Goal: Register for event/course: Register for event/course

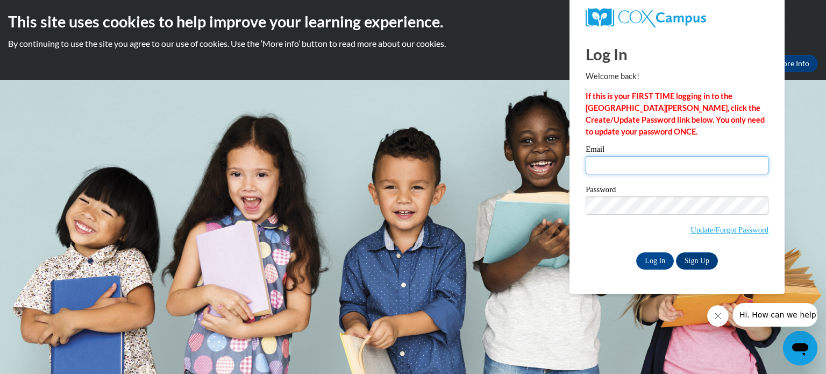
click at [643, 165] on input "Email" at bounding box center [677, 165] width 183 height 18
click at [708, 137] on p "If this is your FIRST TIME logging in to the NEW Cox Campus, click the Create/U…" at bounding box center [677, 113] width 183 height 47
click at [652, 170] on input "Email" at bounding box center [677, 165] width 183 height 18
type input "[EMAIL_ADDRESS][PERSON_NAME][DOMAIN_NAME]"
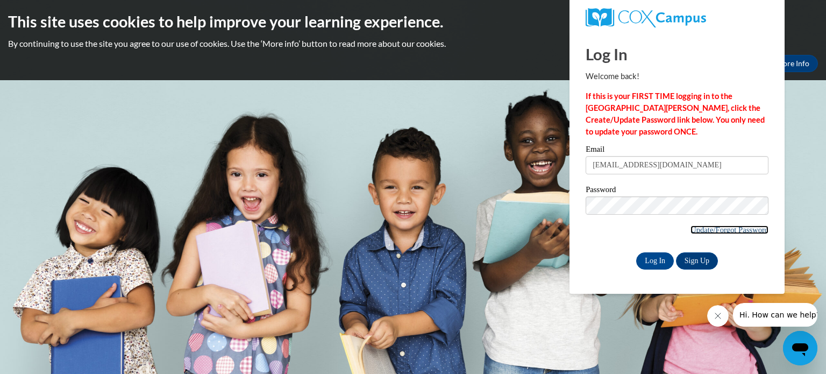
click at [731, 225] on link "Update/Forgot Password" at bounding box center [730, 229] width 78 height 9
click at [700, 262] on link "Sign Up" at bounding box center [697, 260] width 42 height 17
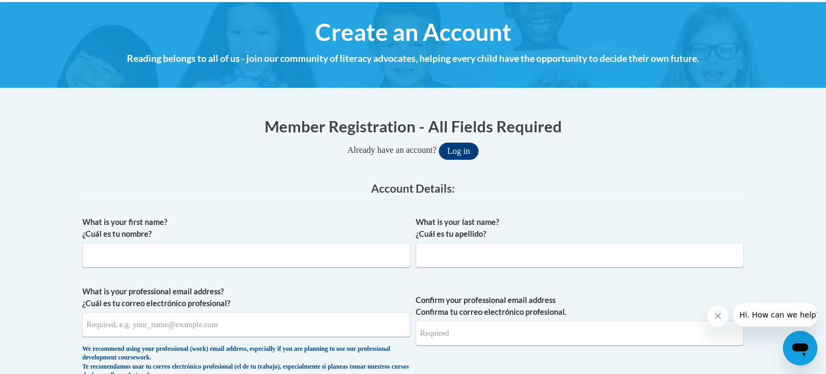
scroll to position [120, 0]
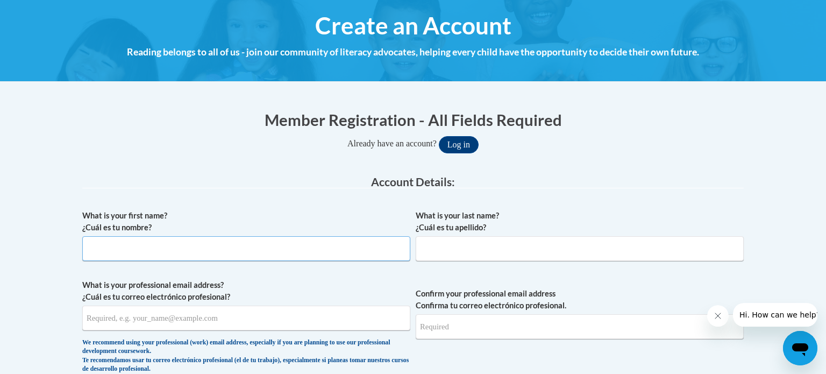
click at [294, 251] on input "What is your first name? ¿Cuál es tu nombre?" at bounding box center [246, 248] width 328 height 25
type input "[PERSON_NAME]"
click at [190, 318] on input "What is your professional email address? ¿Cuál es tu correo electrónico profesi…" at bounding box center [246, 317] width 328 height 25
type input "a"
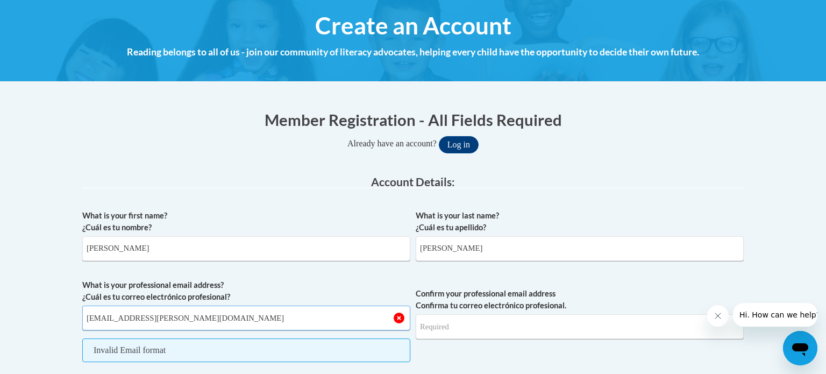
type input "[EMAIL_ADDRESS][PERSON_NAME][DOMAIN_NAME]"
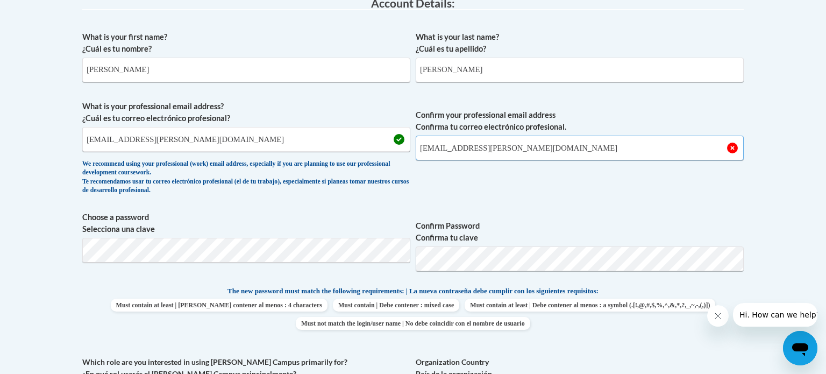
scroll to position [301, 0]
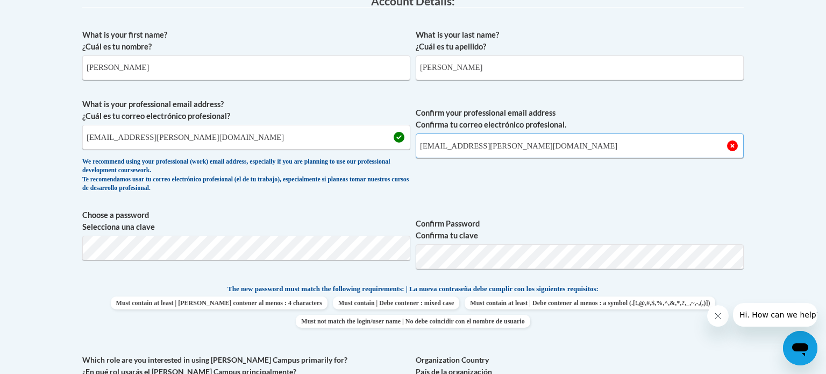
type input "[EMAIL_ADDRESS][PERSON_NAME][DOMAIN_NAME]"
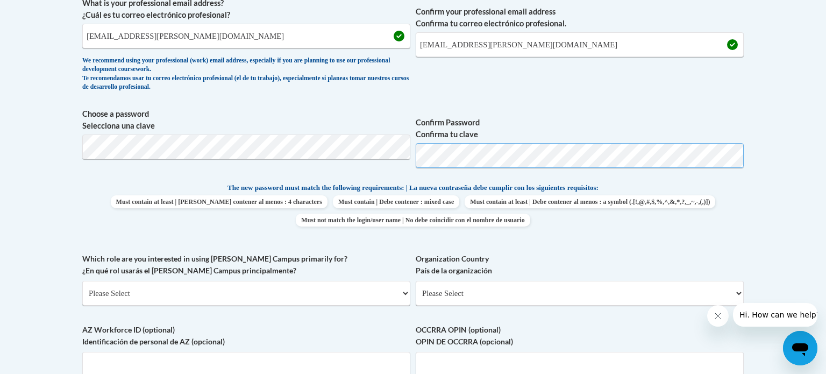
scroll to position [403, 0]
click at [515, 260] on label "Organization Country País de la organización" at bounding box center [580, 264] width 328 height 24
click at [515, 280] on select "Please Select United States | Estados Unidos Outside of the United States | Fue…" at bounding box center [580, 292] width 328 height 25
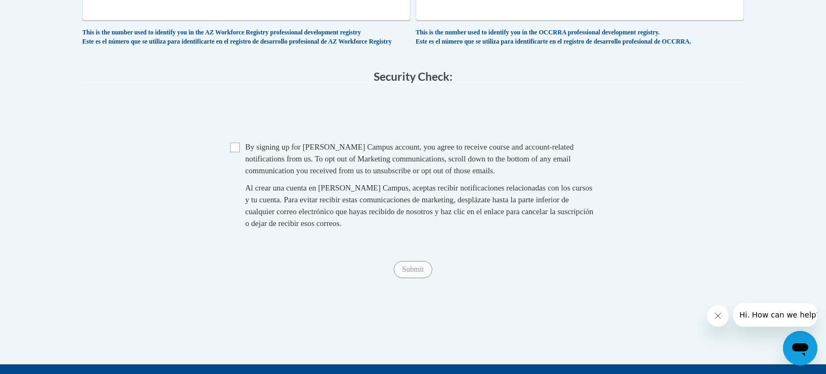
scroll to position [753, 0]
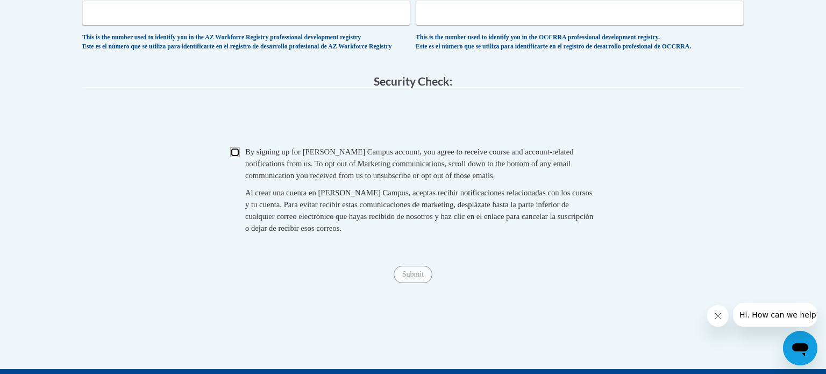
click at [234, 157] on input "Checkbox" at bounding box center [235, 152] width 10 height 10
checkbox input "true"
click at [415, 283] on input "Submit" at bounding box center [413, 274] width 39 height 17
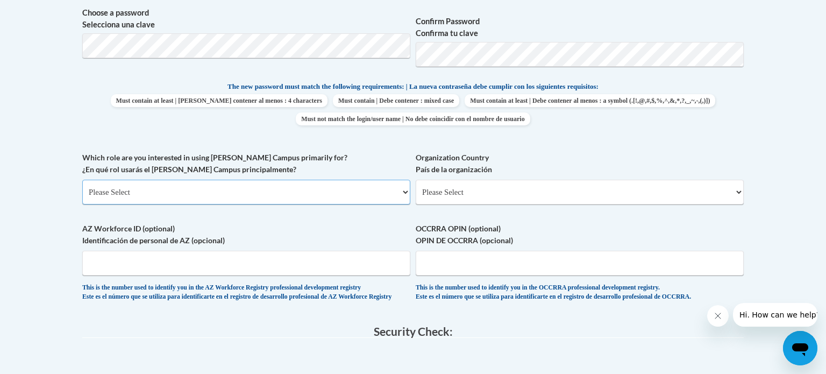
scroll to position [501, 0]
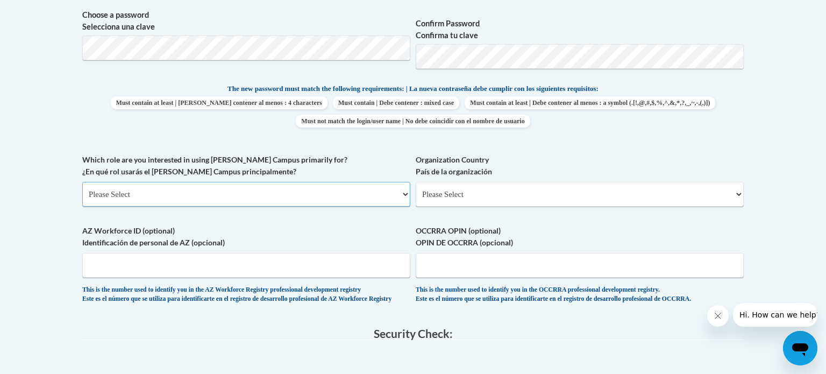
click at [333, 203] on select "Please Select College/University | Colegio/Universidad Community/Nonprofit Part…" at bounding box center [246, 194] width 328 height 25
select select "fbf2d438-af2f-41f8-98f1-81c410e29de3"
click at [82, 182] on select "Please Select College/University | Colegio/Universidad Community/Nonprofit Part…" at bounding box center [246, 194] width 328 height 25
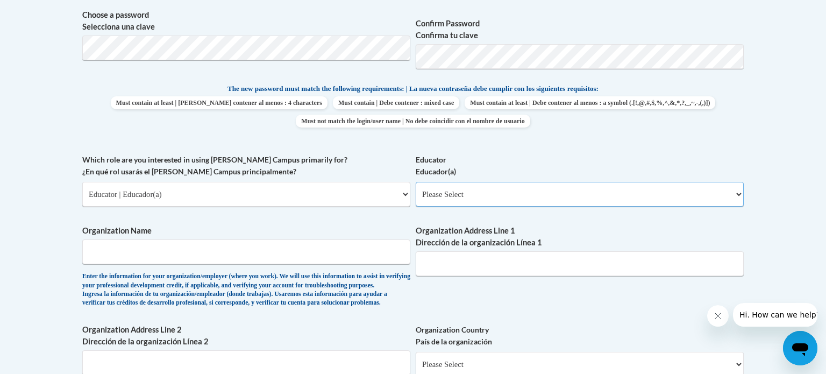
click at [466, 192] on select "Please Select Early Learning/Daycare Teacher/Family Home Care Provider | Maestr…" at bounding box center [580, 194] width 328 height 25
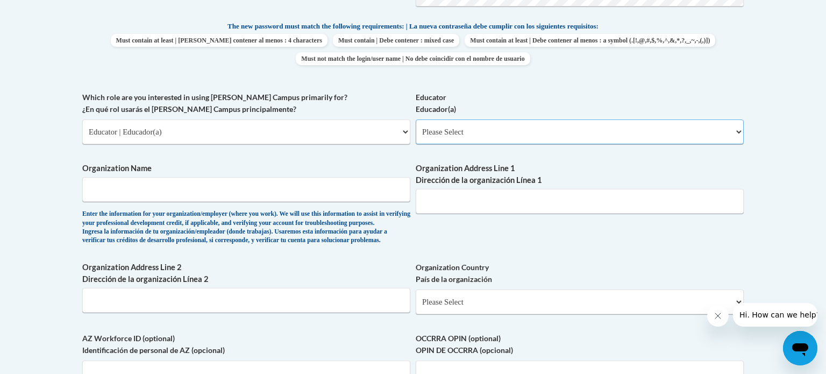
scroll to position [564, 0]
click at [465, 132] on select "Please Select Early Learning/Daycare Teacher/Family Home Care Provider | Maestr…" at bounding box center [580, 131] width 328 height 25
click at [416, 119] on select "Please Select Early Learning/Daycare Teacher/Family Home Care Provider | Maestr…" at bounding box center [580, 131] width 328 height 25
click at [496, 124] on select "Please Select Early Learning/Daycare Teacher/Family Home Care Provider | Maestr…" at bounding box center [580, 131] width 328 height 25
select select "5e2af403-4f2c-4e49-a02f-103e55d7b75b"
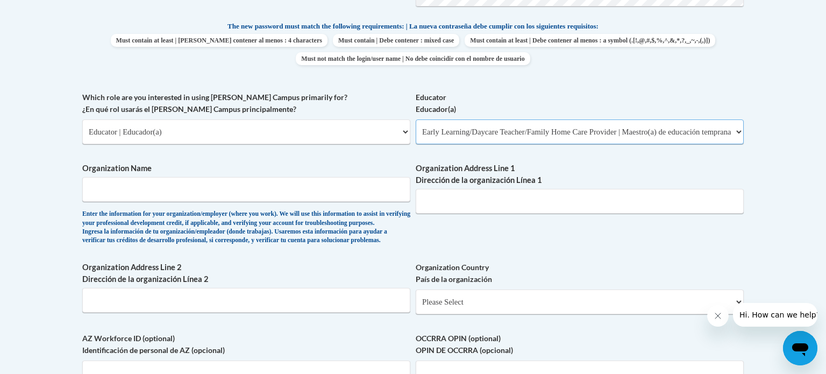
click at [416, 119] on select "Please Select Early Learning/Daycare Teacher/Family Home Care Provider | Maestr…" at bounding box center [580, 131] width 328 height 25
click at [227, 193] on input "Organization Name" at bounding box center [246, 189] width 328 height 25
type input "L"
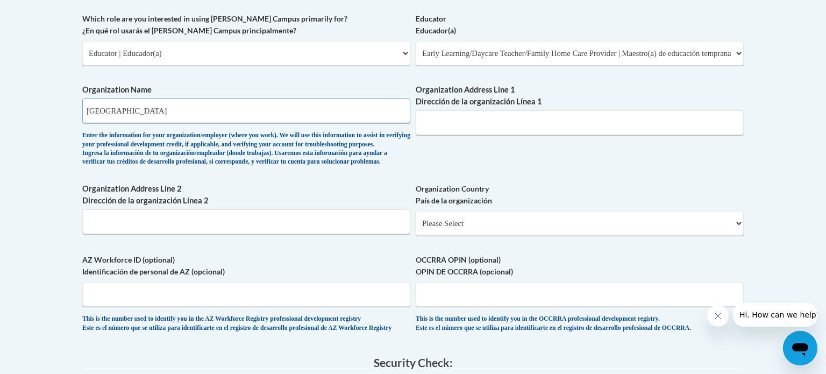
scroll to position [641, 0]
type input "Meadow View Primary"
click at [511, 121] on input "Organization Address Line 1 Dirección de la organización Línea 1" at bounding box center [580, 123] width 328 height 25
paste input "50 Wilcox St, Waupun, WI 53963"
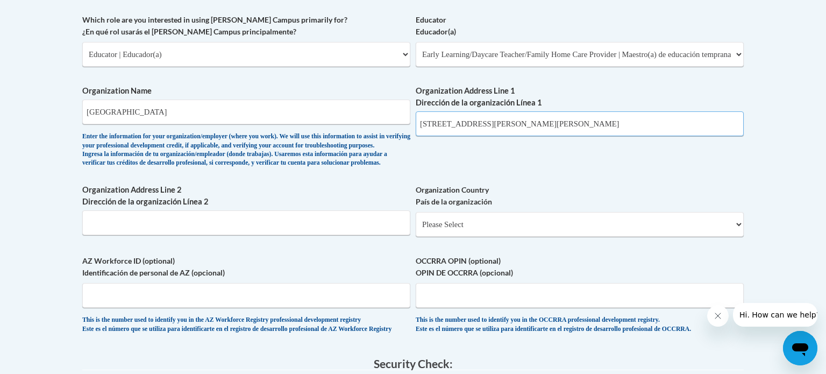
type input "50 Wilcox St, Waupun, WI 53963"
click at [274, 100] on input "Meadow View Primary" at bounding box center [246, 111] width 328 height 25
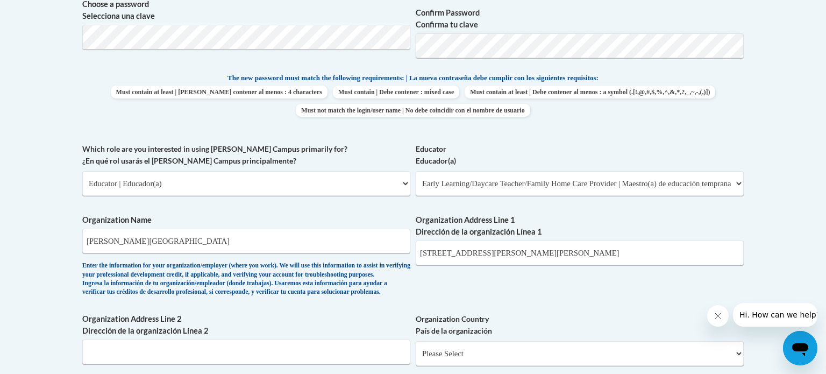
scroll to position [514, 0]
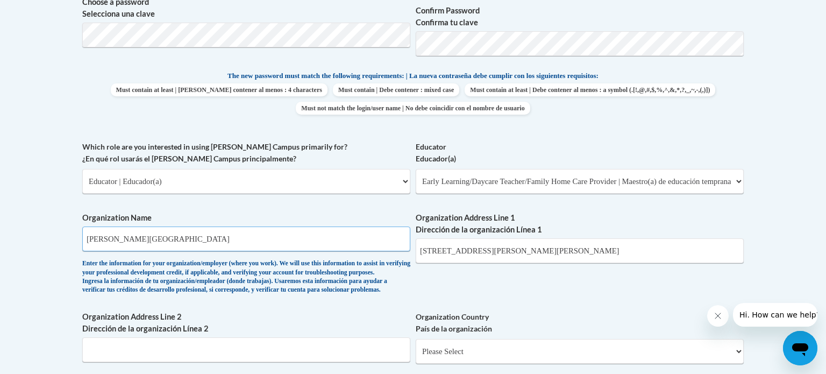
click at [188, 240] on input "Waupun School" at bounding box center [246, 238] width 328 height 25
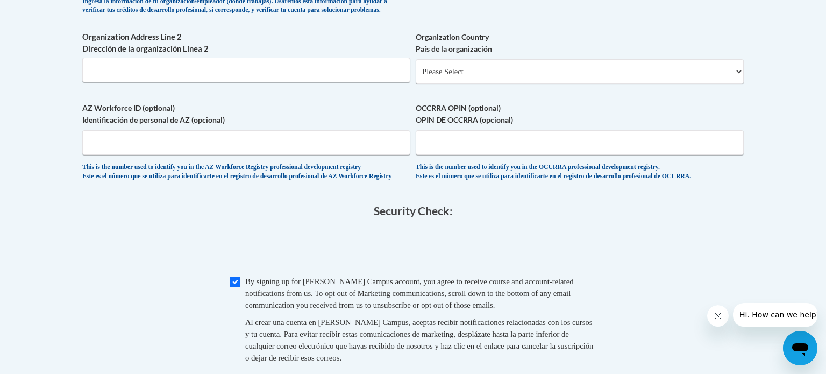
scroll to position [793, 0]
type input "Waupun School District"
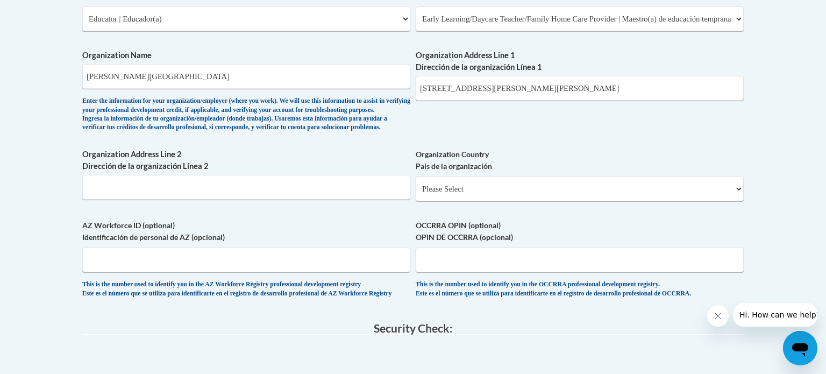
scroll to position [676, 0]
click at [474, 202] on select "Please Select United States | Estados Unidos Outside of the United States | Fue…" at bounding box center [580, 189] width 328 height 25
select select "ad49bcad-a171-4b2e-b99c-48b446064914"
click at [416, 194] on select "Please Select United States | Estados Unidos Outside of the United States | Fue…" at bounding box center [580, 189] width 328 height 25
select select
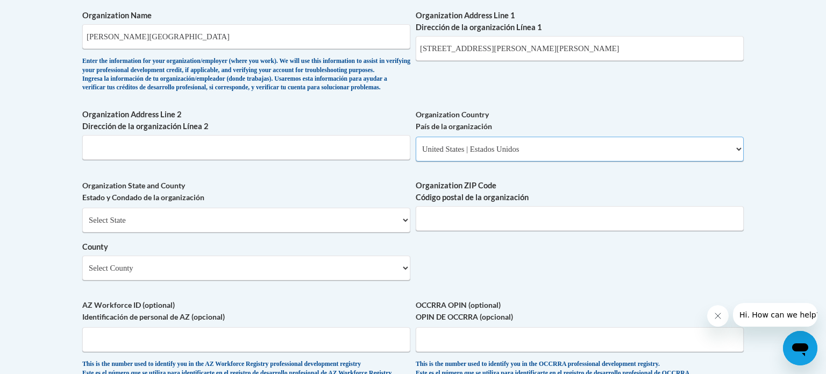
scroll to position [717, 0]
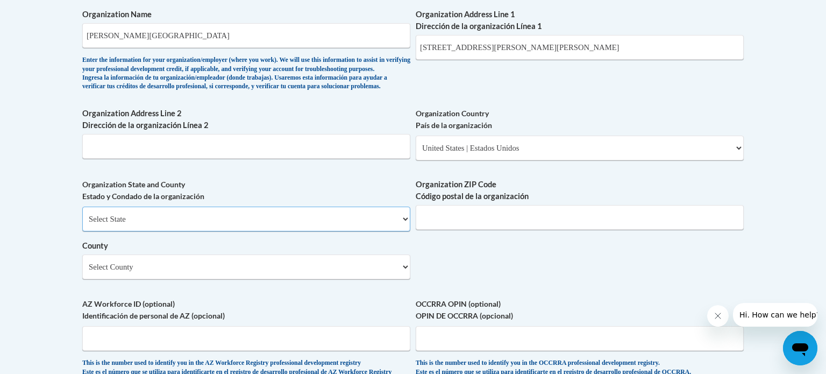
click at [375, 231] on select "Select State Alabama Alaska Arizona Arkansas California Colorado Connecticut De…" at bounding box center [246, 219] width 328 height 25
select select "Wisconsin"
click at [82, 224] on select "Select State Alabama Alaska Arizona Arkansas California Colorado Connecticut De…" at bounding box center [246, 219] width 328 height 25
click at [449, 230] on input "Organization ZIP Code Código postal de la organización" at bounding box center [580, 217] width 328 height 25
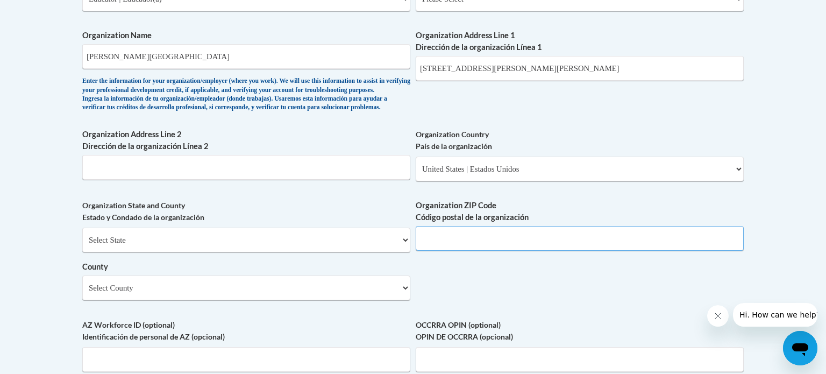
scroll to position [695, 0]
type input "53963"
click at [289, 301] on select "Select County Adams Ashland Barron Bayfield Brown Buffalo Burnett Calumet Chipp…" at bounding box center [246, 288] width 328 height 25
select select "Dodge"
click at [82, 294] on select "Select County Adams Ashland Barron Bayfield Brown Buffalo Burnett Calumet Chipp…" at bounding box center [246, 288] width 328 height 25
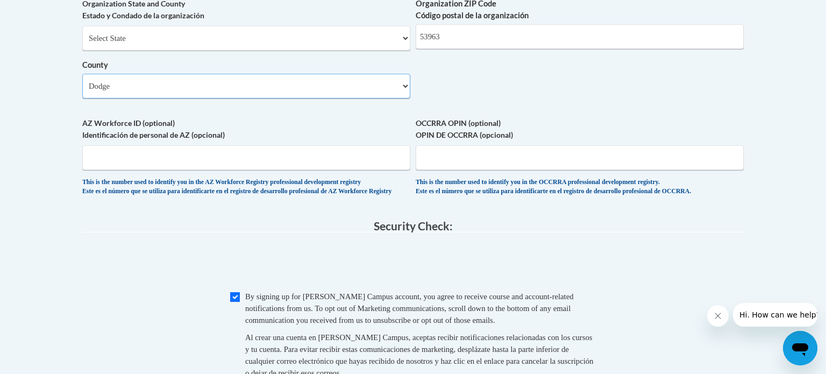
scroll to position [899, 0]
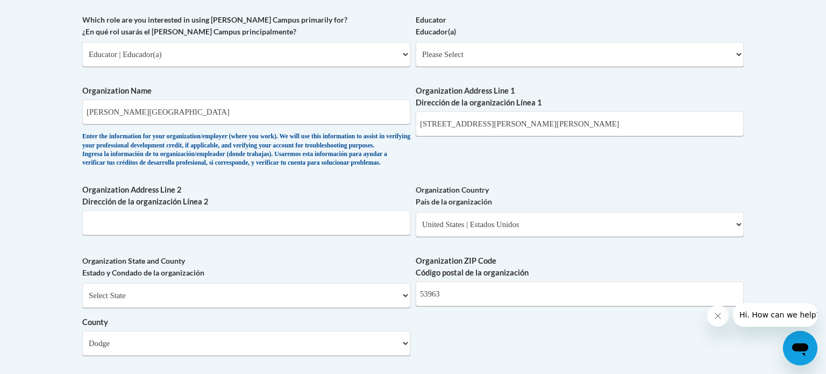
click at [346, 279] on label "Organization State and County Estado y Condado de la organización" at bounding box center [246, 267] width 328 height 24
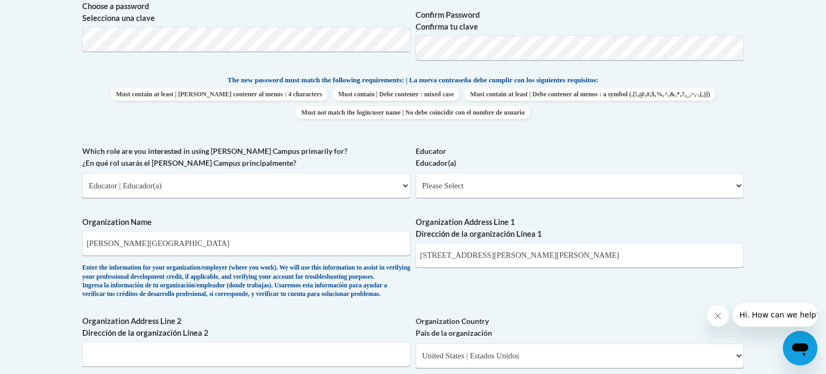
scroll to position [505, 0]
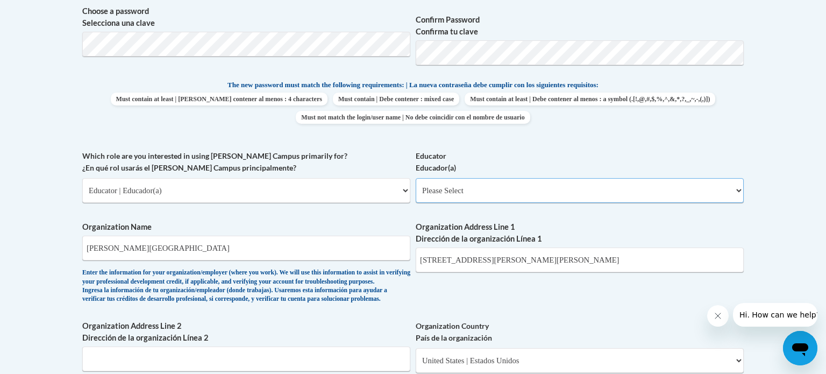
click at [580, 196] on select "Please Select Early Learning/Daycare Teacher/Family Home Care Provider | Maestr…" at bounding box center [580, 190] width 328 height 25
select select "5e2af403-4f2c-4e49-a02f-103e55d7b75b"
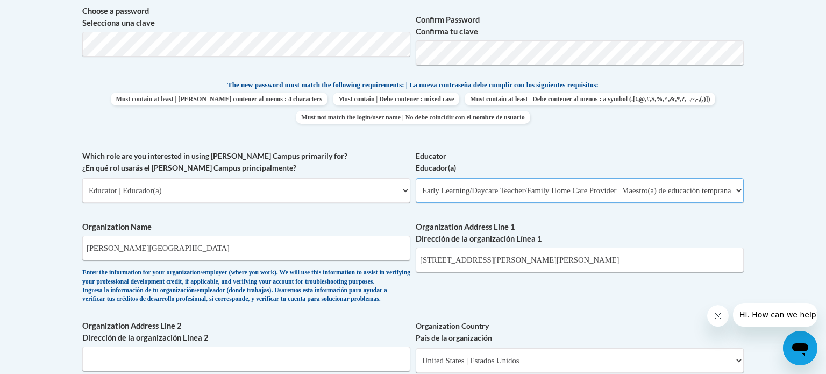
click at [416, 178] on select "Please Select Early Learning/Daycare Teacher/Family Home Care Provider | Maestr…" at bounding box center [580, 190] width 328 height 25
select select "null"
click at [549, 187] on select "Please Select Early Learning/Daycare Teacher/Family Home Care Provider | Maestr…" at bounding box center [580, 190] width 328 height 25
select select "8e40623d-54d0-45cd-9f92-5df65cd3f8cf"
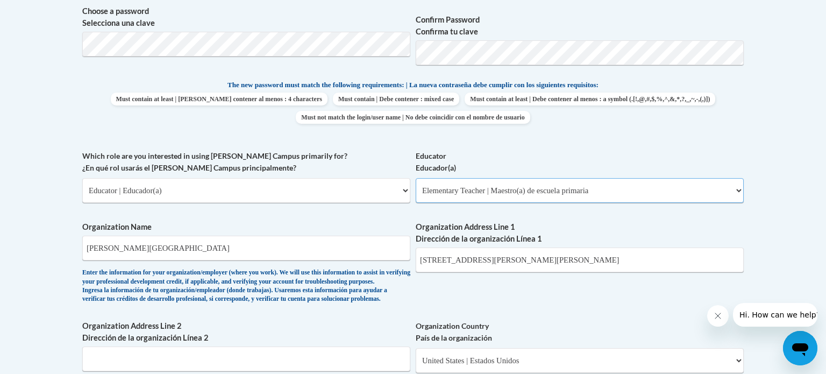
click at [416, 178] on select "Please Select Early Learning/Daycare Teacher/Family Home Care Provider | Maestr…" at bounding box center [580, 190] width 328 height 25
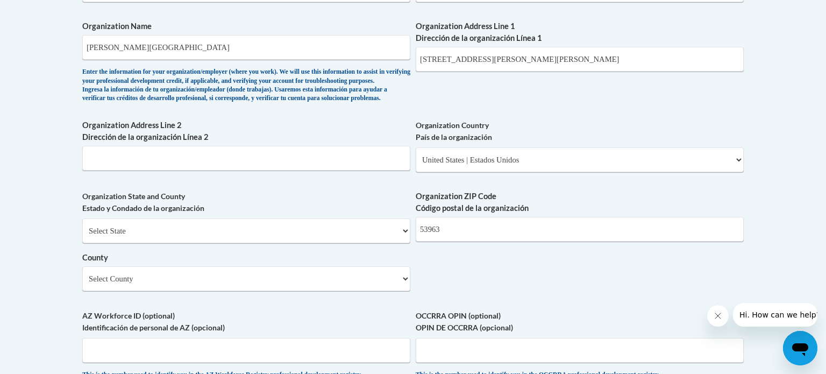
scroll to position [707, 0]
click at [556, 60] on input "50 Wilcox St, Waupun, WI 53963" at bounding box center [580, 58] width 328 height 25
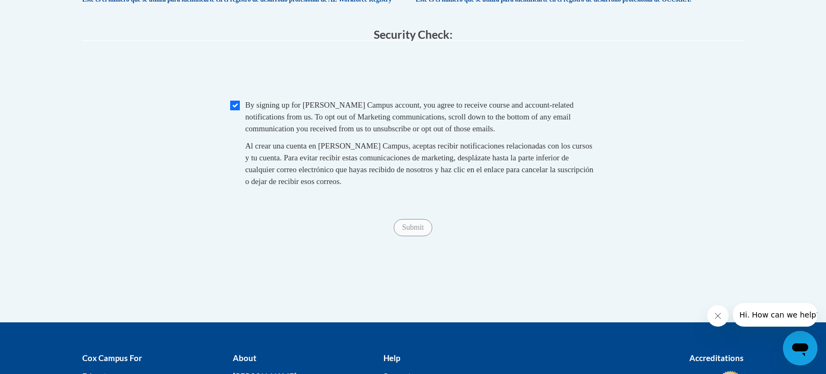
scroll to position [1091, 0]
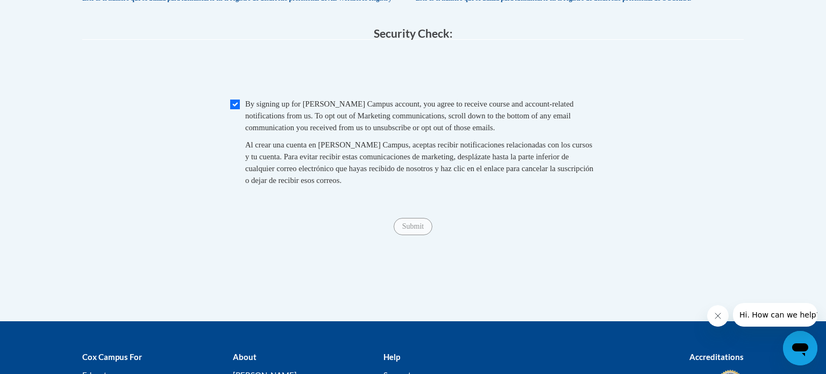
type input "50 Wilcox St"
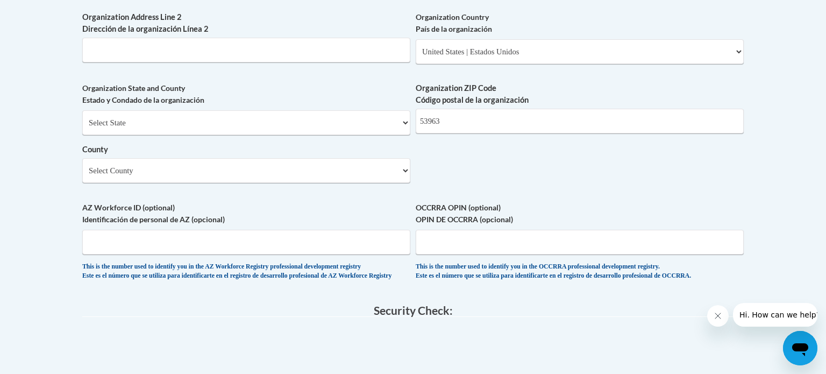
scroll to position [810, 0]
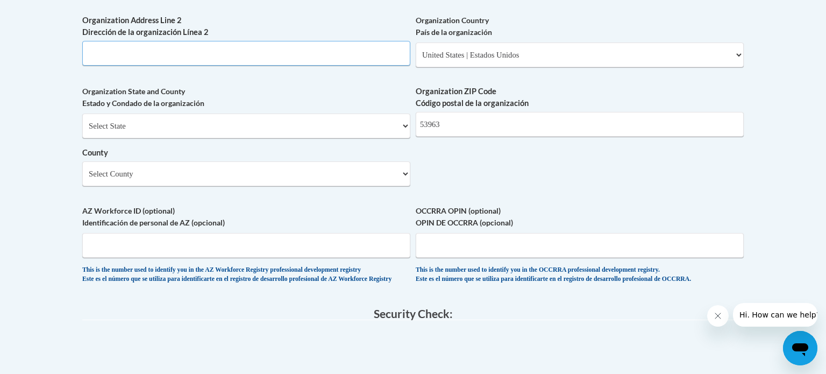
click at [329, 66] on input "Organization Address Line 2 Dirección de la organización Línea 2" at bounding box center [246, 53] width 328 height 25
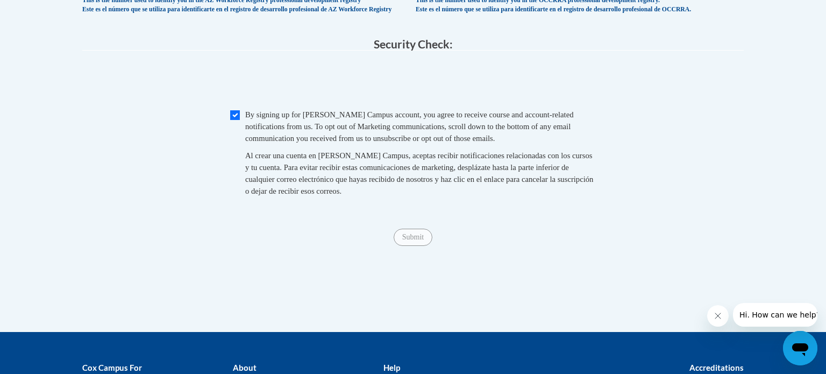
scroll to position [1078, 0]
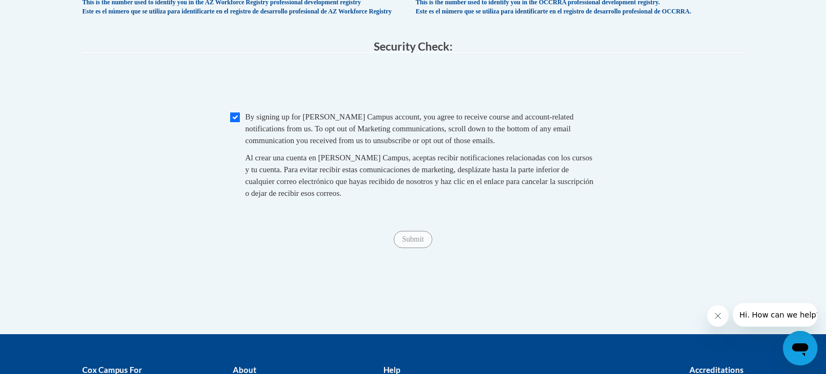
type input "Waupun"
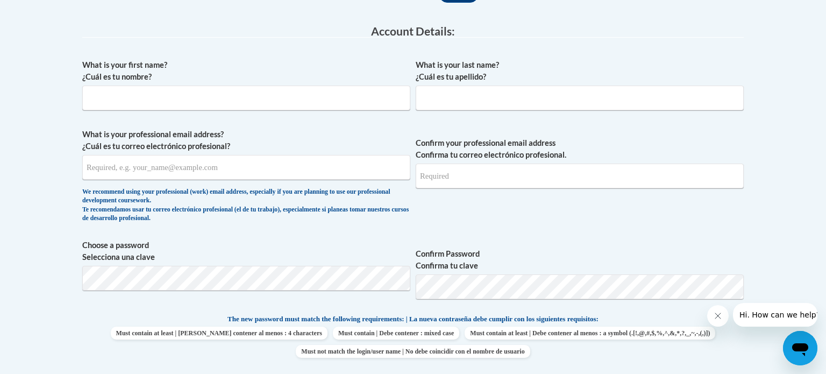
scroll to position [269, 0]
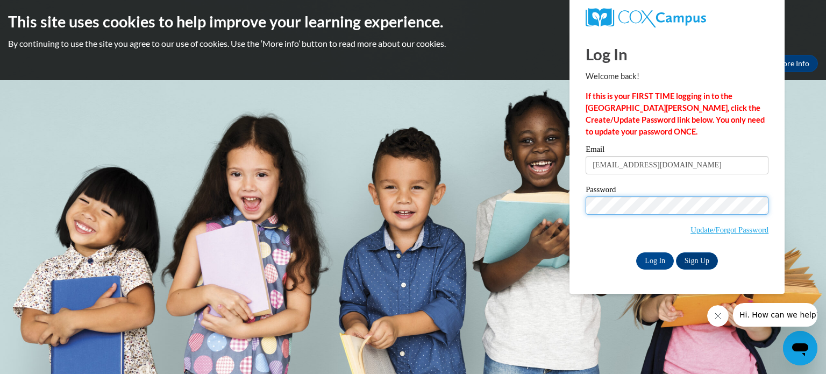
click at [636, 252] on input "Log In" at bounding box center [655, 260] width 38 height 17
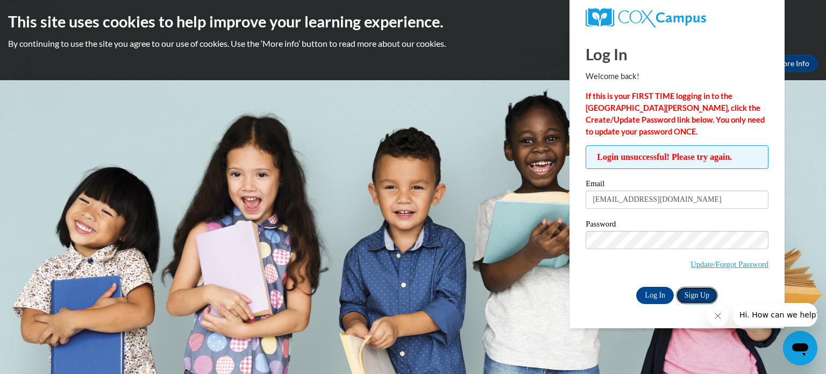
click at [700, 296] on link "Sign Up" at bounding box center [697, 295] width 42 height 17
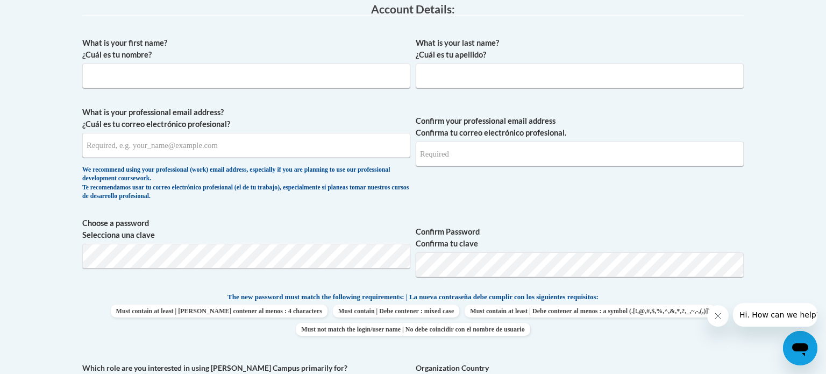
scroll to position [307, 0]
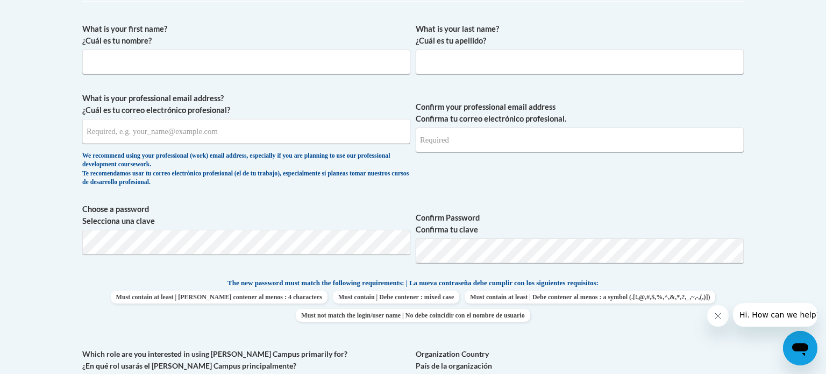
click at [700, 296] on span "Must contain at least | Debe contener al menos : 4 characters Must contain | De…" at bounding box center [412, 305] width 661 height 31
click at [372, 70] on input "What is your first name? ¿Cuál es tu nombre?" at bounding box center [246, 61] width 328 height 25
type input "[PERSON_NAME]"
type input "Ferguson"
click at [188, 129] on input "What is your professional email address? ¿Cuál es tu correo electrónico profesi…" at bounding box center [246, 131] width 328 height 25
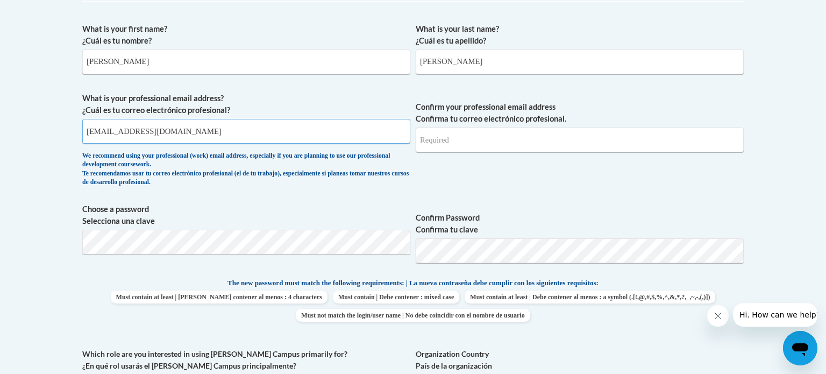
type input "[EMAIL_ADDRESS][DOMAIN_NAME]"
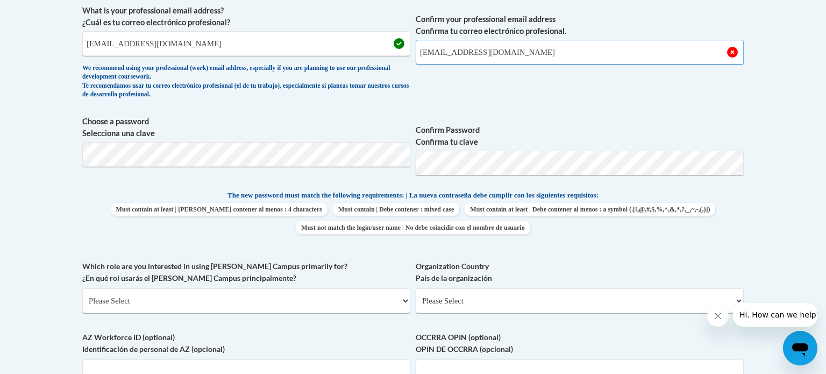
scroll to position [430, 0]
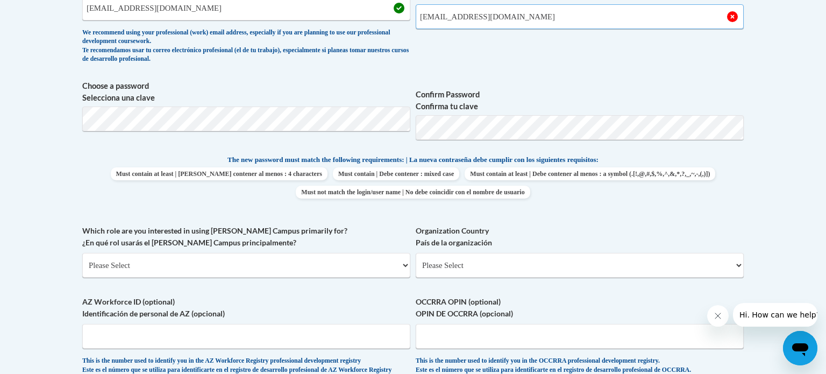
type input "[EMAIL_ADDRESS][DOMAIN_NAME]"
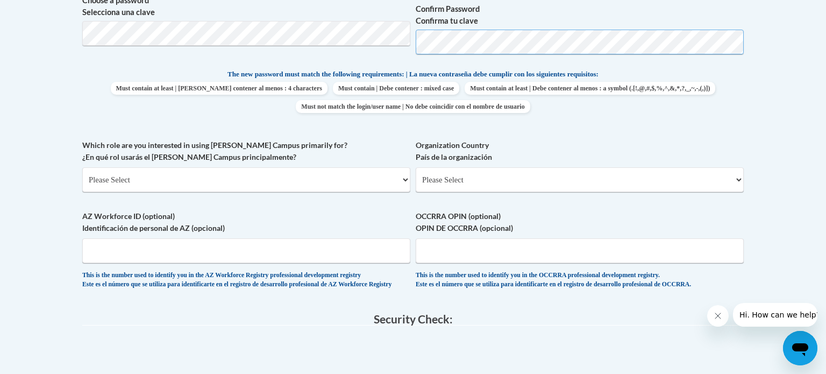
scroll to position [513, 0]
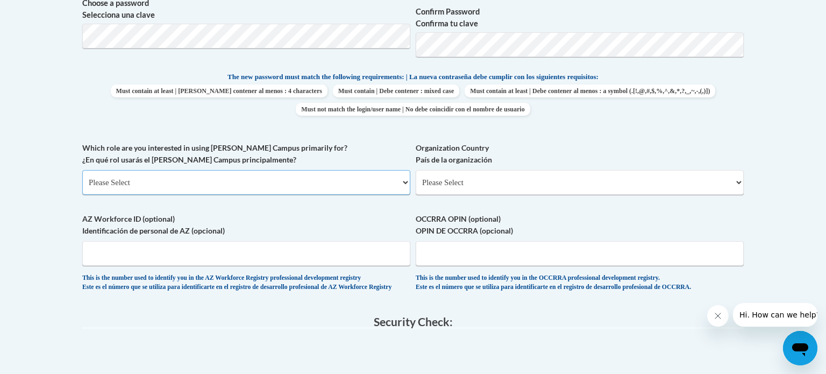
click at [187, 186] on select "Please Select College/University | Colegio/Universidad Community/Nonprofit Part…" at bounding box center [246, 182] width 328 height 25
select select "fbf2d438-af2f-41f8-98f1-81c410e29de3"
click at [82, 170] on select "Please Select College/University | Colegio/Universidad Community/Nonprofit Part…" at bounding box center [246, 182] width 328 height 25
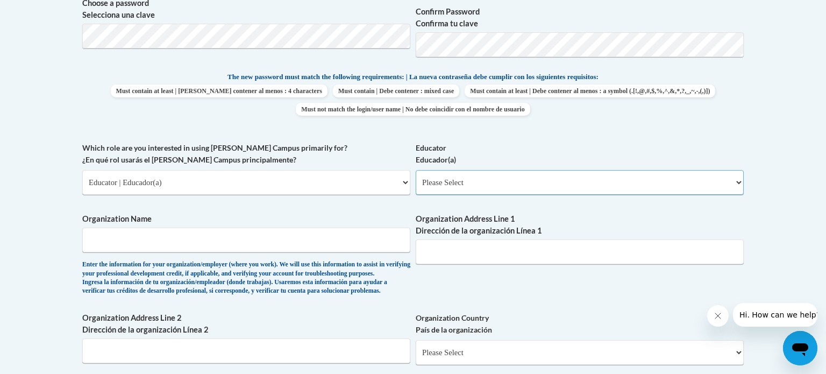
click at [464, 184] on select "Please Select Early Learning/Daycare Teacher/Family Home Care Provider | Maestr…" at bounding box center [580, 182] width 328 height 25
select select "8e40623d-54d0-45cd-9f92-5df65cd3f8cf"
click at [416, 170] on select "Please Select Early Learning/Daycare Teacher/Family Home Care Provider | Maestr…" at bounding box center [580, 182] width 328 height 25
click at [245, 232] on input "Organization Name" at bounding box center [246, 239] width 328 height 25
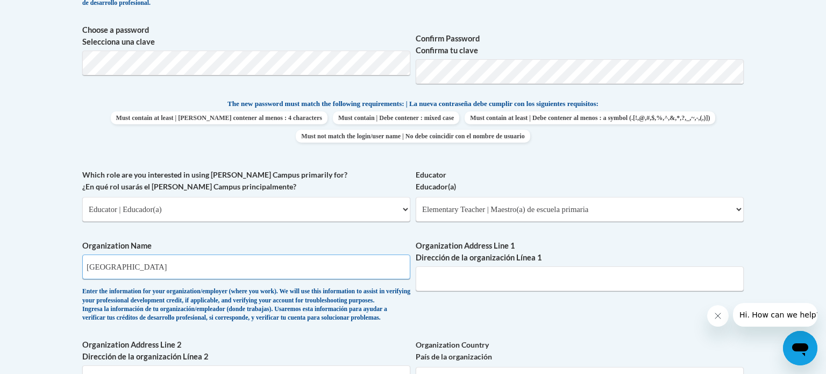
scroll to position [626, 0]
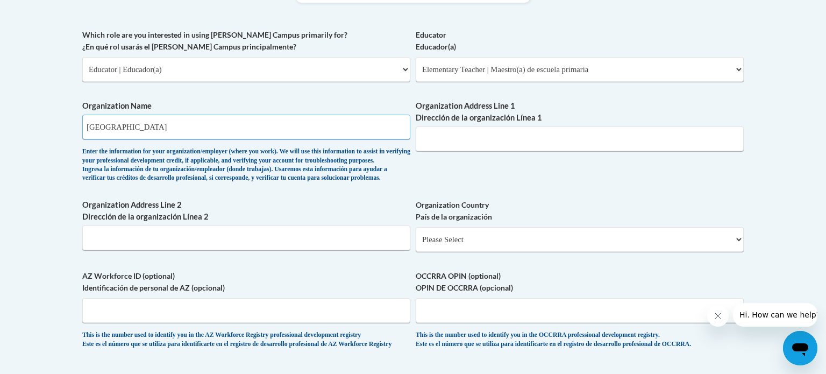
type input "Waupun School District"
click at [456, 146] on input "Organization Address Line 1 Dirección de la organización Línea 1" at bounding box center [580, 138] width 328 height 25
type input "950 Wilcox Street"
click at [277, 250] on input "Organization Address Line 2 Dirección de la organización Línea 2" at bounding box center [246, 237] width 328 height 25
type input "Waupun, WI 53963"
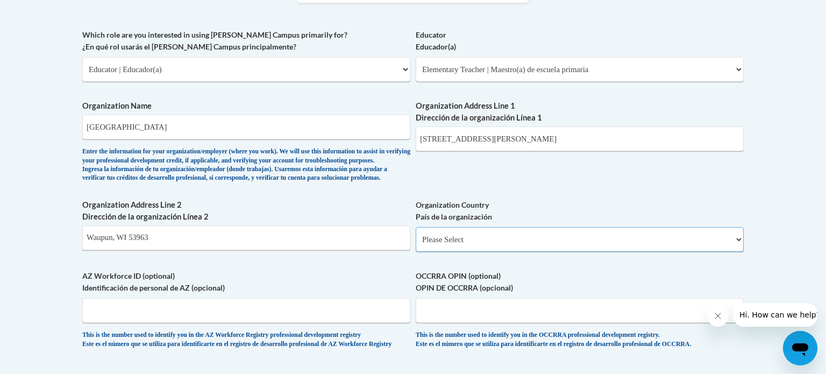
click at [572, 252] on select "Please Select United States | Estados Unidos Outside of the United States | Fue…" at bounding box center [580, 239] width 328 height 25
select select "ad49bcad-a171-4b2e-b99c-48b446064914"
click at [416, 244] on select "Please Select United States | Estados Unidos Outside of the United States | Fue…" at bounding box center [580, 239] width 328 height 25
select select
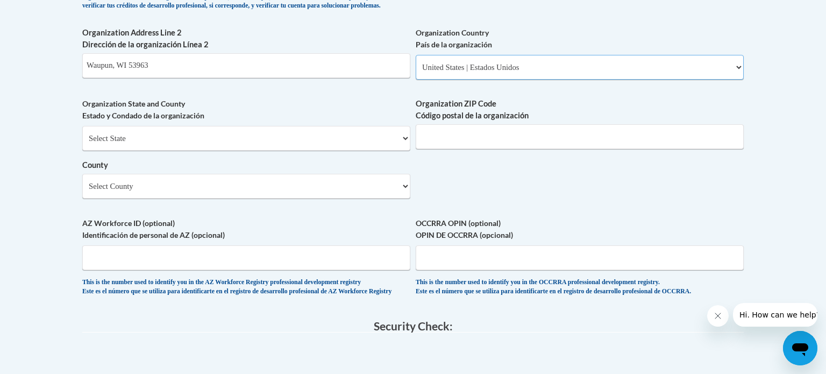
scroll to position [802, 0]
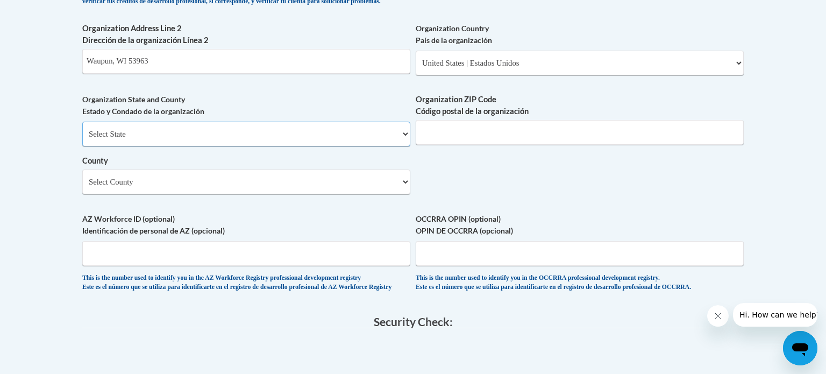
click at [250, 146] on select "Select State Alabama Alaska Arizona Arkansas California Colorado Connecticut De…" at bounding box center [246, 134] width 328 height 25
select select "Wisconsin"
click at [82, 139] on select "Select State Alabama Alaska Arizona Arkansas California Colorado Connecticut De…" at bounding box center [246, 134] width 328 height 25
click at [473, 145] on input "Organization ZIP Code Código postal de la organización" at bounding box center [580, 132] width 328 height 25
type input "53963"
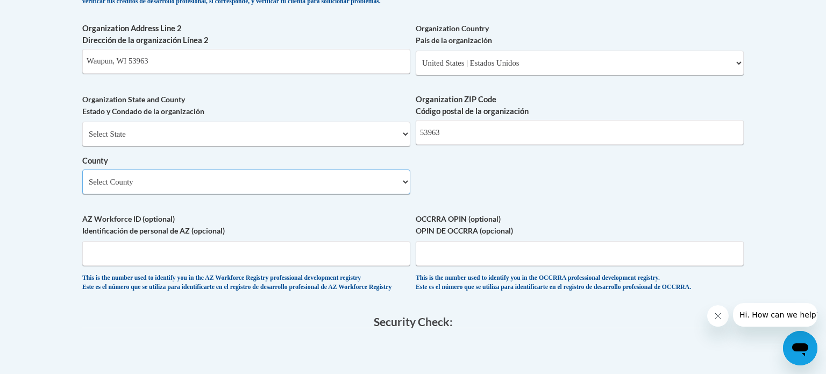
click at [339, 194] on select "Select County Adams Ashland Barron Bayfield Brown Buffalo Burnett Calumet Chipp…" at bounding box center [246, 181] width 328 height 25
select select "Dane"
click at [82, 187] on select "Select County Adams Ashland Barron Bayfield Brown Buffalo Burnett Calumet Chipp…" at bounding box center [246, 181] width 328 height 25
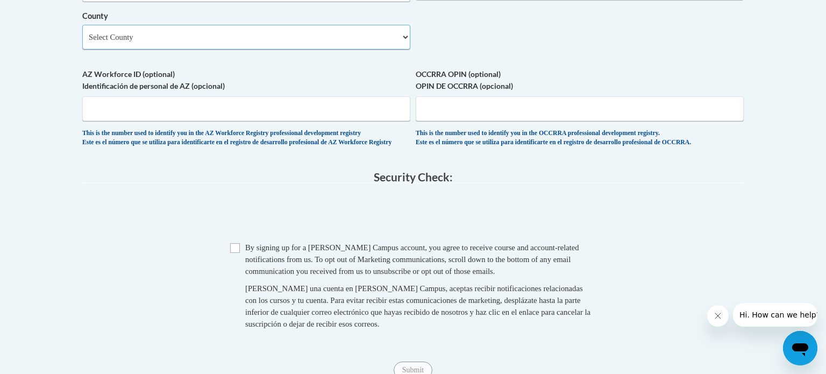
scroll to position [948, 0]
click at [238, 252] on input "Checkbox" at bounding box center [235, 247] width 10 height 10
checkbox input "true"
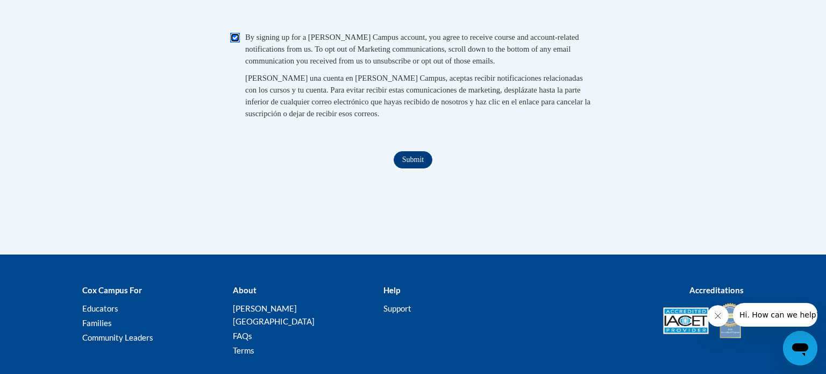
scroll to position [1164, 0]
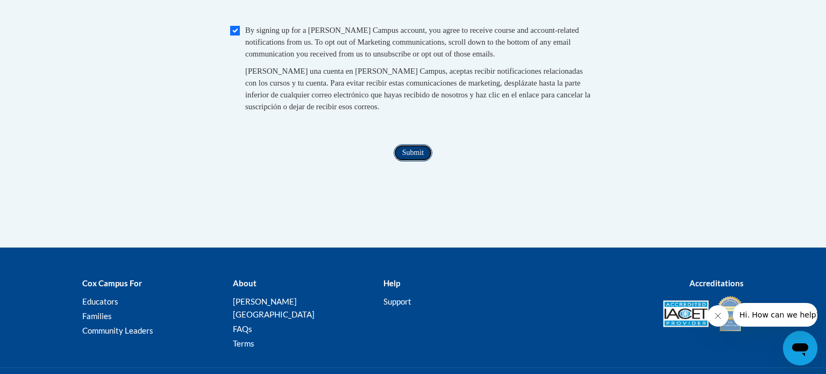
click at [413, 161] on input "Submit" at bounding box center [413, 152] width 39 height 17
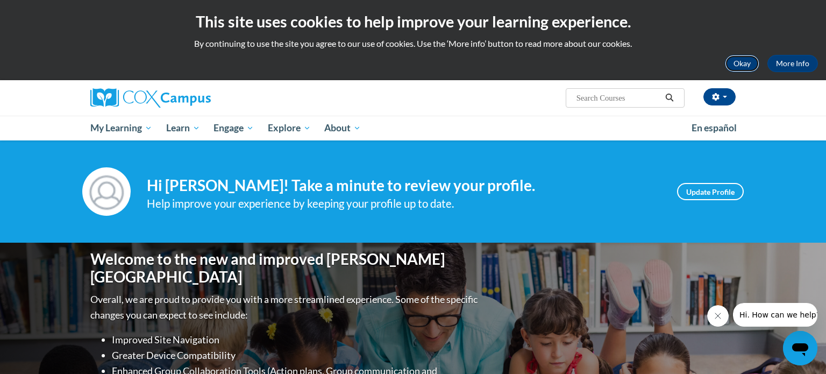
click at [747, 59] on button "Okay" at bounding box center [742, 63] width 34 height 17
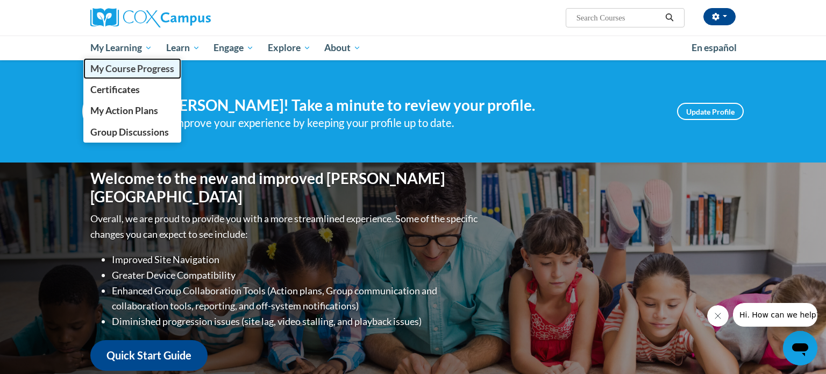
click at [128, 65] on span "My Course Progress" at bounding box center [132, 68] width 84 height 11
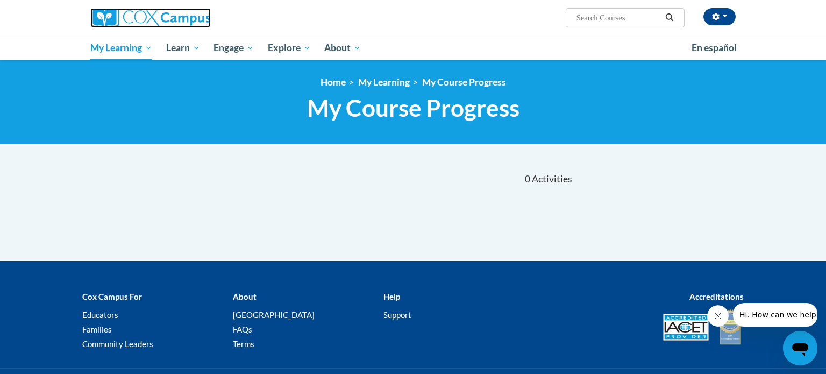
click at [197, 18] on img at bounding box center [150, 17] width 120 height 19
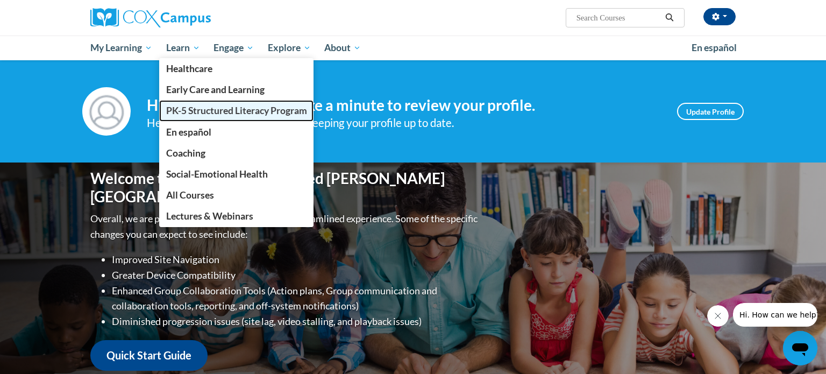
click at [188, 115] on span "PK-5 Structured Literacy Program" at bounding box center [236, 110] width 141 height 11
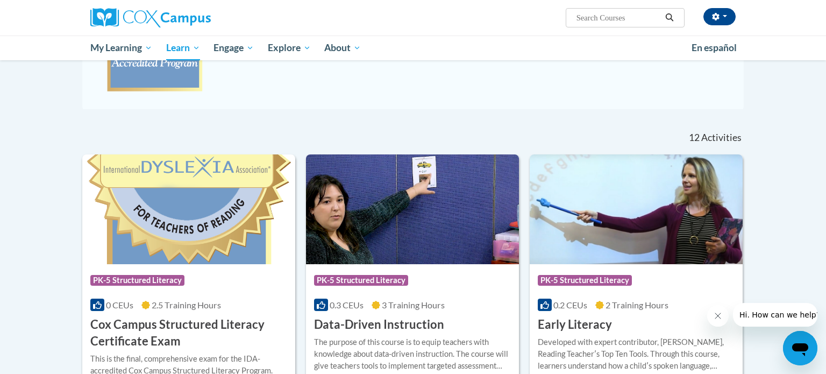
scroll to position [256, 0]
click at [372, 216] on img at bounding box center [412, 209] width 213 height 110
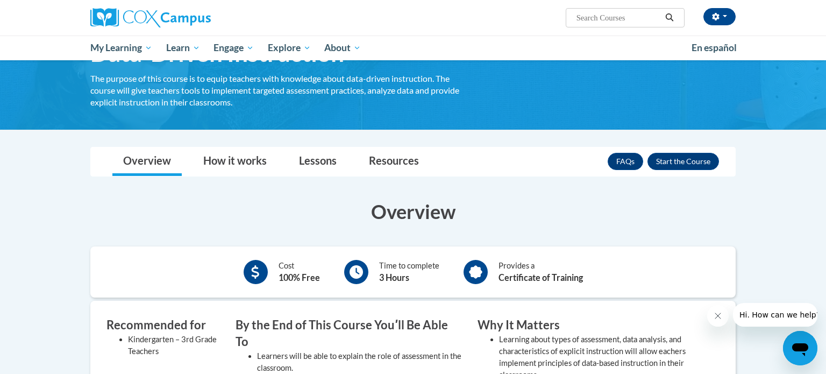
scroll to position [70, 0]
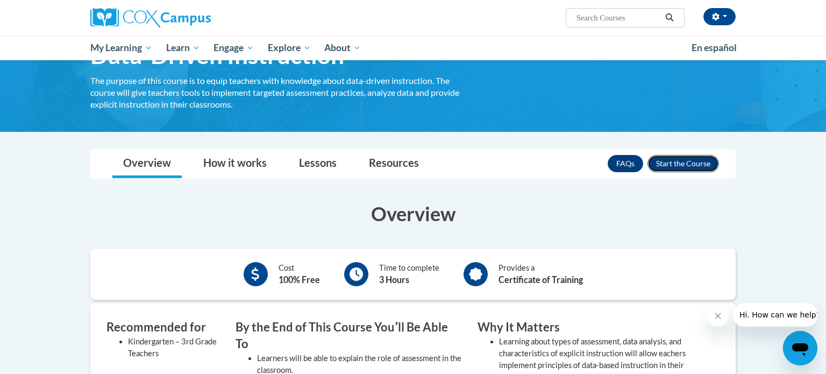
click at [689, 164] on button "Enroll" at bounding box center [683, 163] width 72 height 17
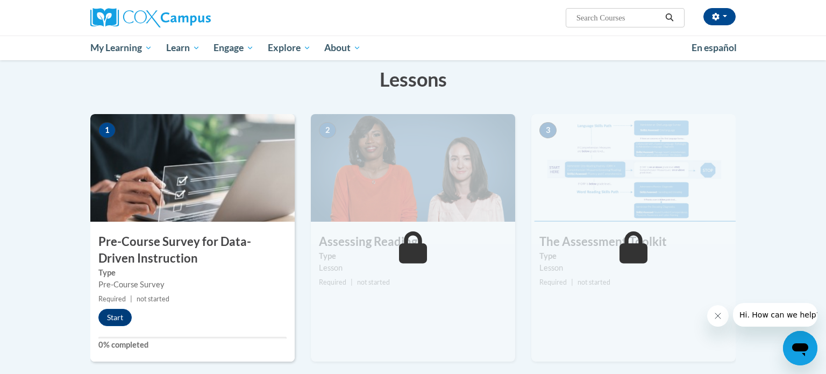
scroll to position [166, 0]
click at [114, 320] on button "Start" at bounding box center [114, 317] width 33 height 17
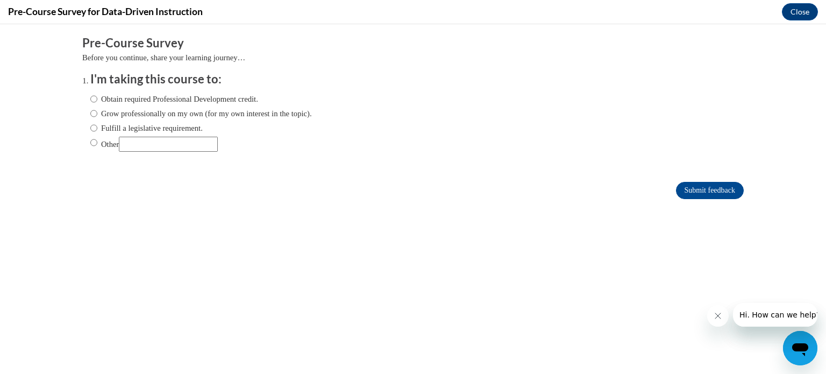
scroll to position [0, 0]
click at [96, 101] on input "Obtain required Professional Development credit." at bounding box center [93, 99] width 7 height 12
radio input "true"
click at [95, 129] on input "Fulfill a legislative requirement." at bounding box center [93, 128] width 7 height 12
radio input "true"
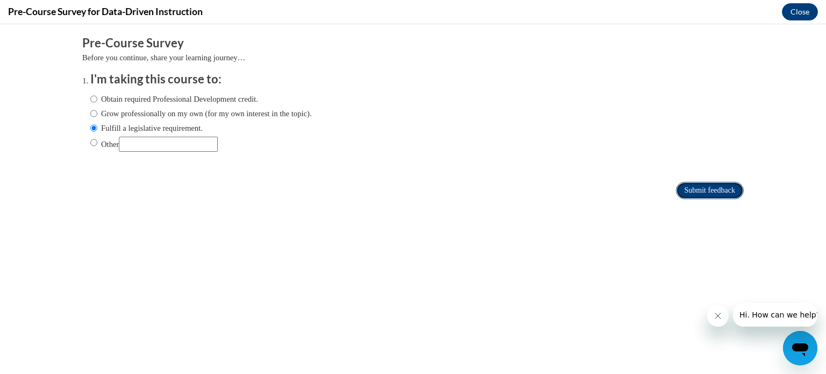
click at [710, 192] on input "Submit feedback" at bounding box center [710, 190] width 68 height 17
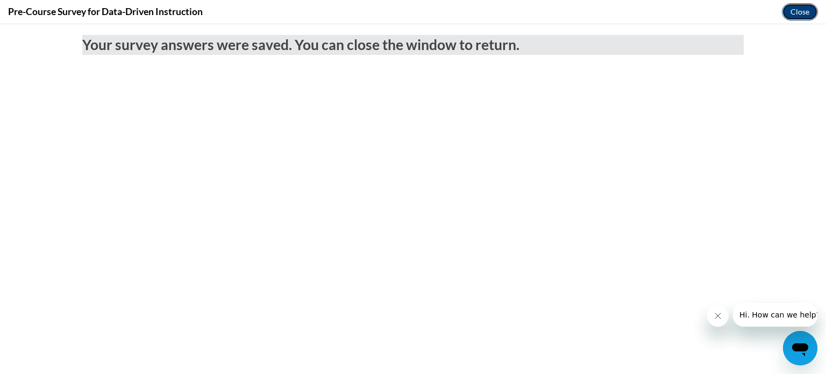
click at [803, 13] on button "Close" at bounding box center [800, 11] width 36 height 17
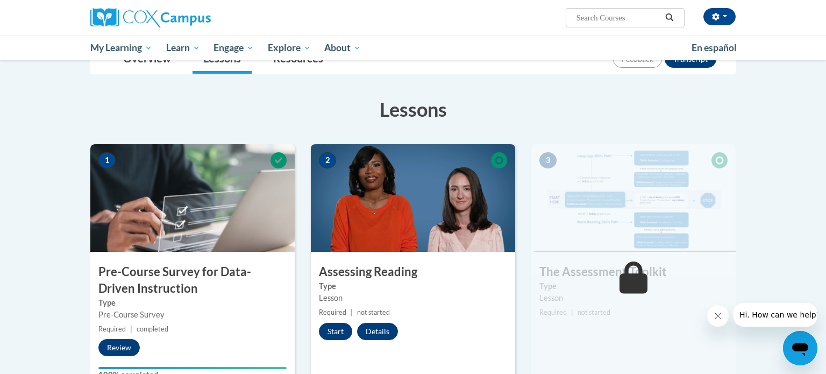
scroll to position [136, 0]
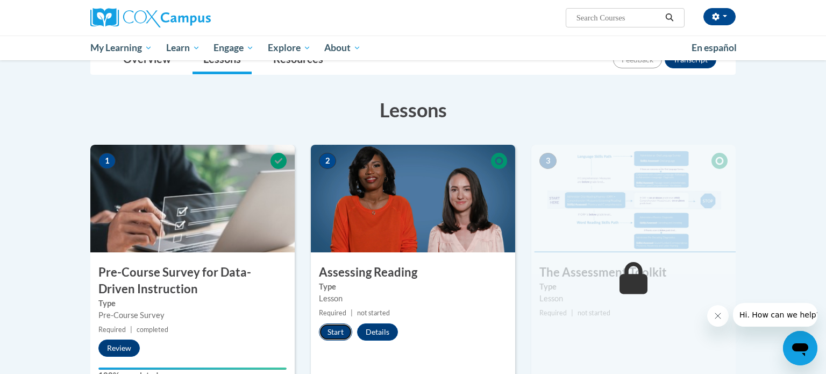
click at [338, 326] on button "Start" at bounding box center [335, 331] width 33 height 17
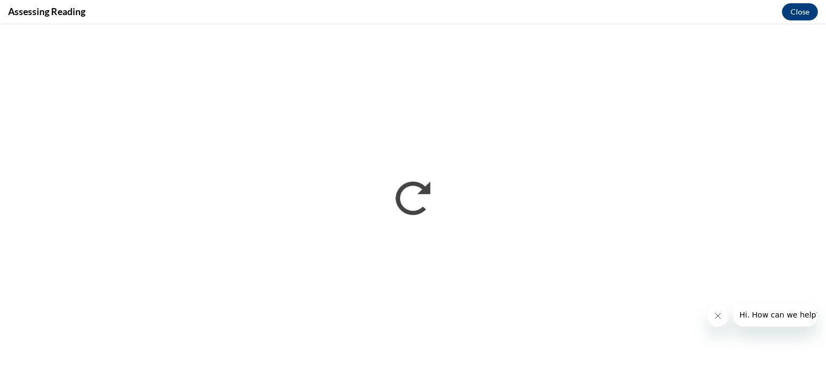
scroll to position [0, 0]
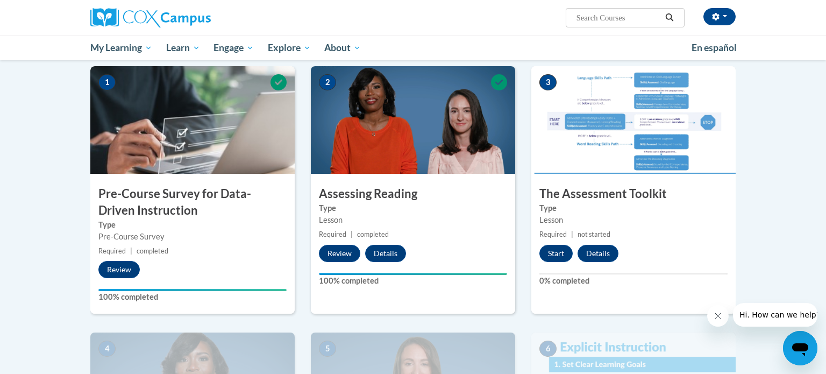
scroll to position [216, 0]
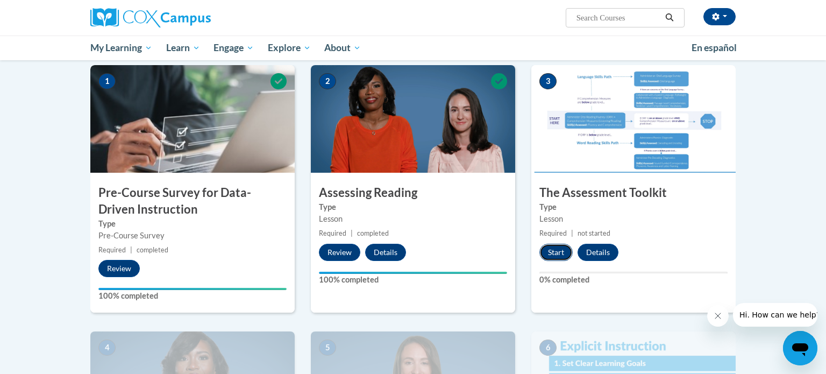
click at [557, 248] on button "Start" at bounding box center [555, 252] width 33 height 17
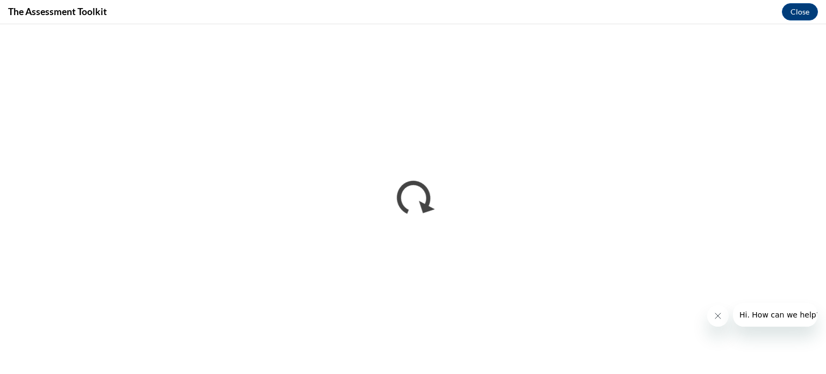
scroll to position [0, 0]
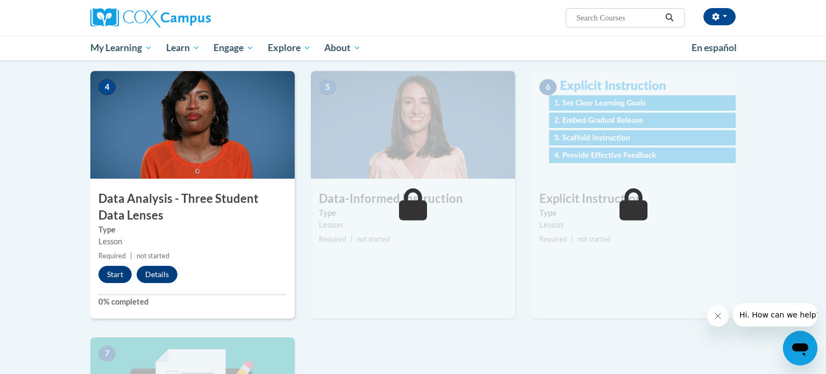
scroll to position [485, 0]
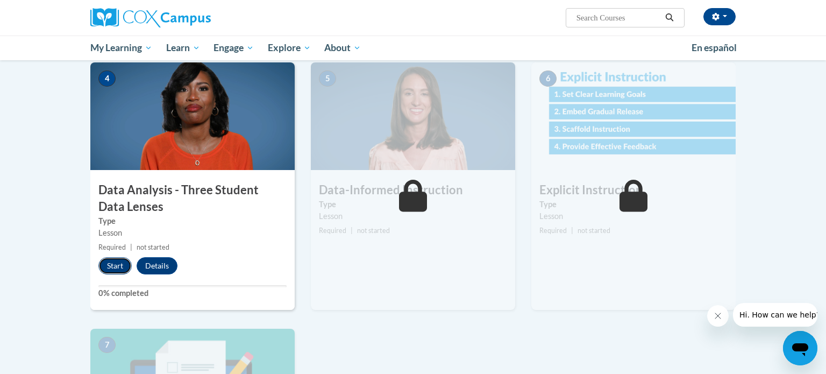
click at [119, 259] on button "Start" at bounding box center [114, 265] width 33 height 17
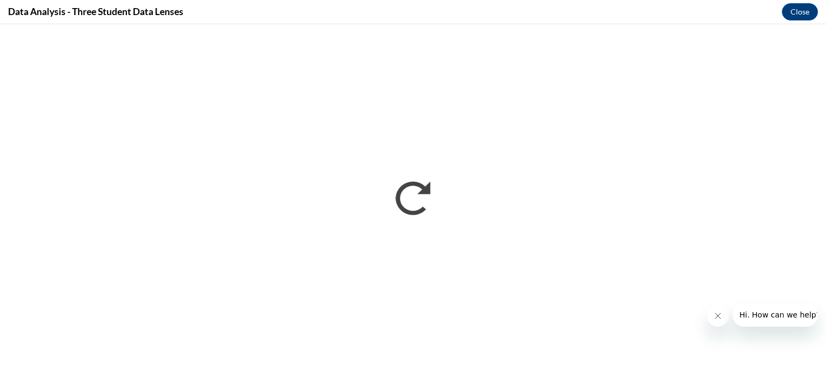
scroll to position [0, 0]
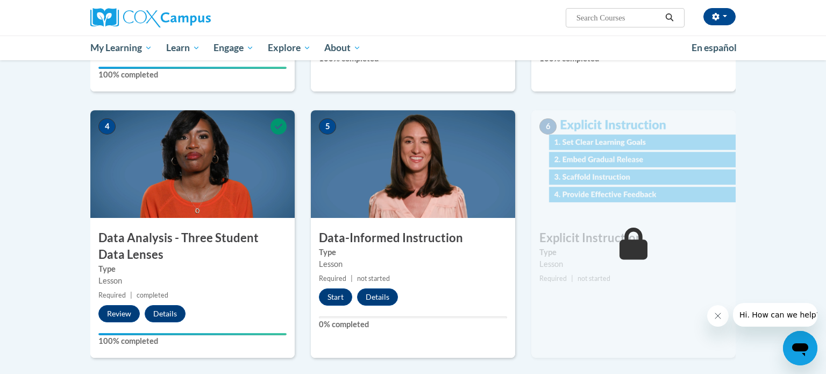
scroll to position [453, 0]
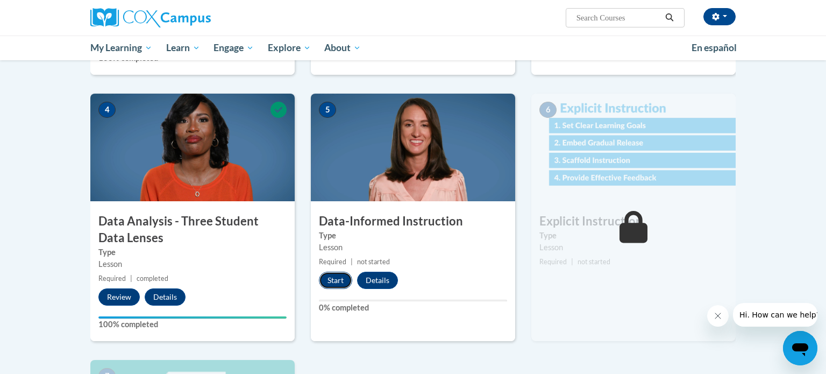
click at [332, 280] on button "Start" at bounding box center [335, 280] width 33 height 17
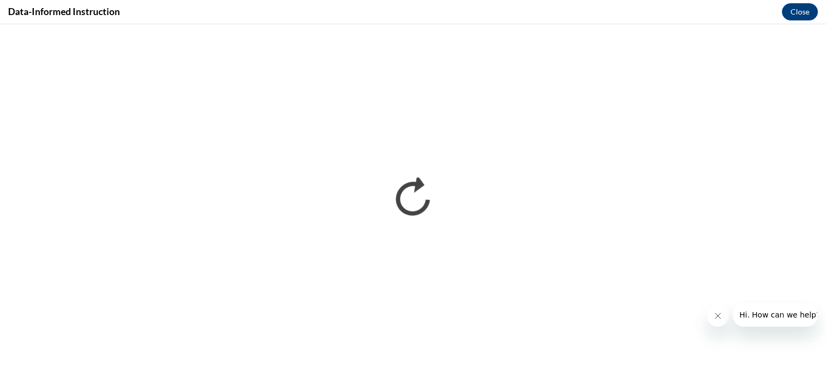
scroll to position [0, 0]
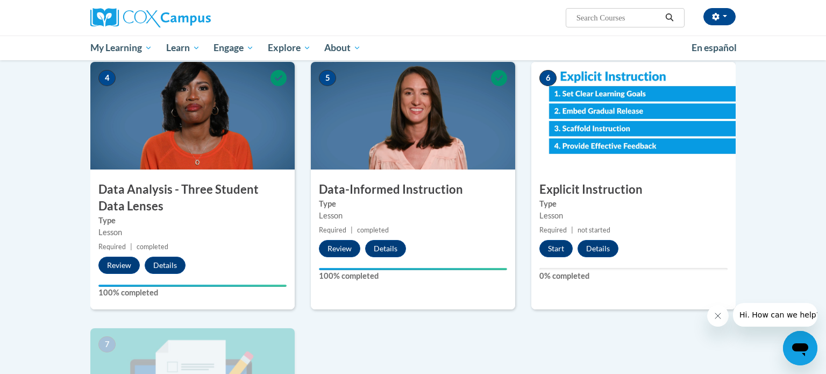
scroll to position [486, 0]
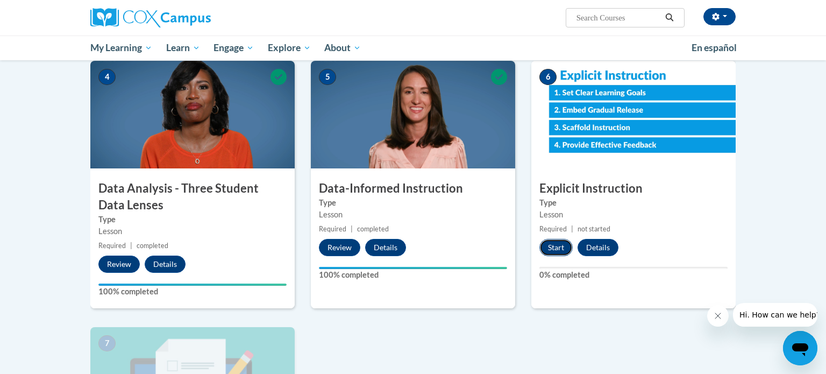
click at [559, 249] on button "Start" at bounding box center [555, 247] width 33 height 17
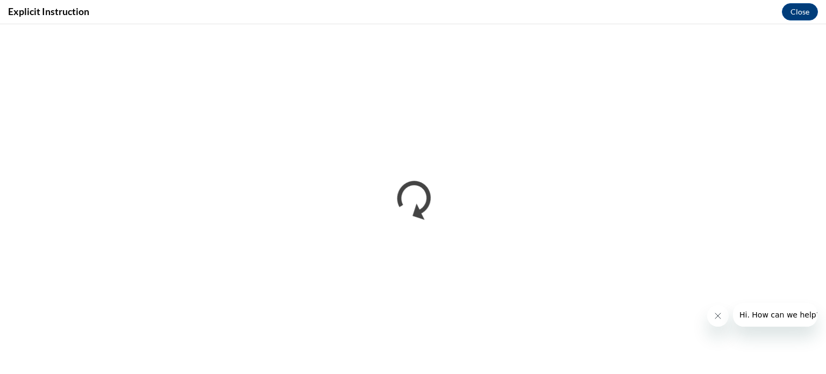
scroll to position [0, 0]
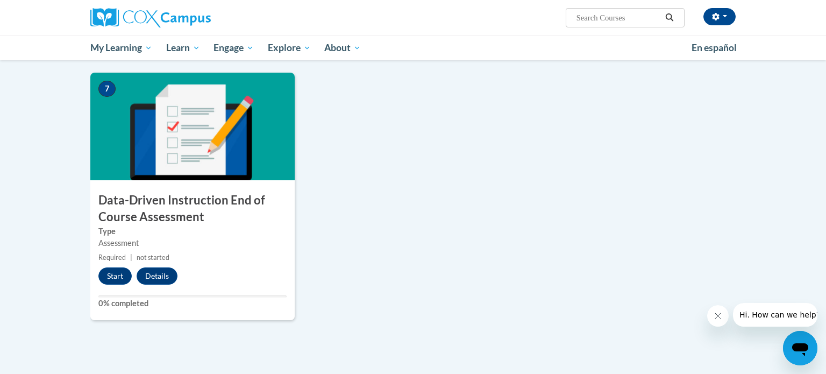
scroll to position [746, 0]
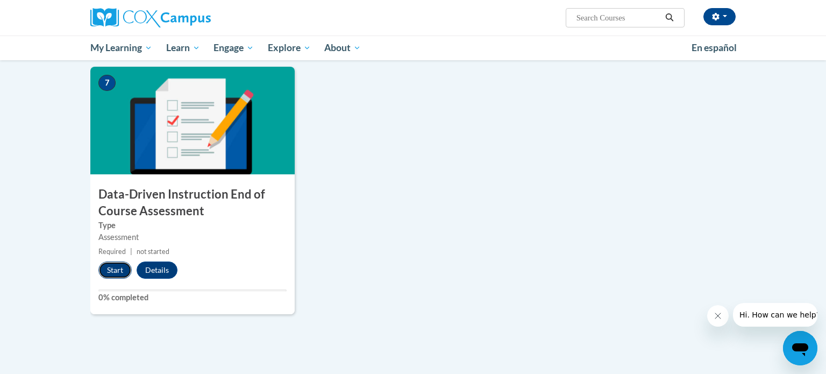
click at [116, 266] on button "Start" at bounding box center [114, 269] width 33 height 17
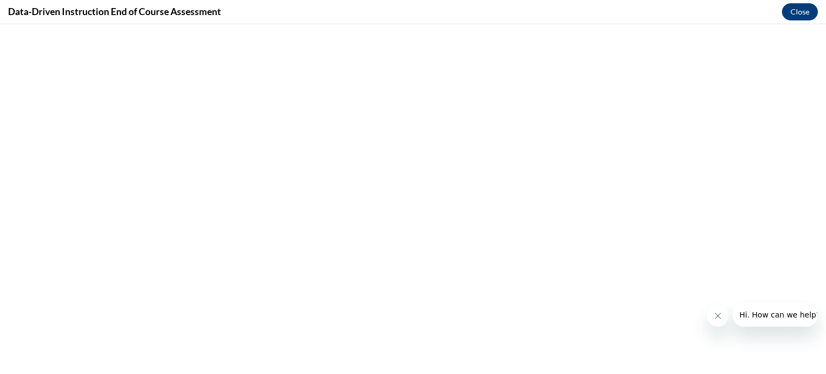
click at [723, 317] on button "Close message from company" at bounding box center [718, 316] width 22 height 22
click at [798, 17] on button "Close" at bounding box center [800, 11] width 36 height 17
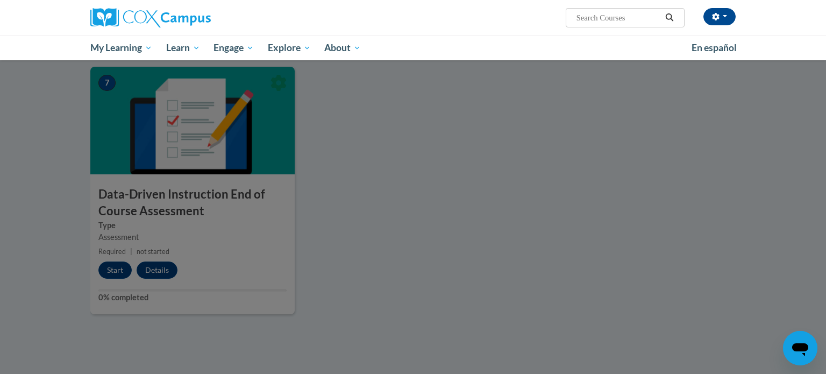
click at [113, 274] on div at bounding box center [413, 187] width 826 height 374
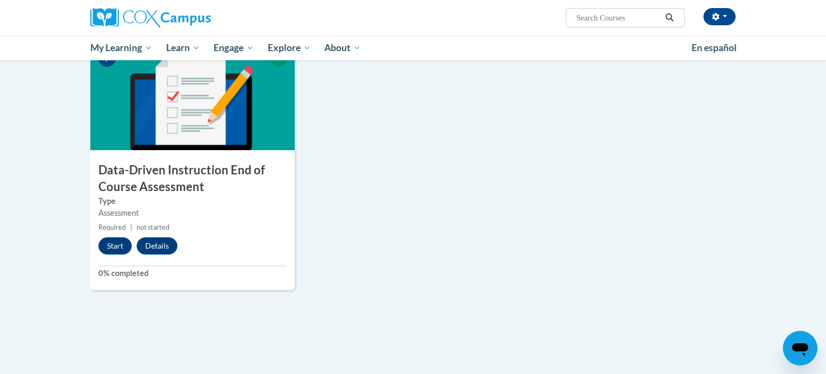
scroll to position [766, 0]
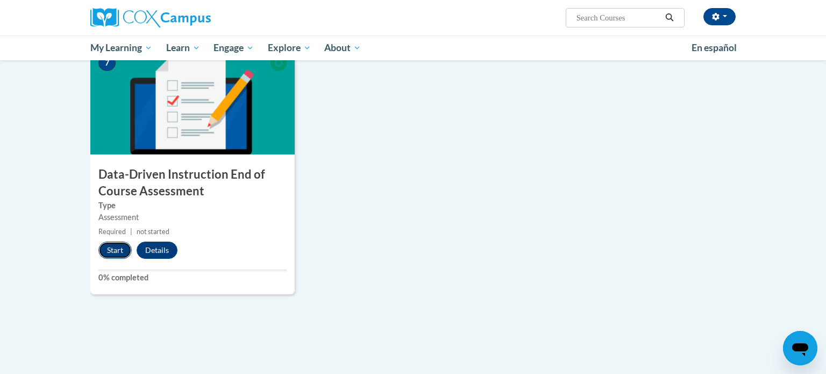
click at [114, 249] on button "Start" at bounding box center [114, 249] width 33 height 17
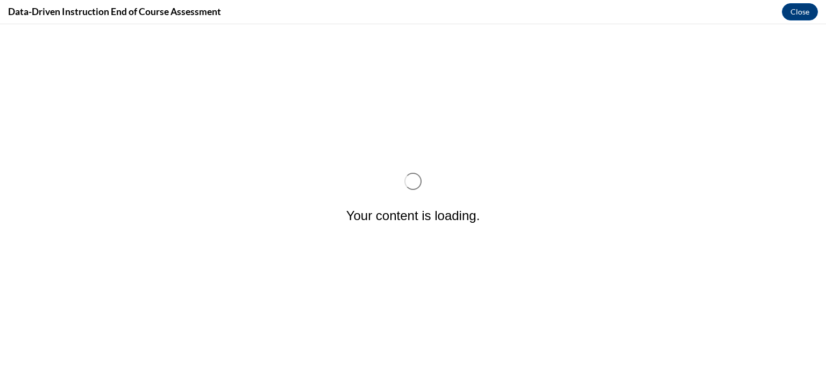
scroll to position [0, 0]
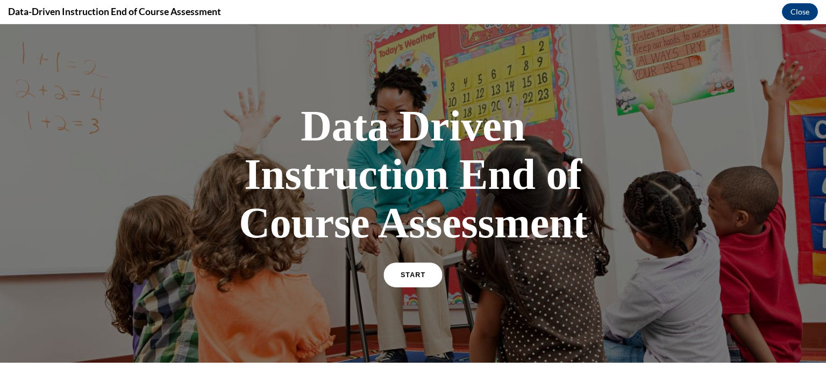
click at [408, 272] on span "START" at bounding box center [413, 275] width 25 height 8
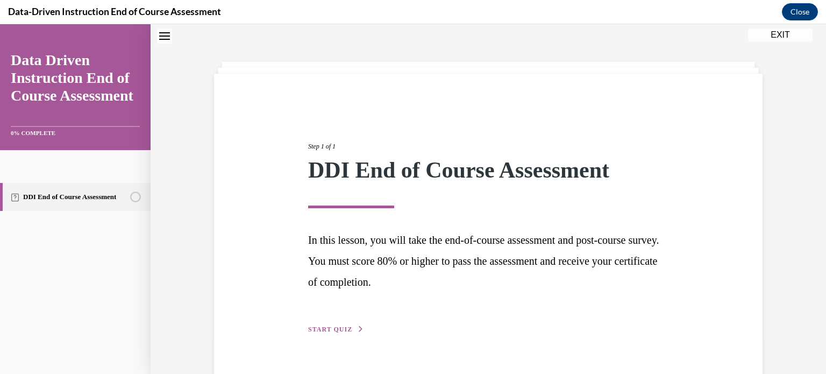
scroll to position [58, 0]
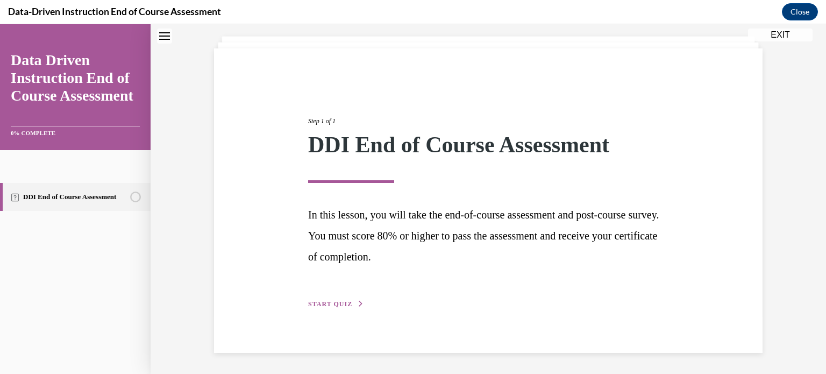
click at [325, 305] on span "START QUIZ" at bounding box center [330, 304] width 44 height 8
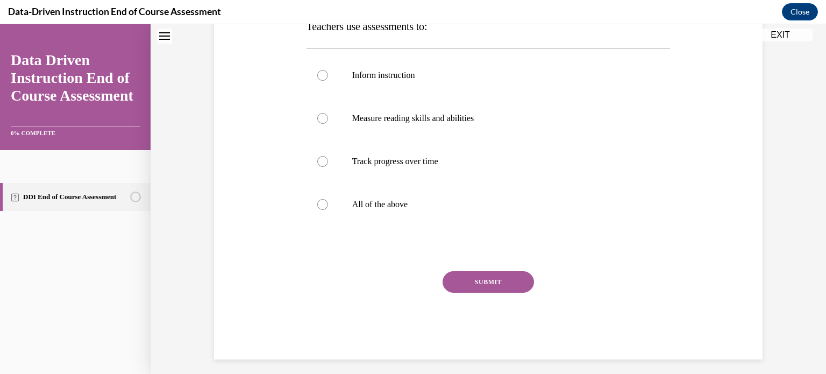
scroll to position [196, 0]
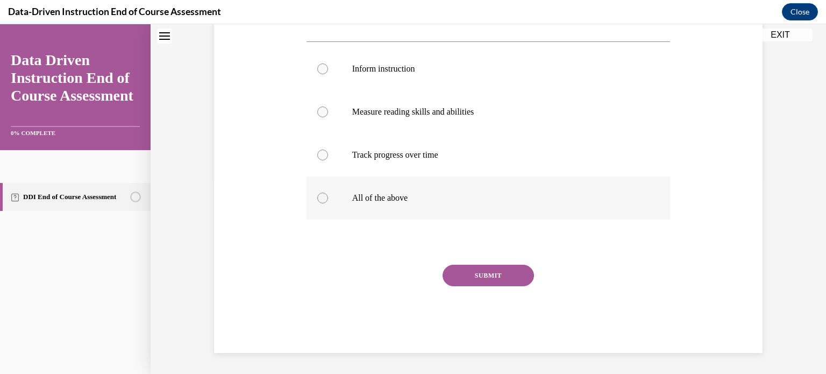
click at [322, 196] on div at bounding box center [322, 198] width 11 height 11
click at [322, 196] on input "All of the above" at bounding box center [322, 198] width 11 height 11
radio input "true"
click at [490, 274] on button "SUBMIT" at bounding box center [488, 276] width 91 height 22
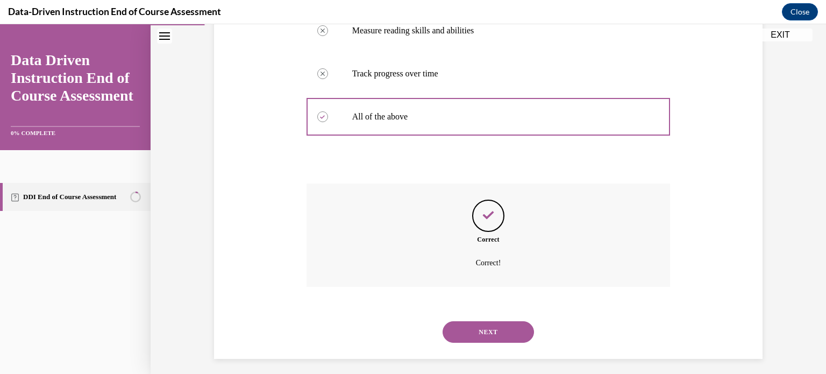
scroll to position [283, 0]
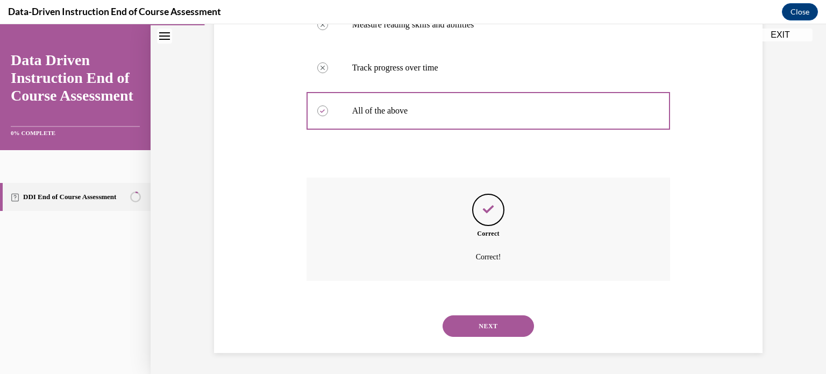
click at [496, 326] on button "NEXT" at bounding box center [488, 326] width 91 height 22
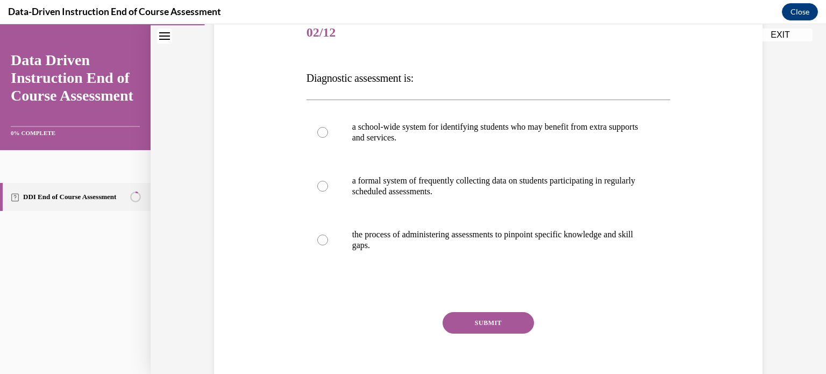
scroll to position [140, 0]
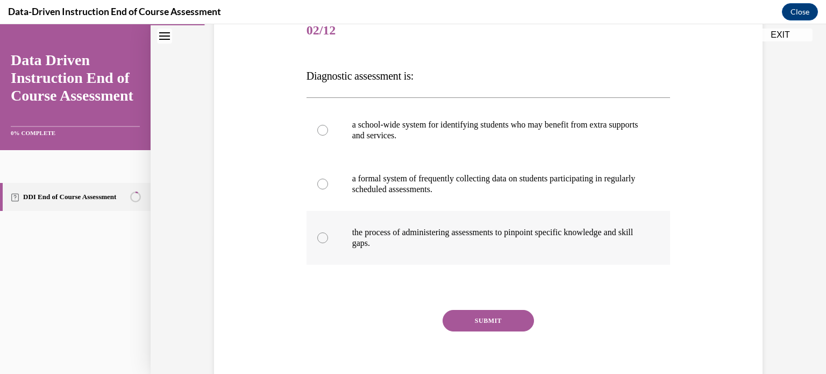
click at [322, 240] on div at bounding box center [322, 237] width 11 height 11
click at [322, 240] on input "the process of administering assessments to pinpoint specific knowledge and ski…" at bounding box center [322, 237] width 11 height 11
radio input "true"
click at [503, 317] on button "SUBMIT" at bounding box center [488, 321] width 91 height 22
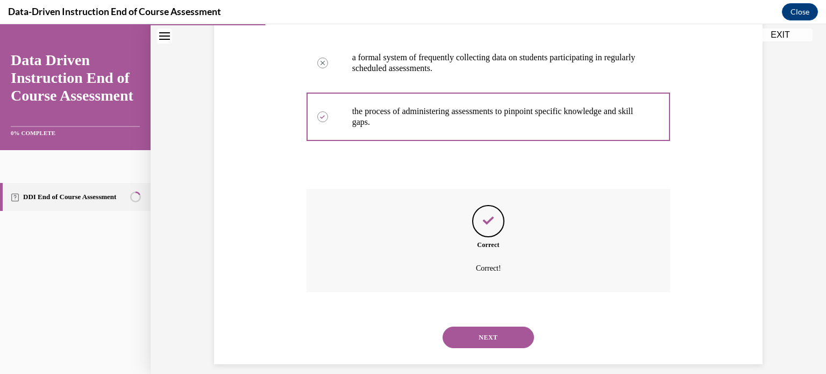
scroll to position [262, 0]
click at [503, 329] on button "NEXT" at bounding box center [488, 336] width 91 height 22
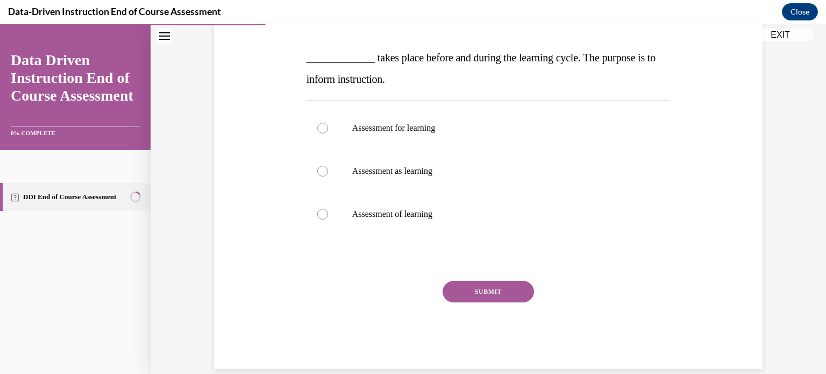
scroll to position [198, 0]
click at [321, 216] on div at bounding box center [322, 213] width 11 height 11
click at [321, 216] on input "Assessment of learning" at bounding box center [322, 213] width 11 height 11
radio input "true"
click at [521, 288] on button "SUBMIT" at bounding box center [488, 291] width 91 height 22
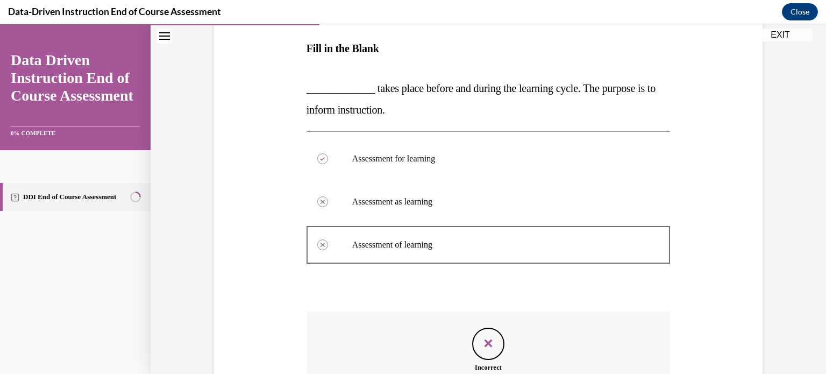
scroll to position [165, 0]
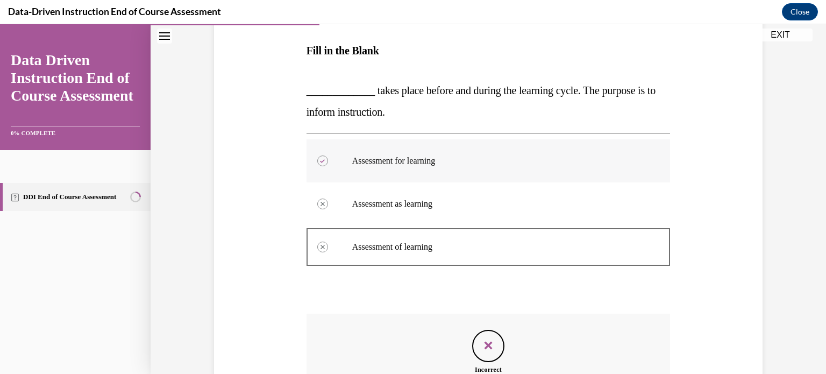
click at [371, 156] on p "Assessment for learning" at bounding box center [497, 160] width 291 height 11
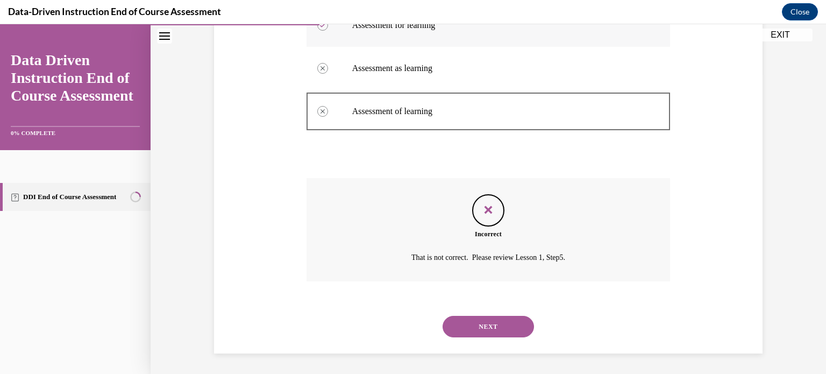
scroll to position [301, 0]
click at [505, 323] on button "NEXT" at bounding box center [488, 326] width 91 height 22
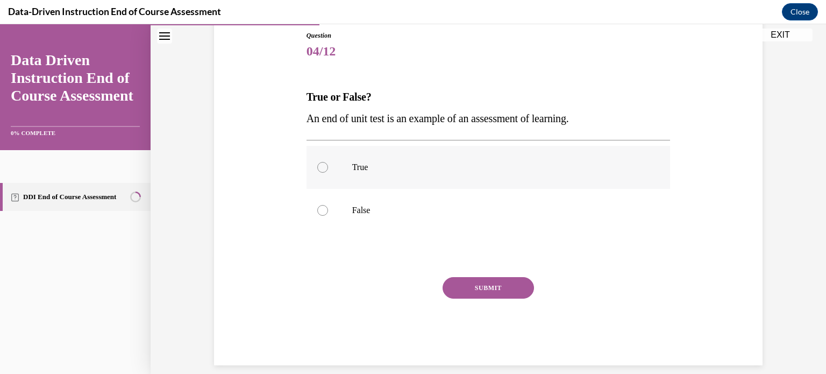
click at [324, 170] on div at bounding box center [322, 167] width 11 height 11
click at [324, 170] on input "True" at bounding box center [322, 167] width 11 height 11
radio input "true"
click at [505, 289] on button "SUBMIT" at bounding box center [488, 288] width 91 height 22
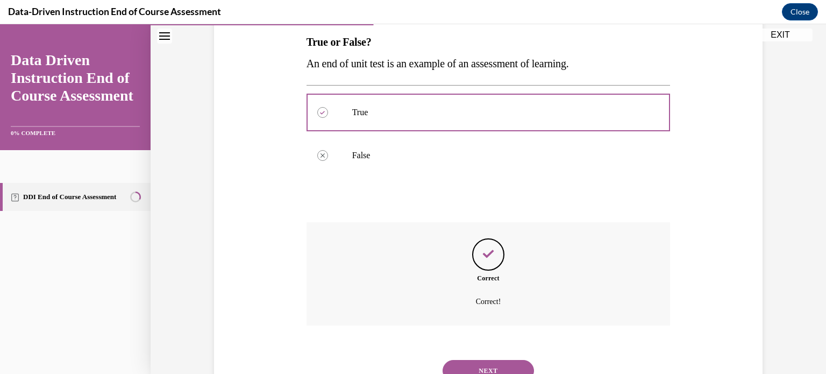
scroll to position [218, 0]
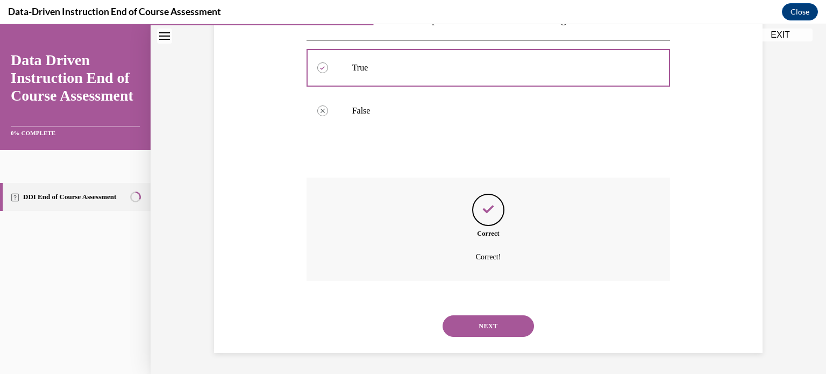
click at [498, 319] on button "NEXT" at bounding box center [488, 326] width 91 height 22
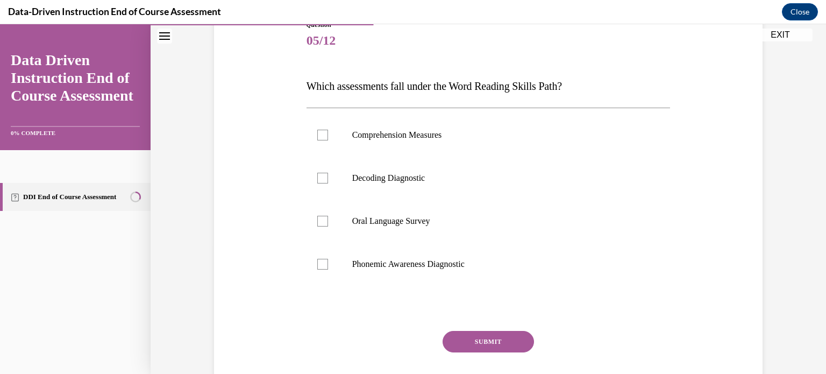
scroll to position [136, 0]
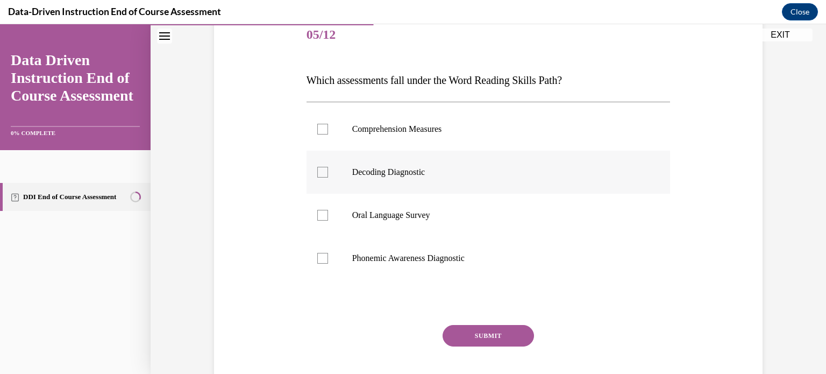
click at [327, 174] on div at bounding box center [322, 172] width 11 height 11
click at [327, 174] on input "Decoding Diagnostic" at bounding box center [322, 172] width 11 height 11
checkbox input "true"
click at [502, 339] on button "SUBMIT" at bounding box center [488, 336] width 91 height 22
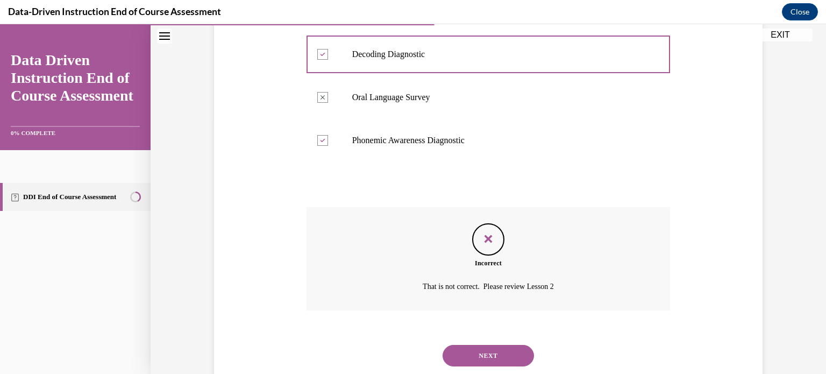
scroll to position [250, 0]
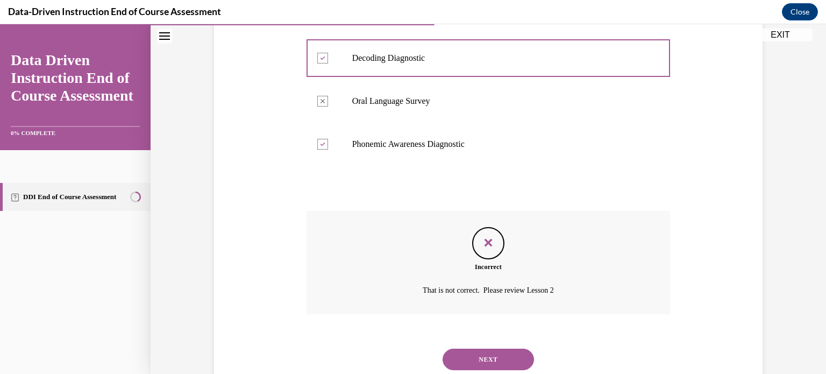
click at [511, 357] on button "NEXT" at bounding box center [488, 359] width 91 height 22
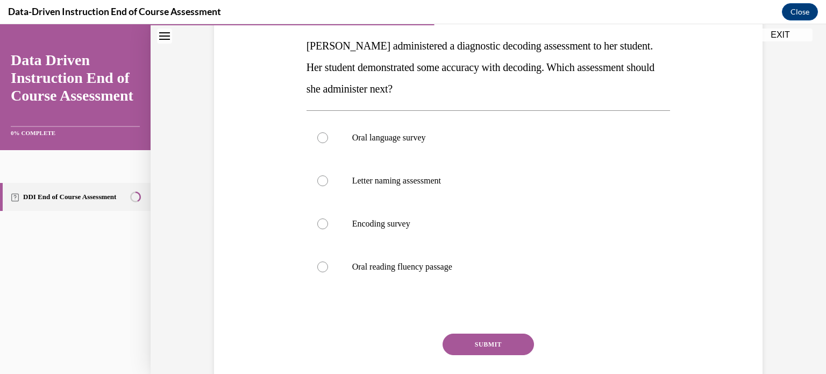
scroll to position [167, 0]
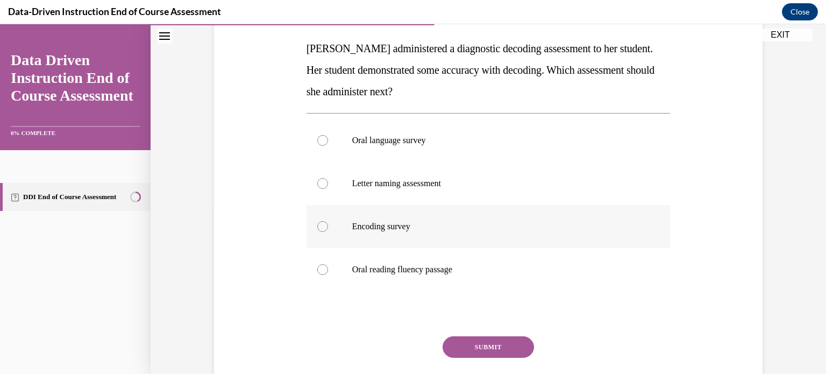
click at [323, 226] on div at bounding box center [322, 226] width 11 height 11
click at [323, 226] on input "Encoding survey" at bounding box center [322, 226] width 11 height 11
radio input "true"
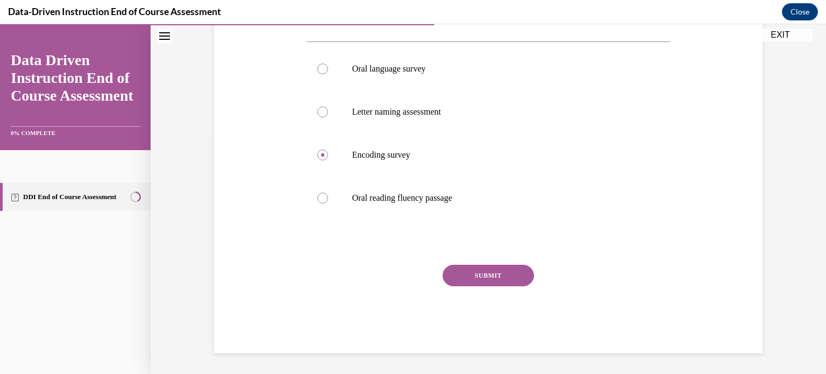
click at [497, 275] on button "SUBMIT" at bounding box center [488, 276] width 91 height 22
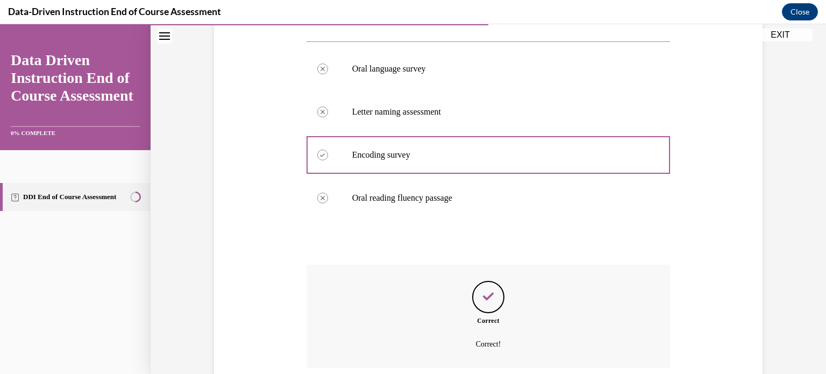
scroll to position [326, 0]
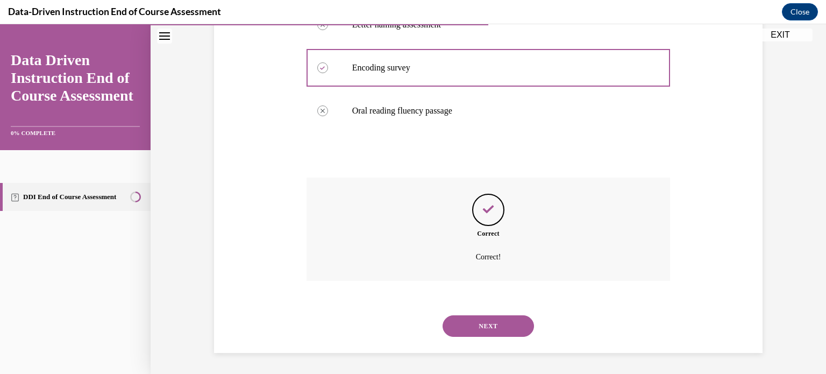
click at [494, 328] on button "NEXT" at bounding box center [488, 326] width 91 height 22
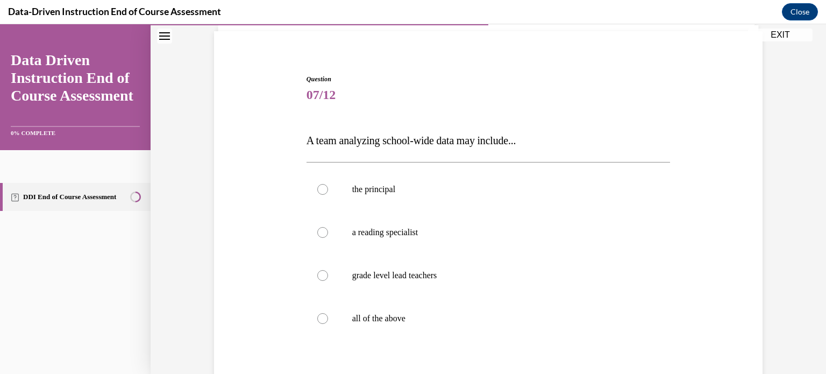
scroll to position [76, 0]
click at [324, 320] on div at bounding box center [322, 317] width 11 height 11
click at [324, 320] on input "all of the above" at bounding box center [322, 317] width 11 height 11
radio input "true"
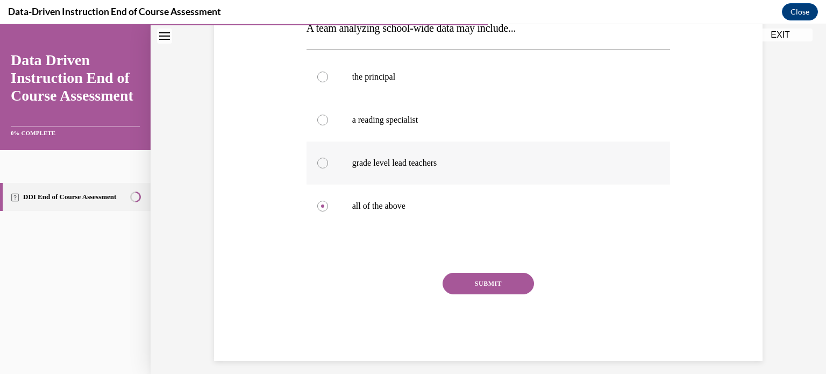
click at [515, 281] on button "SUBMIT" at bounding box center [488, 284] width 91 height 22
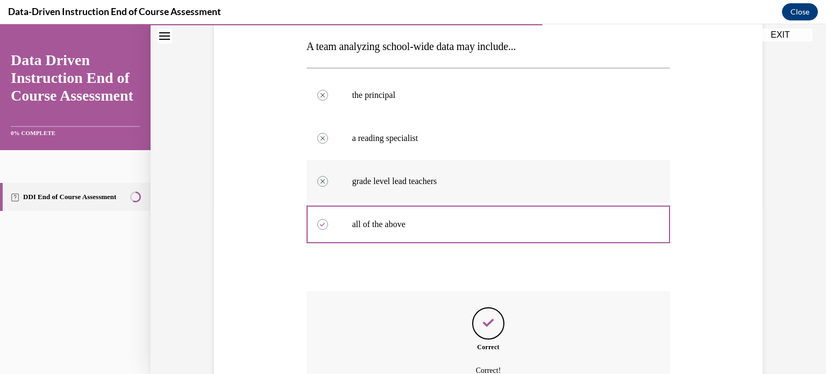
click at [515, 281] on div "Question 07/12 A team analyzing school-wide data may include... the principal C…" at bounding box center [489, 223] width 364 height 486
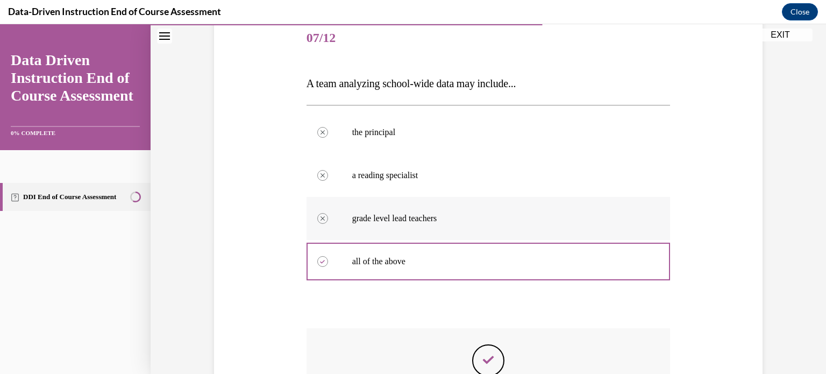
scroll to position [283, 0]
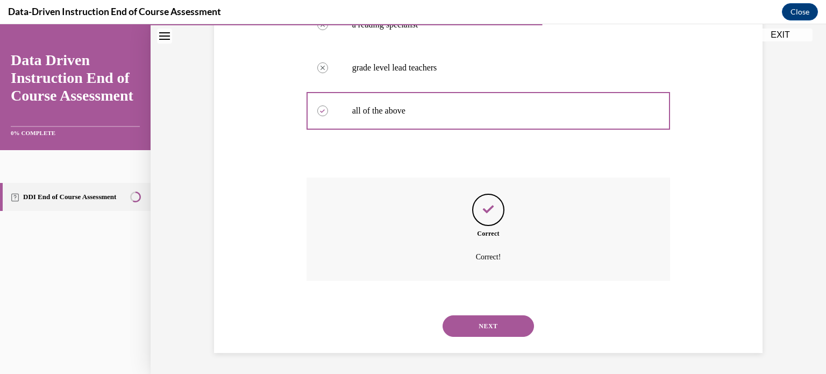
click at [501, 324] on button "NEXT" at bounding box center [488, 326] width 91 height 22
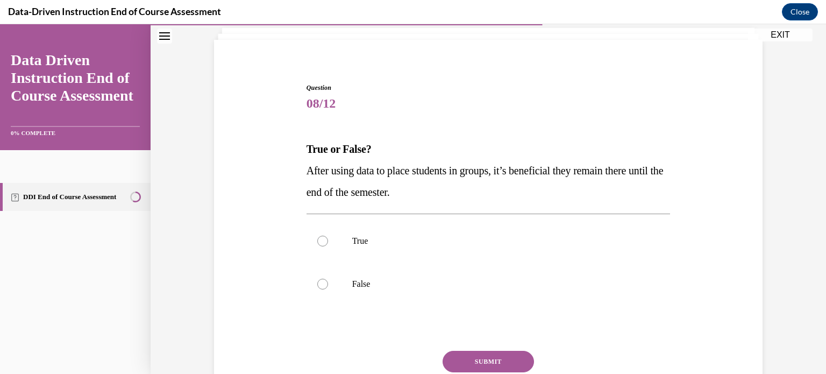
scroll to position [69, 0]
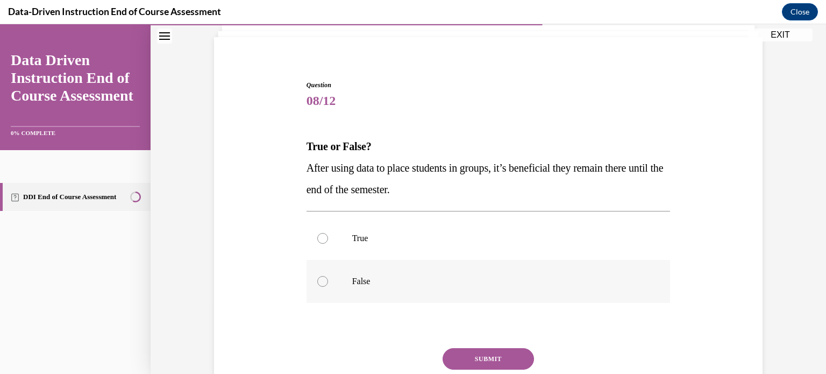
click at [322, 282] on div at bounding box center [322, 281] width 11 height 11
click at [322, 282] on input "False" at bounding box center [322, 281] width 11 height 11
radio input "true"
click at [483, 359] on button "SUBMIT" at bounding box center [488, 359] width 91 height 22
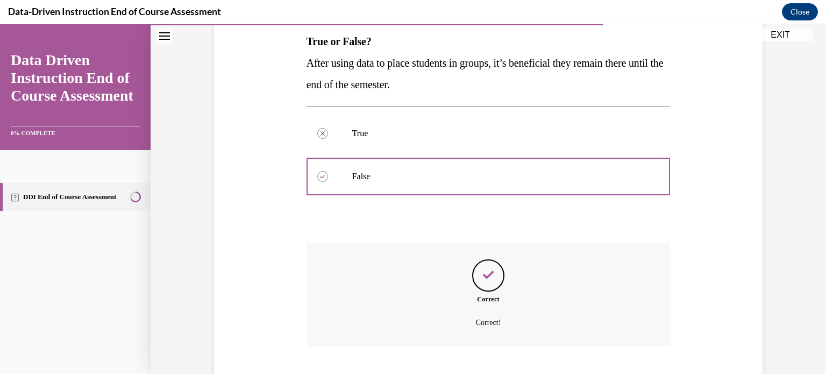
scroll to position [240, 0]
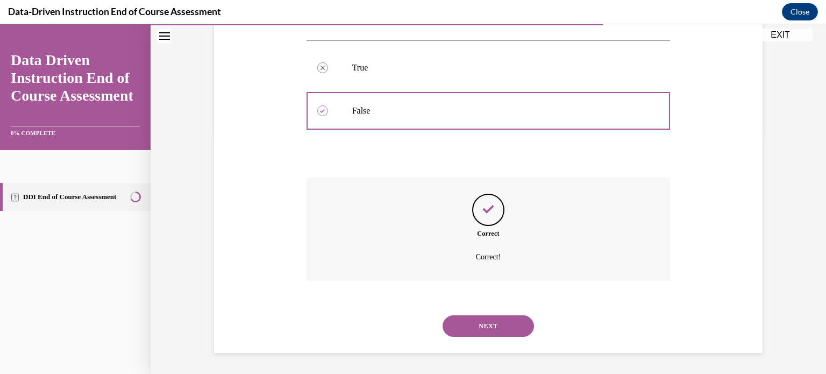
click at [499, 330] on button "NEXT" at bounding box center [488, 326] width 91 height 22
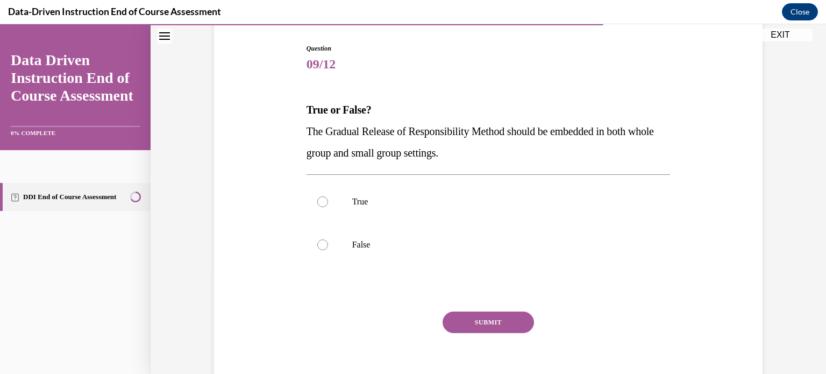
scroll to position [117, 0]
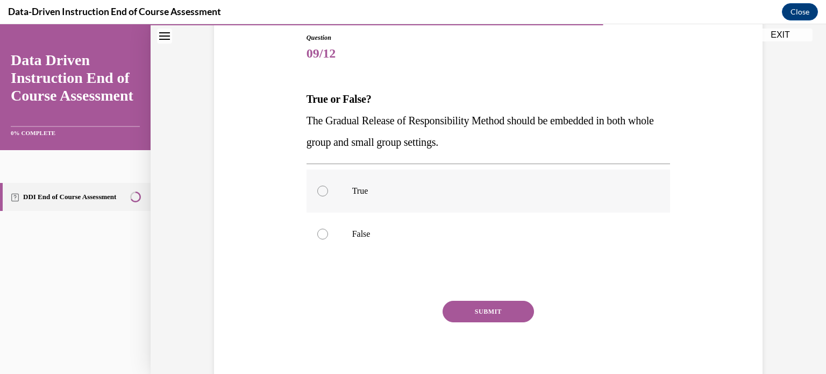
click at [326, 193] on div at bounding box center [322, 191] width 11 height 11
click at [326, 193] on input "True" at bounding box center [322, 191] width 11 height 11
radio input "true"
click at [488, 309] on button "SUBMIT" at bounding box center [488, 312] width 91 height 22
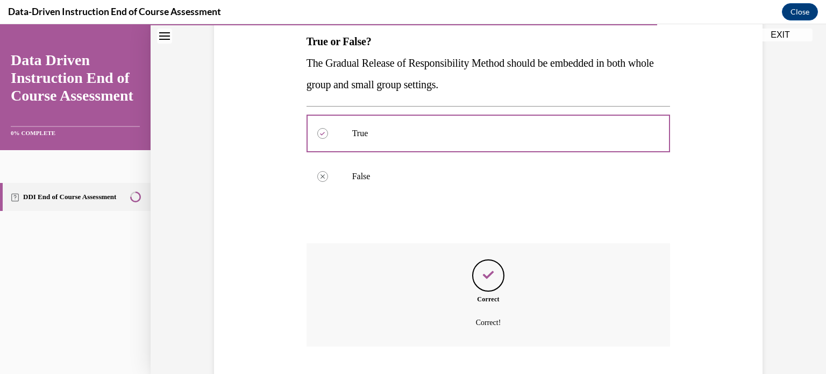
scroll to position [240, 0]
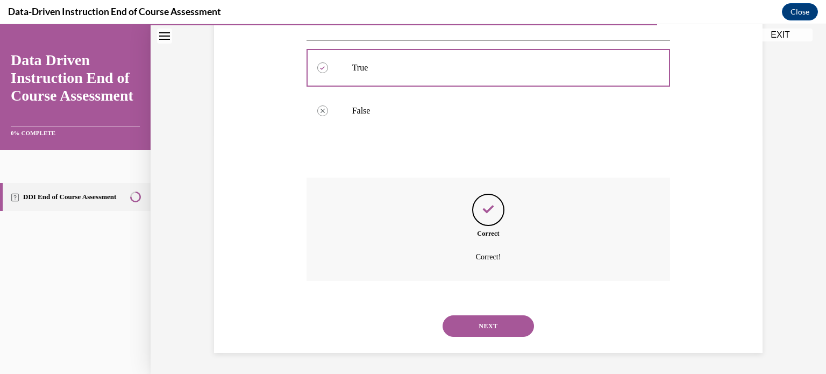
click at [490, 331] on button "NEXT" at bounding box center [488, 326] width 91 height 22
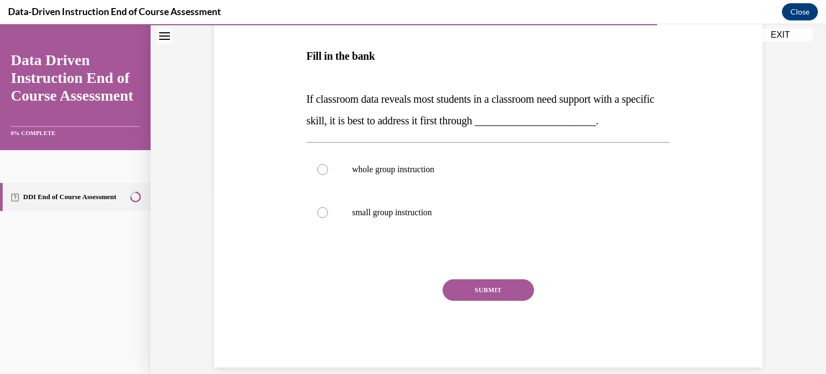
scroll to position [181, 0]
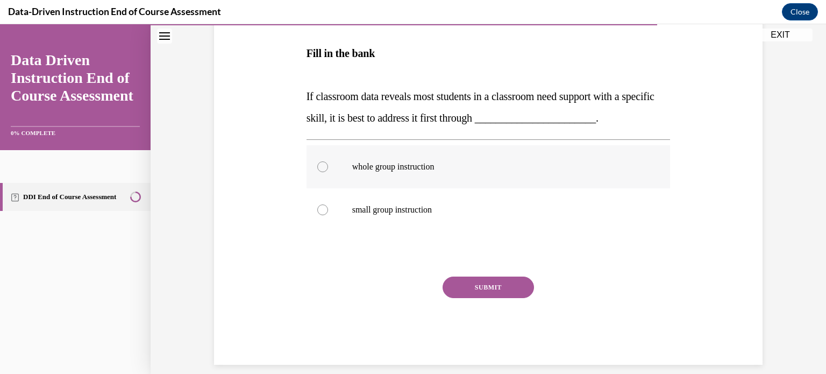
click at [325, 169] on div at bounding box center [322, 166] width 11 height 11
click at [325, 169] on input "whole group instruction" at bounding box center [322, 166] width 11 height 11
radio input "true"
click at [497, 288] on button "SUBMIT" at bounding box center [488, 287] width 91 height 22
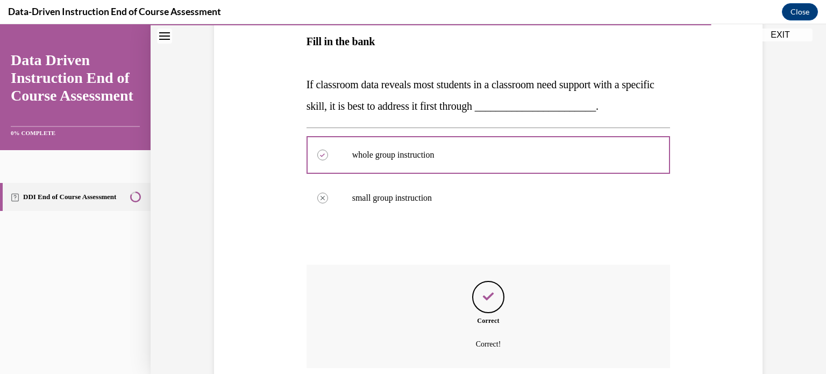
scroll to position [280, 0]
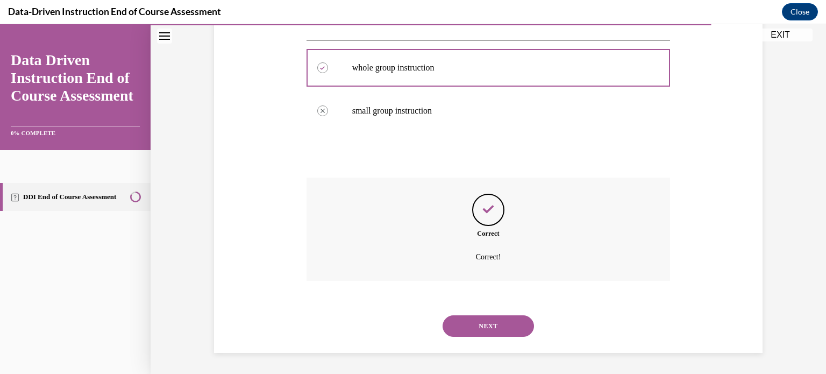
click at [498, 326] on button "NEXT" at bounding box center [488, 326] width 91 height 22
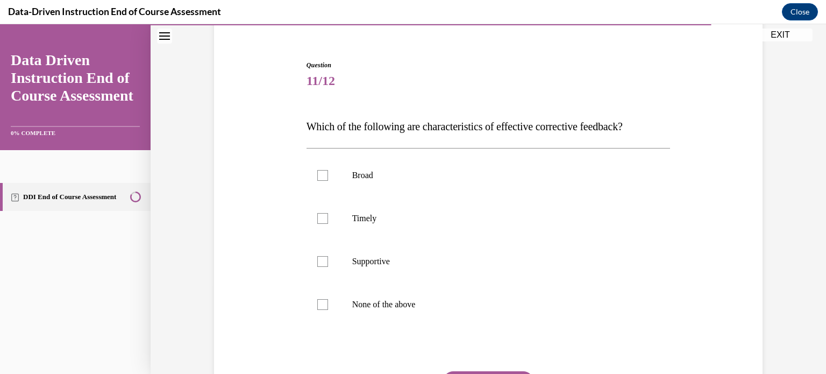
scroll to position [90, 0]
click at [323, 219] on div at bounding box center [322, 217] width 11 height 11
click at [323, 219] on input "Timely" at bounding box center [322, 217] width 11 height 11
checkbox input "true"
click at [325, 262] on div at bounding box center [322, 260] width 11 height 11
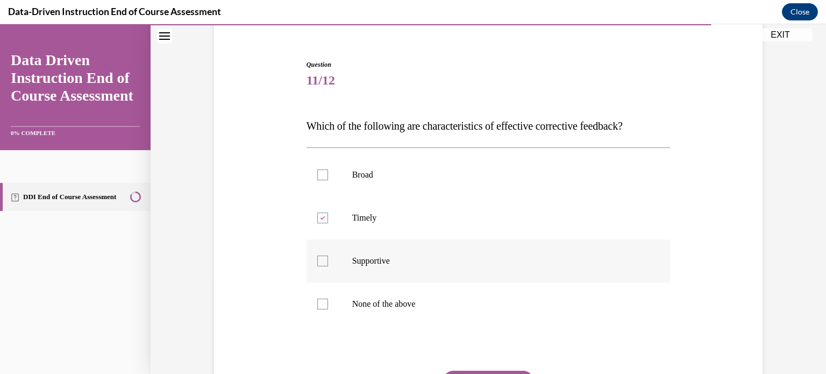
click at [325, 262] on input "Supportive" at bounding box center [322, 260] width 11 height 11
checkbox input "true"
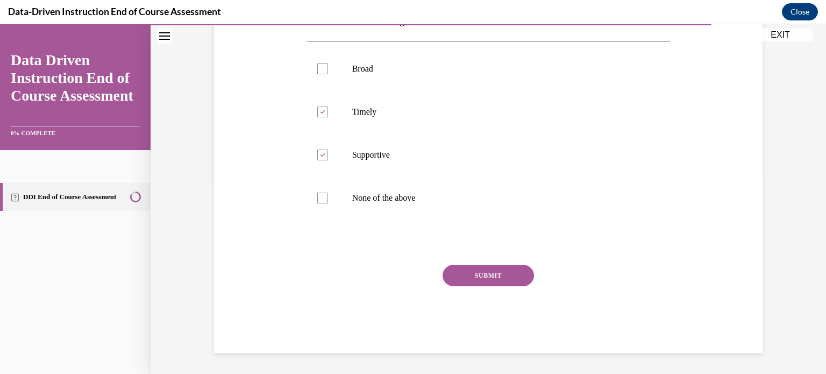
click at [517, 267] on button "SUBMIT" at bounding box center [488, 276] width 91 height 22
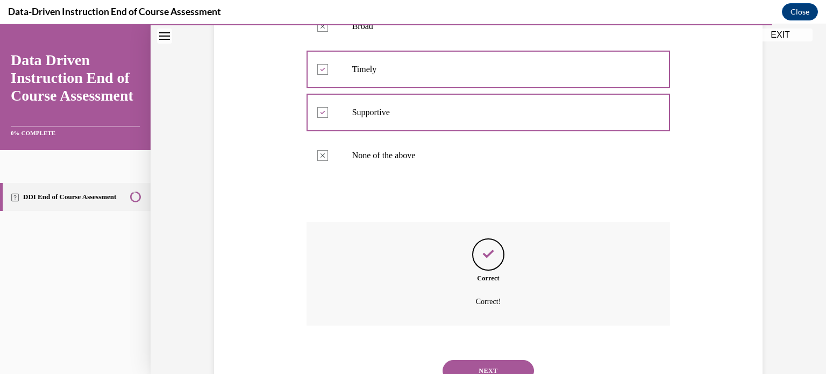
scroll to position [283, 0]
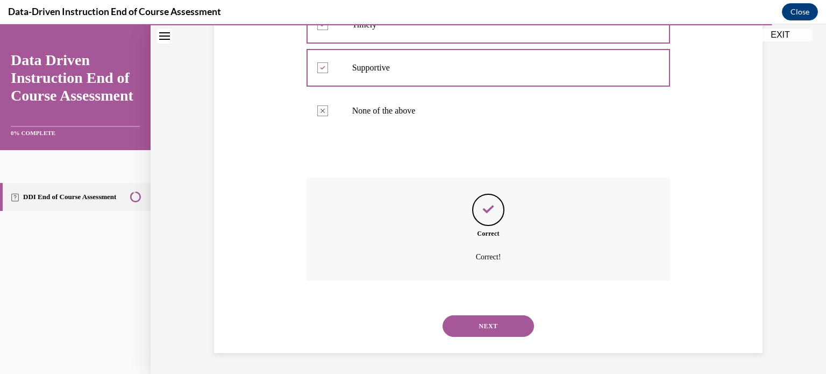
click at [503, 324] on button "NEXT" at bounding box center [488, 326] width 91 height 22
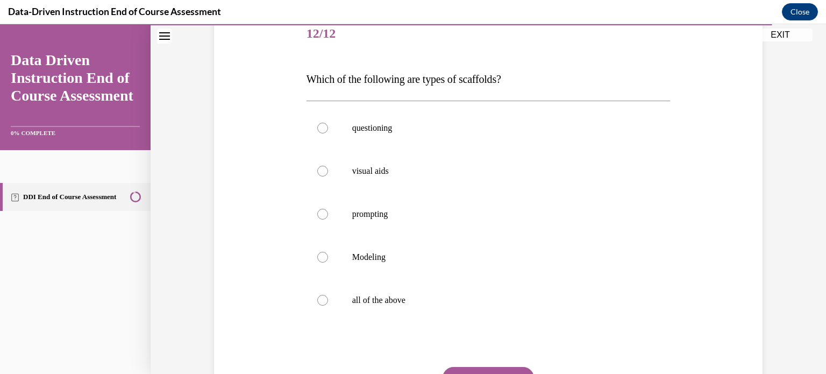
scroll to position [138, 0]
click at [323, 299] on div at bounding box center [322, 299] width 11 height 11
click at [323, 299] on input "all of the above" at bounding box center [322, 299] width 11 height 11
radio input "true"
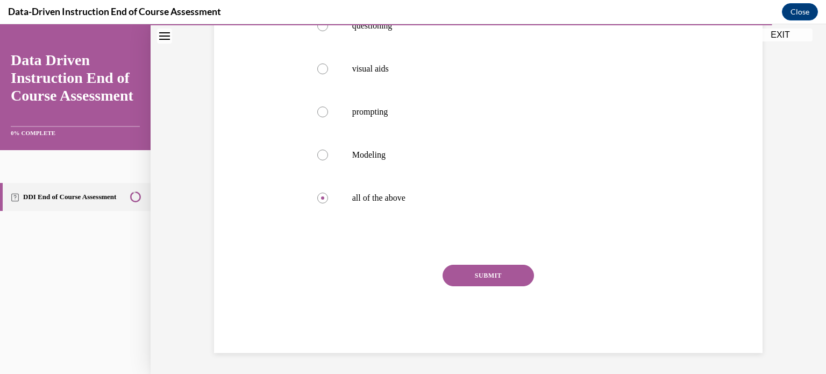
click at [506, 272] on button "SUBMIT" at bounding box center [488, 276] width 91 height 22
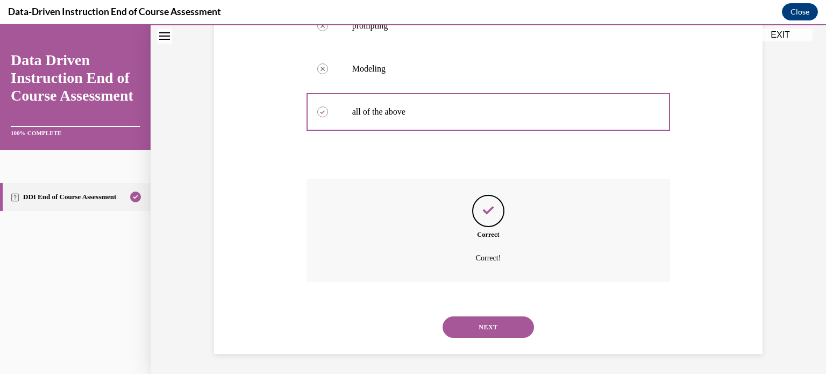
scroll to position [326, 0]
click at [503, 325] on button "NEXT" at bounding box center [488, 326] width 91 height 22
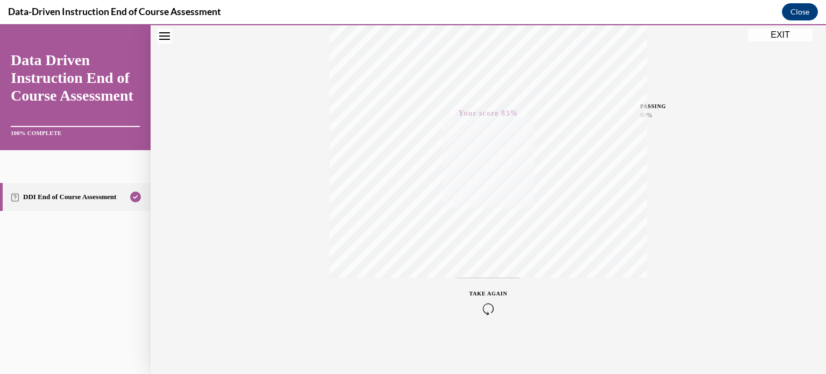
scroll to position [0, 0]
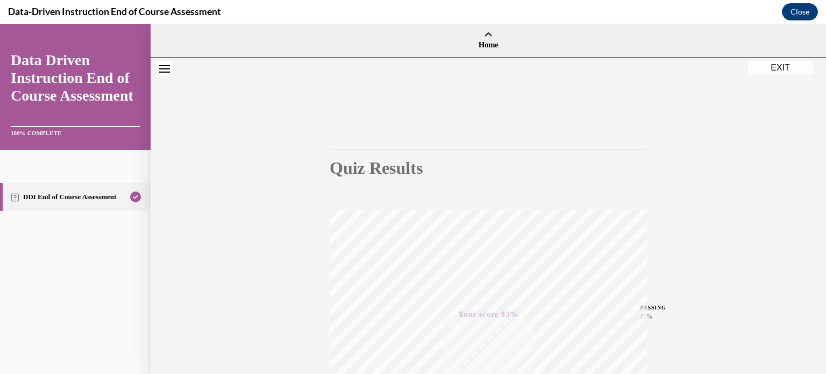
click at [780, 70] on button "EXIT" at bounding box center [780, 67] width 65 height 13
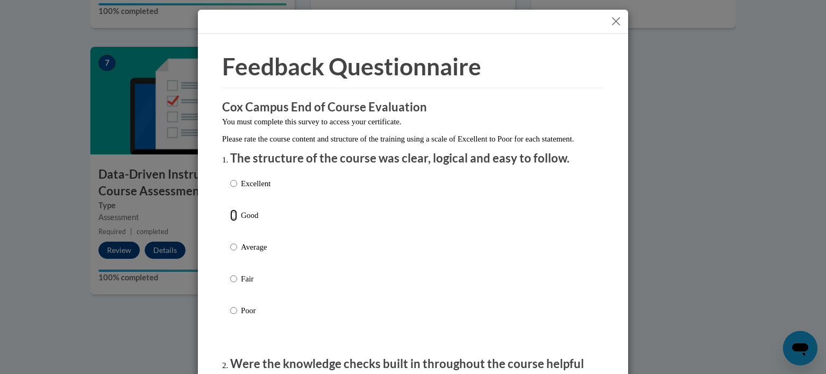
click at [231, 221] on input "Good" at bounding box center [233, 215] width 7 height 12
radio input "true"
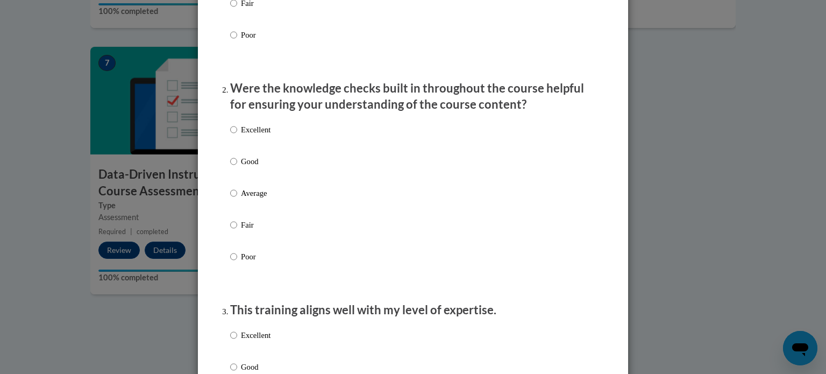
scroll to position [277, 0]
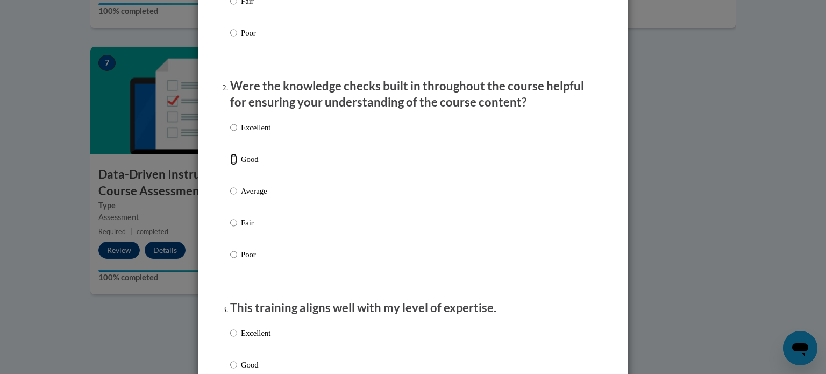
click at [233, 165] on input "Good" at bounding box center [233, 159] width 7 height 12
radio input "true"
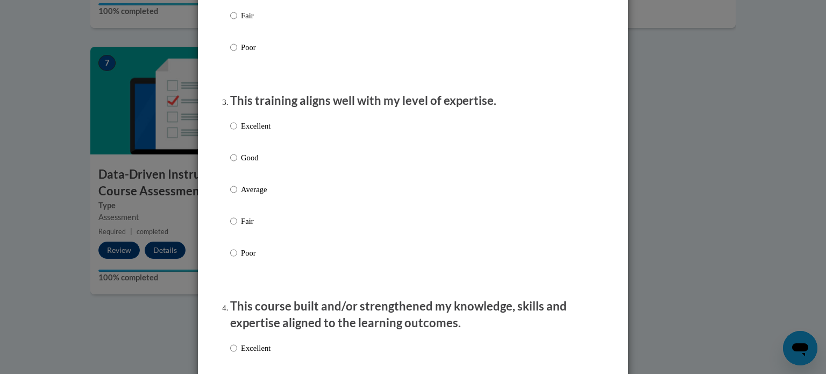
scroll to position [537, 0]
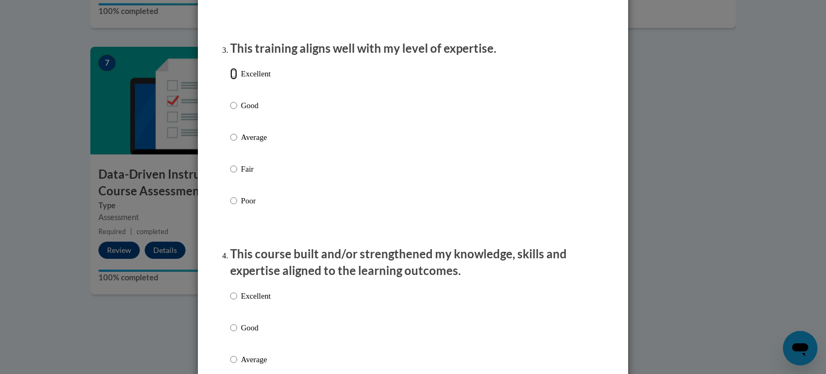
click at [233, 80] on input "Excellent" at bounding box center [233, 74] width 7 height 12
radio input "true"
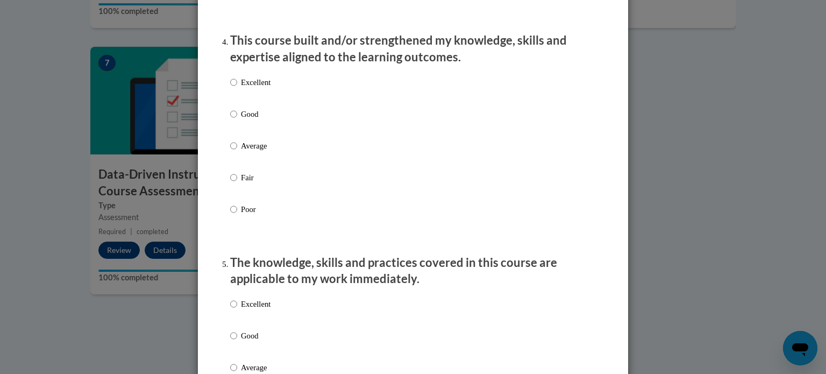
scroll to position [748, 0]
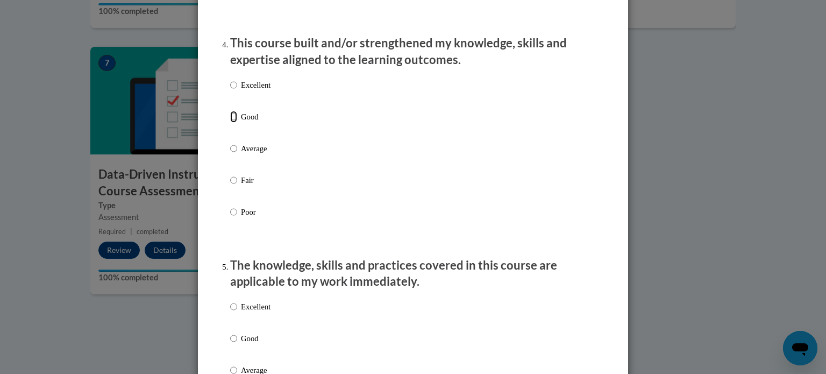
click at [231, 123] on input "Good" at bounding box center [233, 117] width 7 height 12
radio input "true"
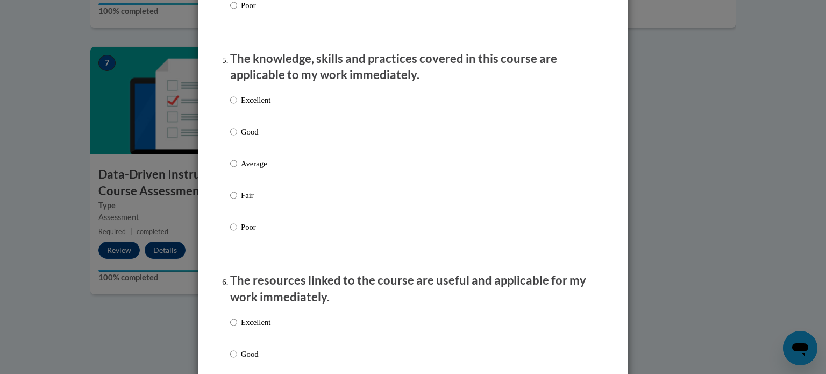
scroll to position [947, 0]
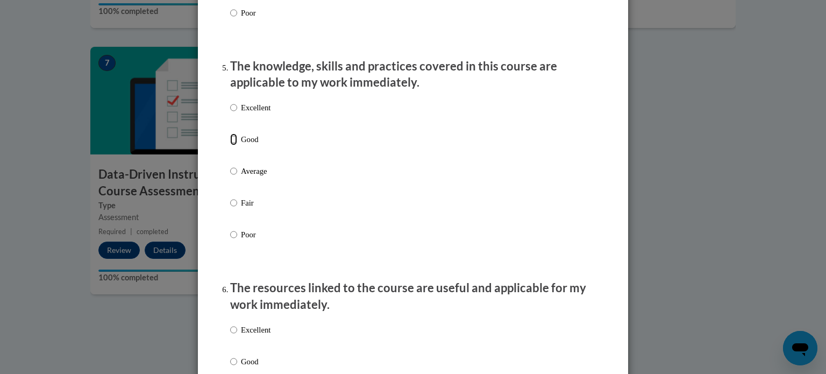
click at [235, 145] on input "Good" at bounding box center [233, 139] width 7 height 12
radio input "true"
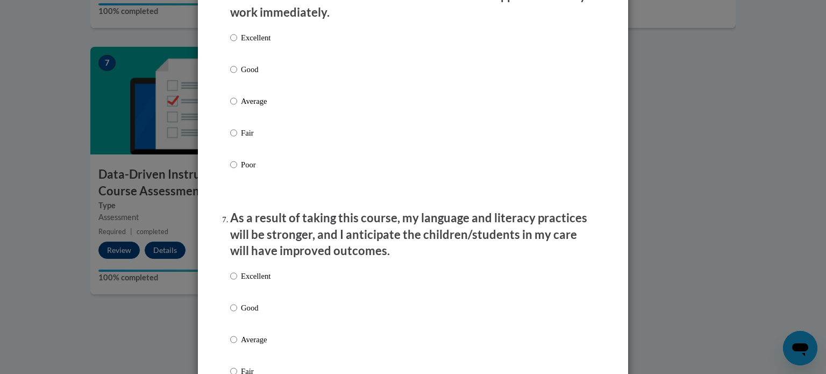
scroll to position [1245, 0]
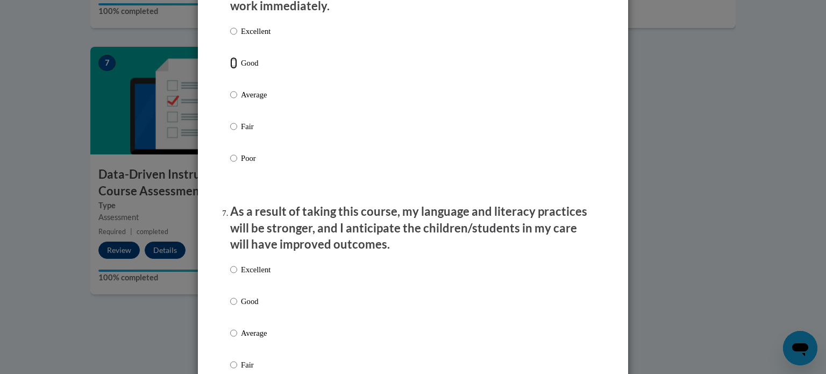
click at [233, 69] on input "Good" at bounding box center [233, 63] width 7 height 12
radio input "true"
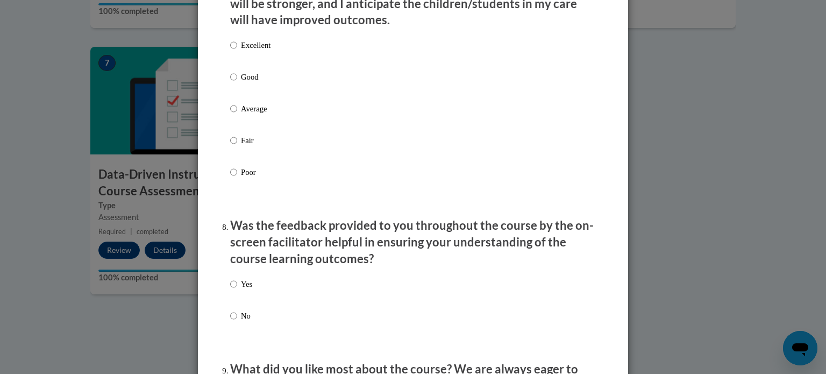
scroll to position [1468, 0]
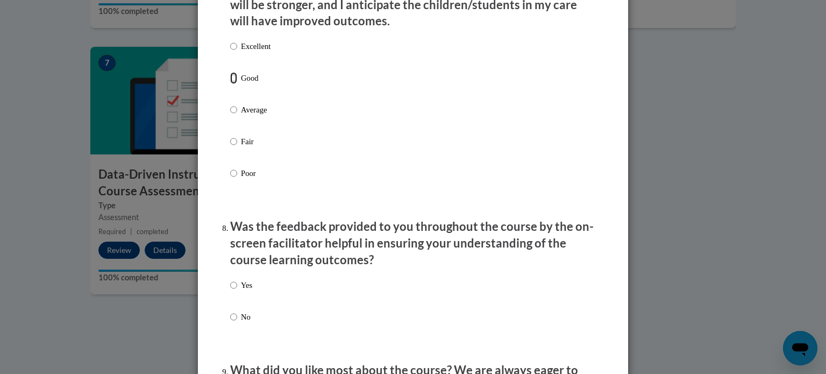
click at [233, 84] on input "Good" at bounding box center [233, 78] width 7 height 12
radio input "true"
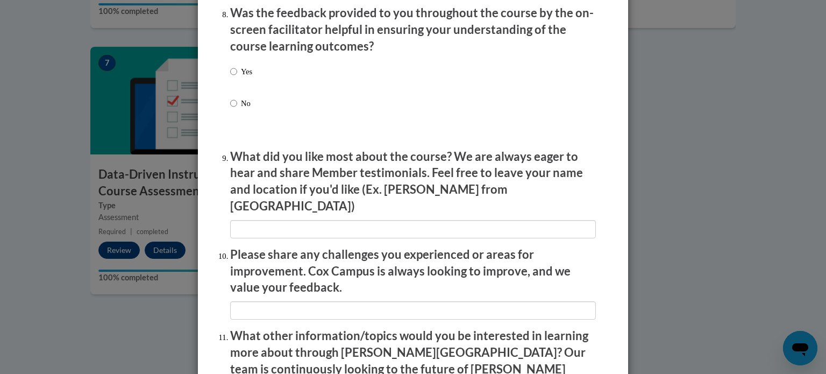
scroll to position [1698, 0]
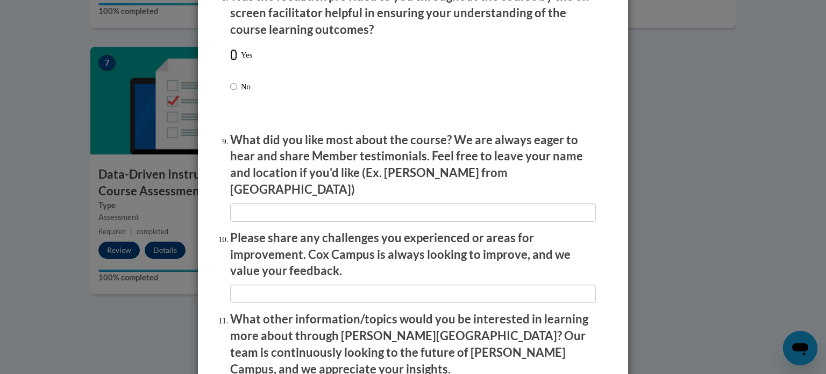
click at [233, 61] on input "Yes" at bounding box center [233, 55] width 7 height 12
radio input "true"
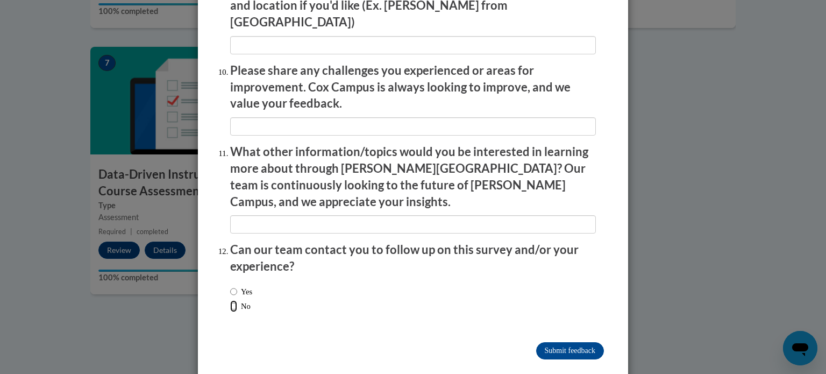
click at [236, 300] on input "No" at bounding box center [233, 306] width 7 height 12
radio input "true"
click at [586, 342] on input "Submit feedback" at bounding box center [570, 350] width 68 height 17
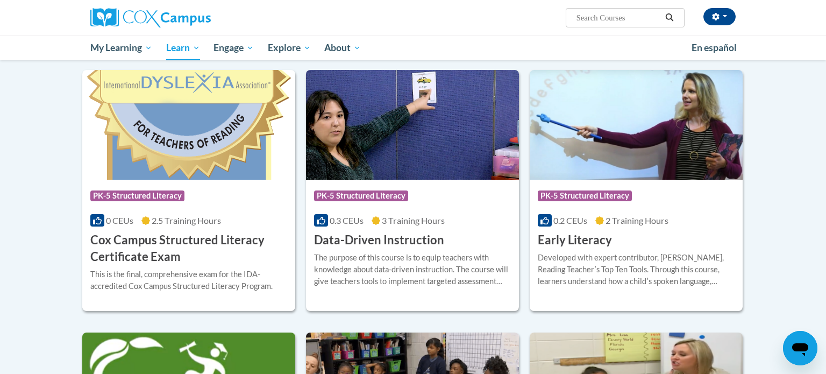
scroll to position [341, 0]
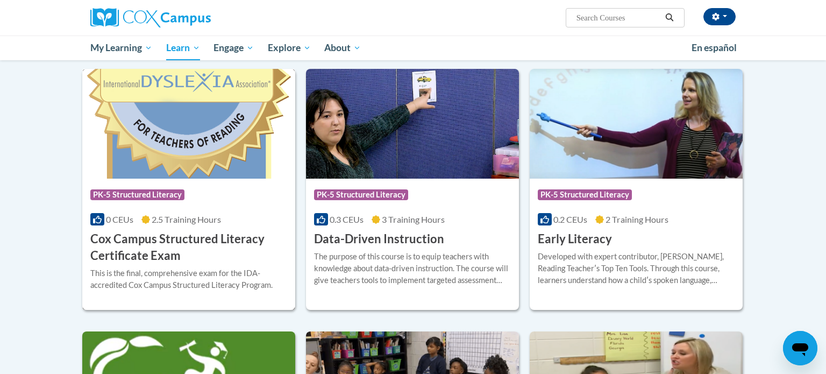
click at [173, 234] on h3 "Cox Campus Structured Literacy Certificate Exam" at bounding box center [188, 247] width 197 height 33
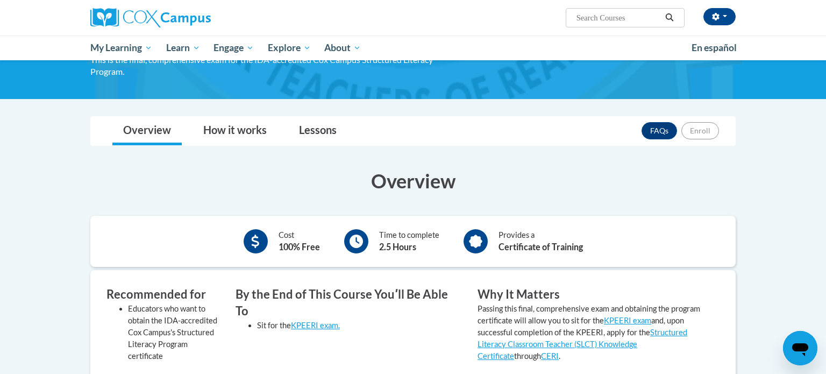
scroll to position [108, 0]
click at [229, 131] on link "How it works" at bounding box center [235, 131] width 85 height 29
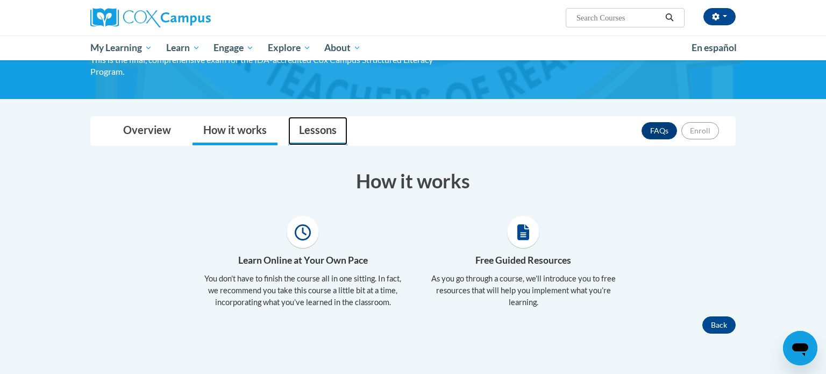
click at [305, 128] on link "Lessons" at bounding box center [317, 131] width 59 height 29
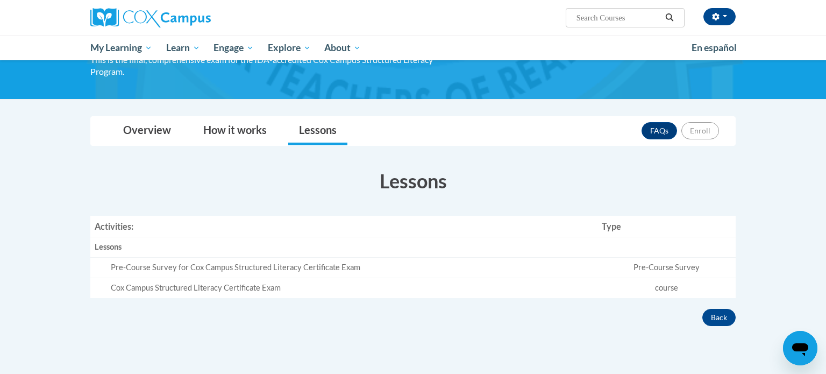
click at [271, 291] on div "Cox Campus Structured Literacy Certificate Exam" at bounding box center [352, 287] width 482 height 11
click at [244, 127] on link "How it works" at bounding box center [235, 131] width 85 height 29
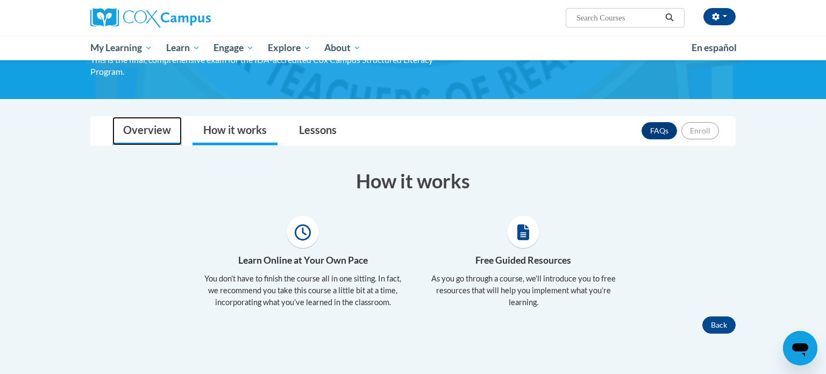
click at [158, 126] on link "Overview" at bounding box center [146, 131] width 69 height 29
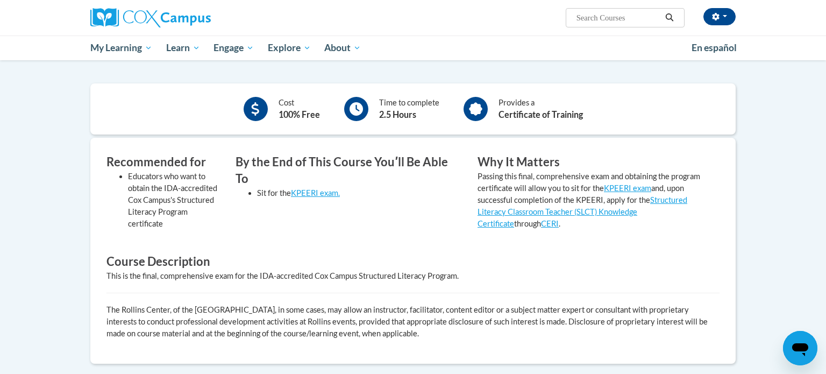
scroll to position [0, 0]
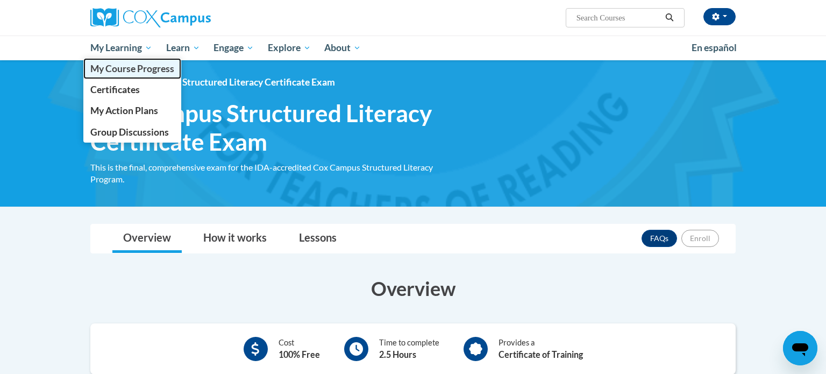
click at [156, 64] on span "My Course Progress" at bounding box center [132, 68] width 84 height 11
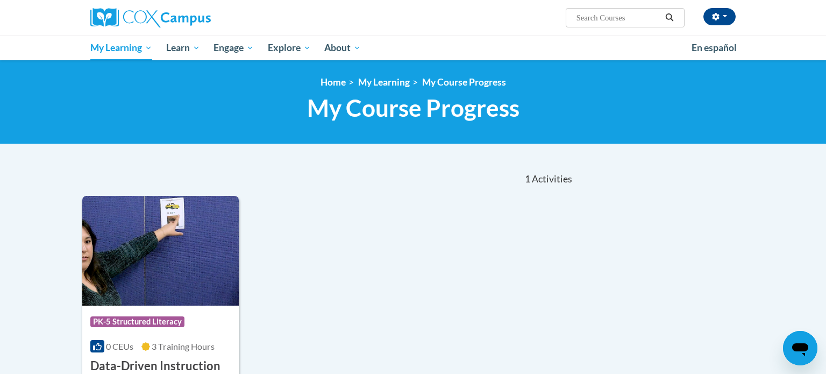
scroll to position [4, 0]
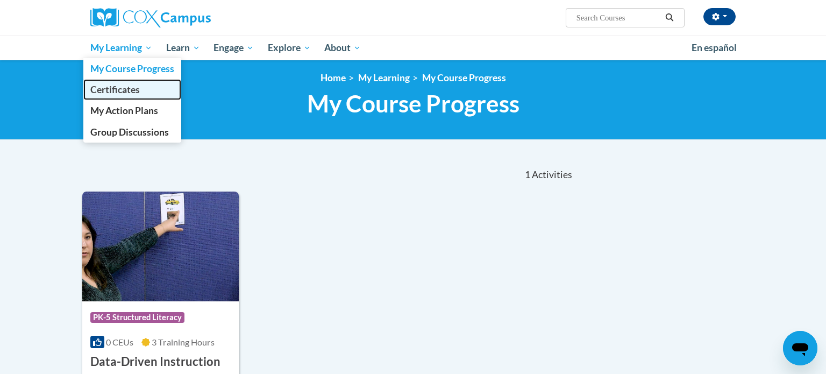
click at [127, 96] on link "Certificates" at bounding box center [132, 89] width 98 height 21
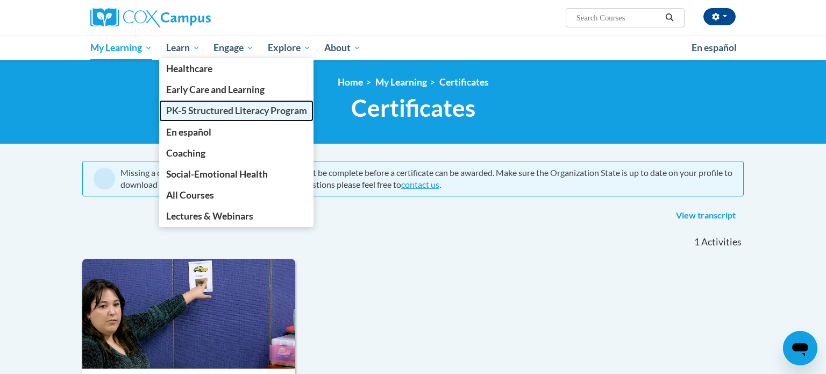
click at [212, 115] on span "PK-5 Structured Literacy Program" at bounding box center [236, 110] width 141 height 11
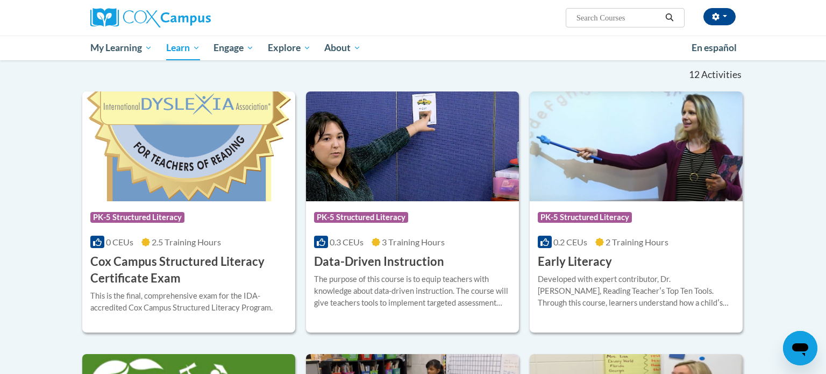
scroll to position [317, 0]
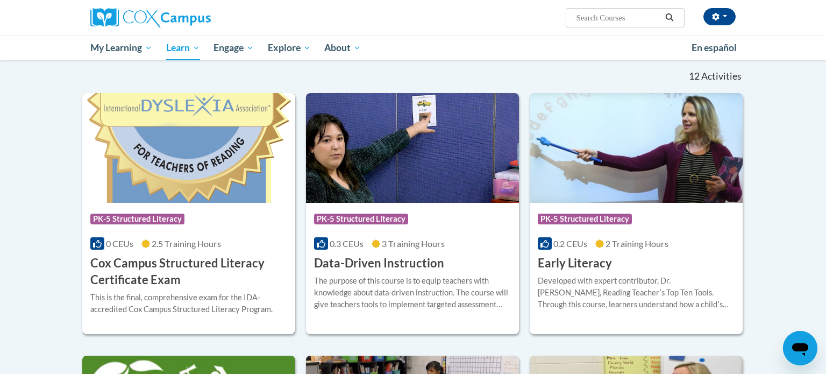
click at [201, 147] on img at bounding box center [188, 148] width 213 height 110
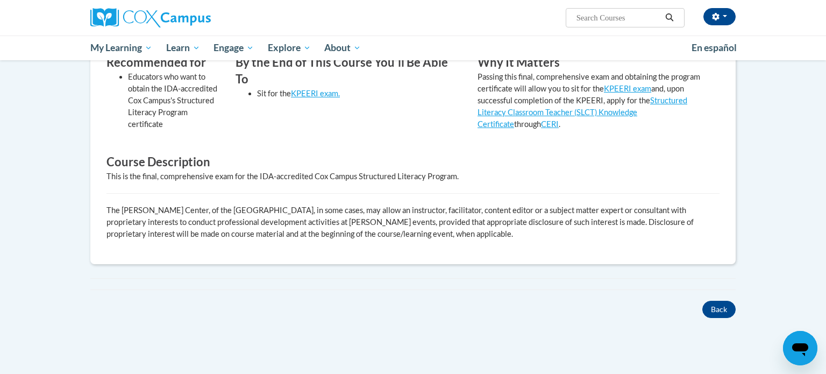
scroll to position [336, 0]
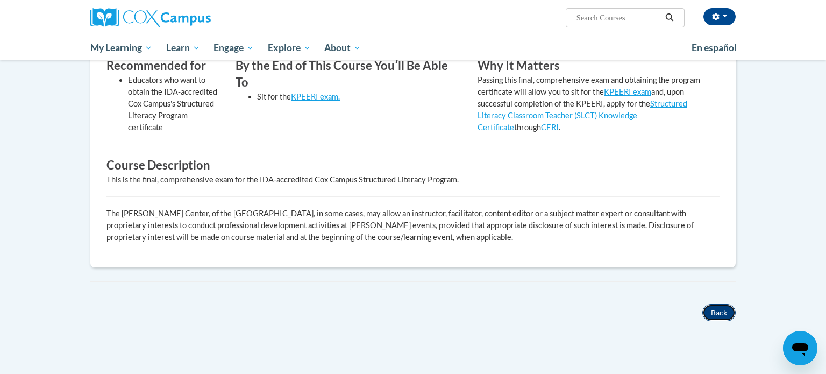
click at [722, 309] on button "Back" at bounding box center [718, 312] width 33 height 17
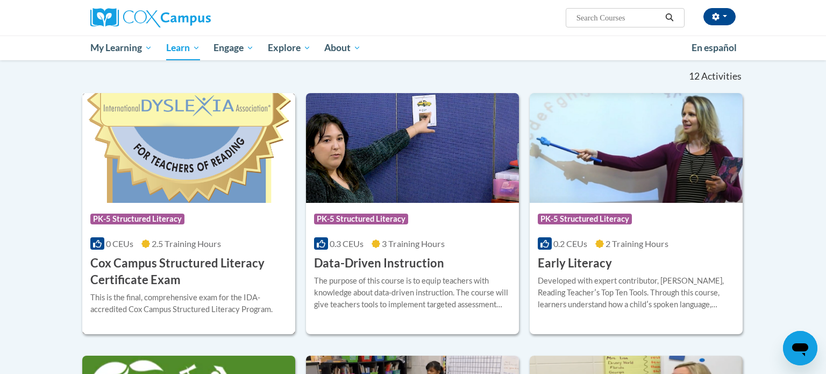
click at [220, 149] on img at bounding box center [188, 148] width 213 height 110
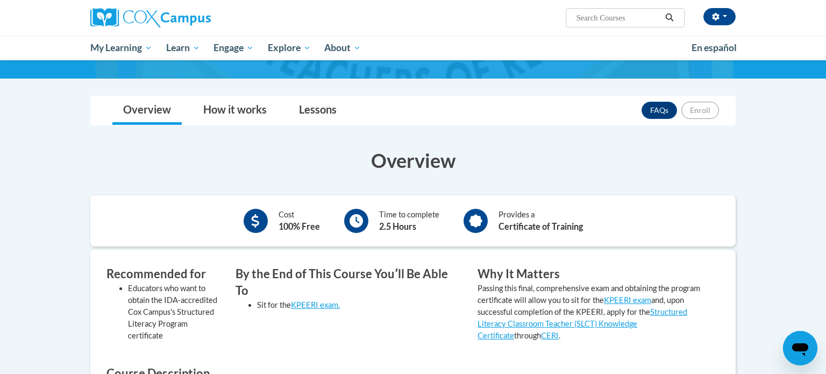
scroll to position [140, 0]
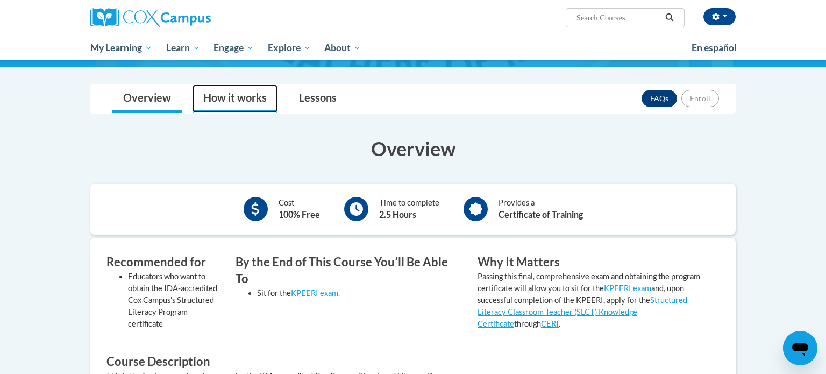
click at [246, 94] on link "How it works" at bounding box center [235, 98] width 85 height 29
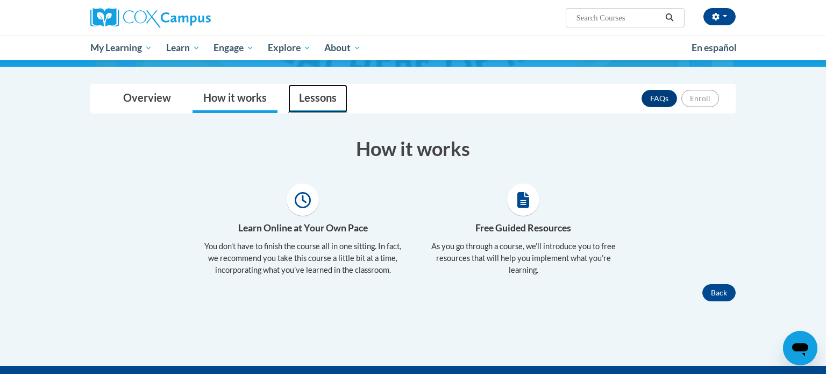
click at [316, 96] on link "Lessons" at bounding box center [317, 98] width 59 height 29
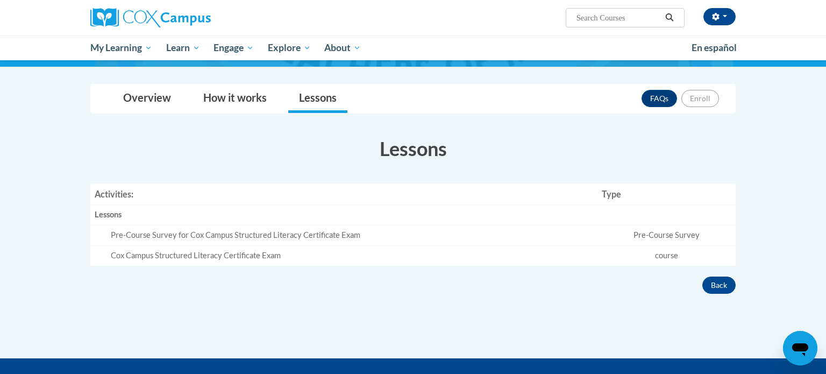
click at [684, 234] on td "Pre-Course Survey" at bounding box center [666, 235] width 138 height 20
click at [279, 234] on div "Pre-Course Survey for Cox Campus Structured Literacy Certificate Exam" at bounding box center [352, 235] width 482 height 11
click at [273, 253] on div "Cox Campus Structured Literacy Certificate Exam" at bounding box center [352, 255] width 482 height 11
click at [125, 88] on link "Overview" at bounding box center [146, 98] width 69 height 29
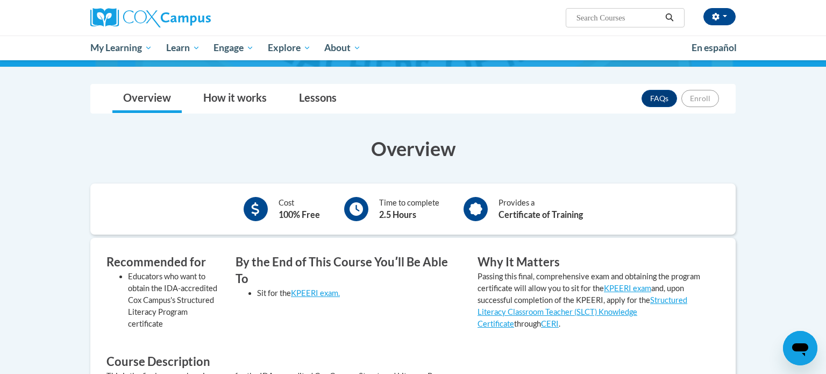
click at [471, 205] on icon at bounding box center [475, 208] width 13 height 13
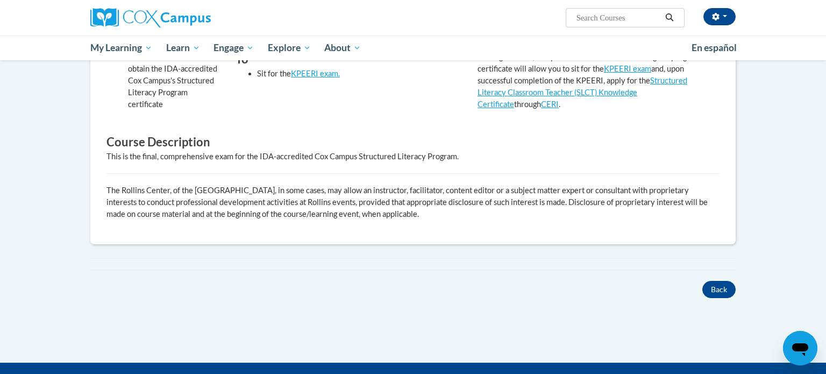
scroll to position [153, 0]
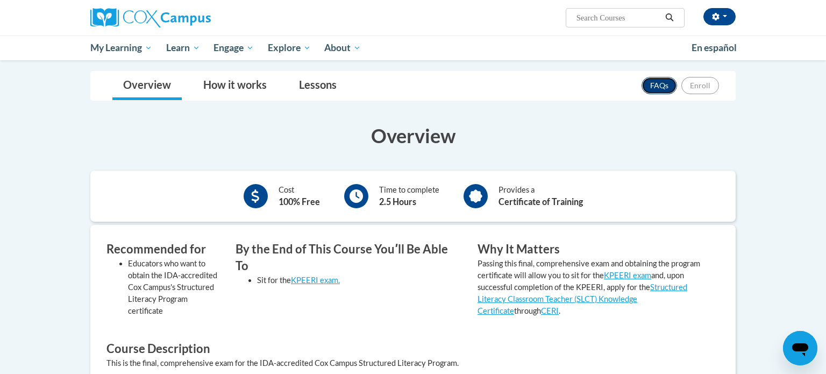
click at [654, 79] on link "FAQs" at bounding box center [659, 85] width 35 height 17
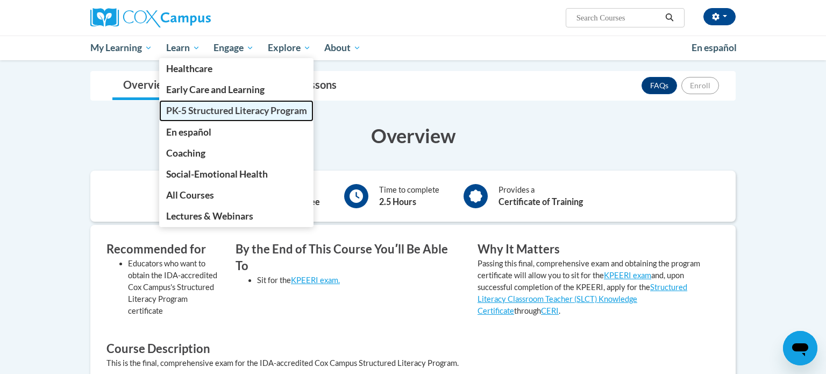
click at [205, 115] on span "PK-5 Structured Literacy Program" at bounding box center [236, 110] width 141 height 11
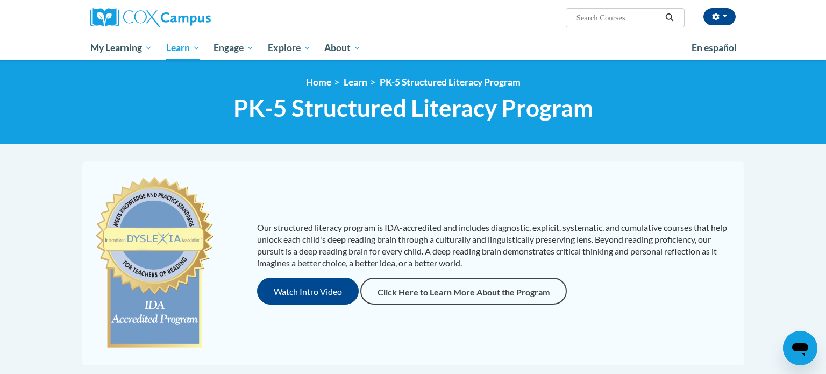
scroll to position [2, 0]
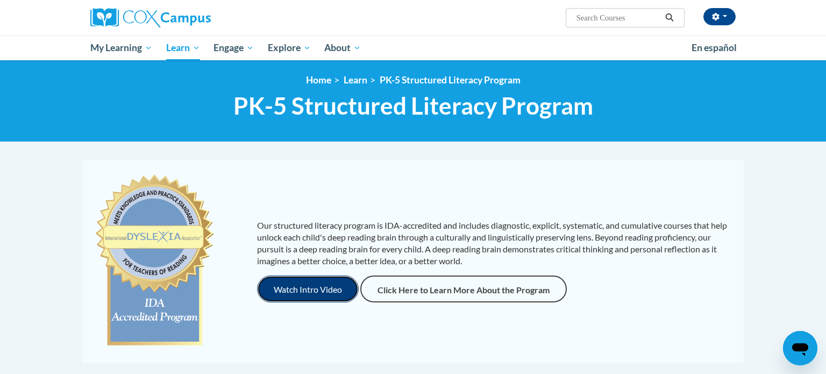
click at [320, 290] on button "Watch Intro Video" at bounding box center [308, 288] width 102 height 27
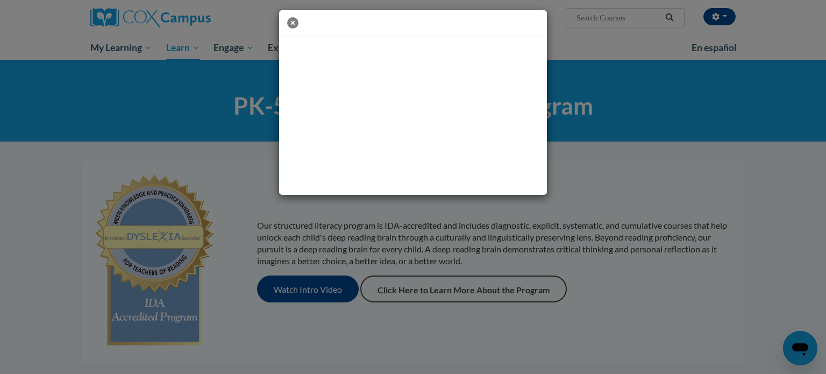
click at [294, 24] on icon "button" at bounding box center [292, 22] width 11 height 11
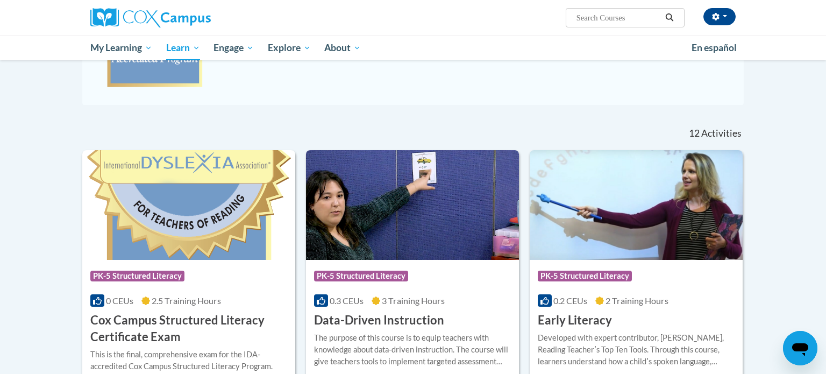
scroll to position [262, 0]
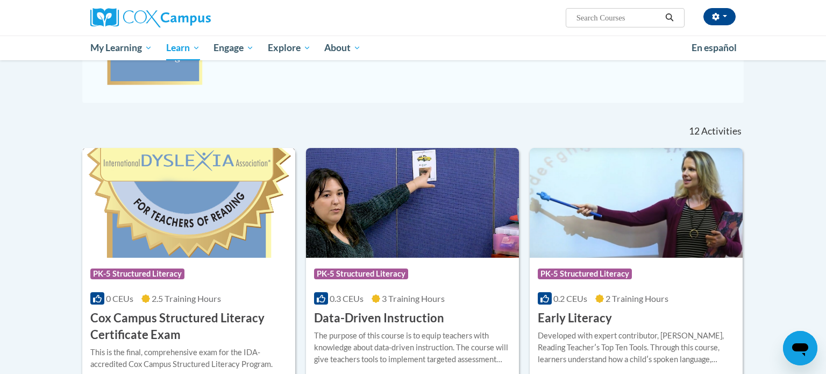
click at [177, 238] on img at bounding box center [188, 203] width 213 height 110
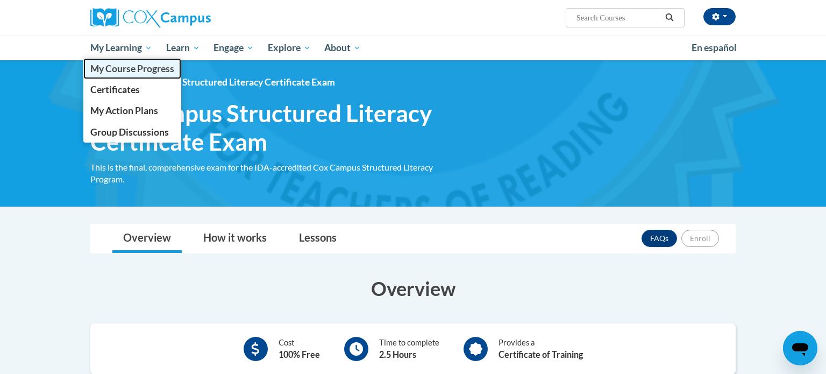
click at [124, 68] on span "My Course Progress" at bounding box center [132, 68] width 84 height 11
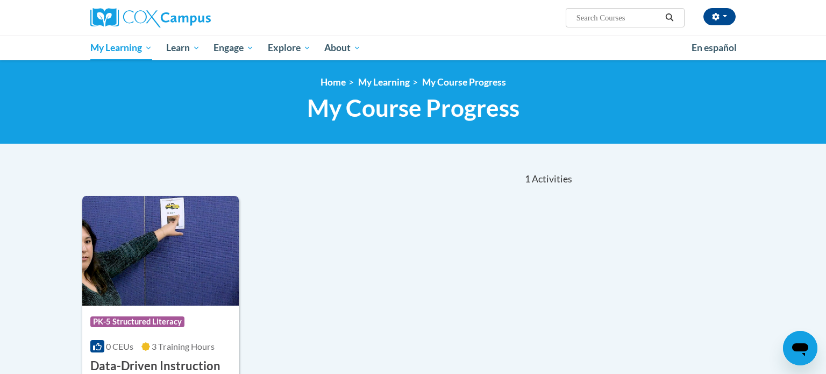
click at [386, 268] on div "Course Category: PK-5 Structured Literacy 0 CEUs 3 Training Hours COURSE Data-D…" at bounding box center [328, 318] width 492 height 244
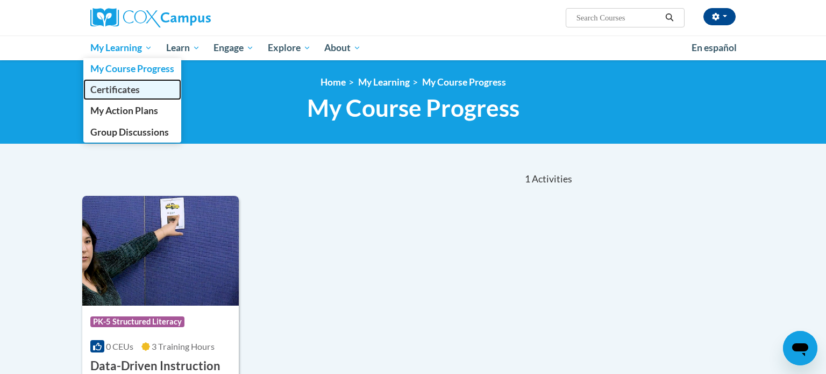
click at [125, 96] on link "Certificates" at bounding box center [132, 89] width 98 height 21
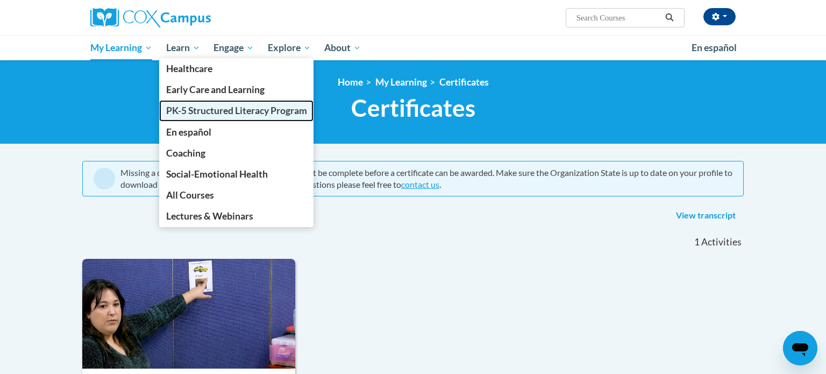
click at [198, 113] on span "PK-5 Structured Literacy Program" at bounding box center [236, 110] width 141 height 11
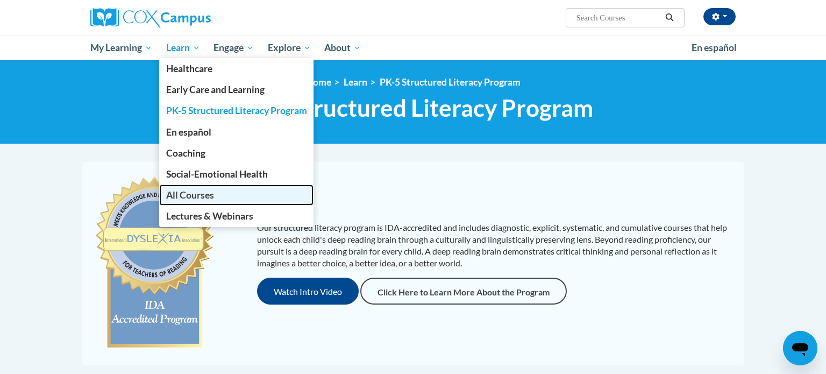
click at [181, 200] on span "All Courses" at bounding box center [190, 194] width 48 height 11
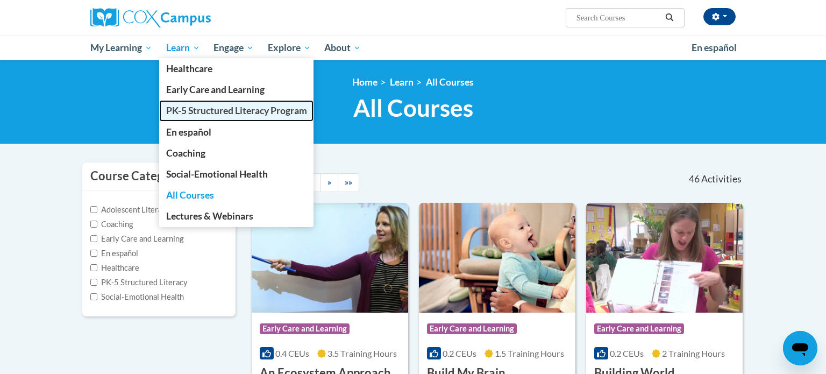
click at [194, 113] on span "PK-5 Structured Literacy Program" at bounding box center [236, 110] width 141 height 11
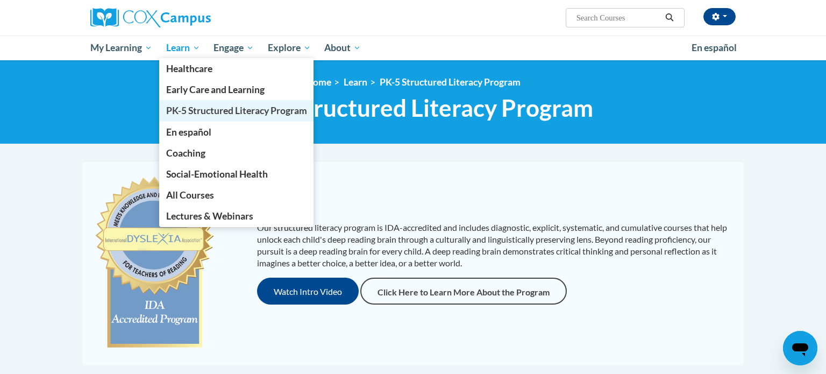
click at [202, 114] on span "PK-5 Structured Literacy Program" at bounding box center [236, 110] width 141 height 11
click at [216, 106] on span "PK-5 Structured Literacy Program" at bounding box center [236, 110] width 141 height 11
click at [195, 112] on span "PK-5 Structured Literacy Program" at bounding box center [236, 110] width 141 height 11
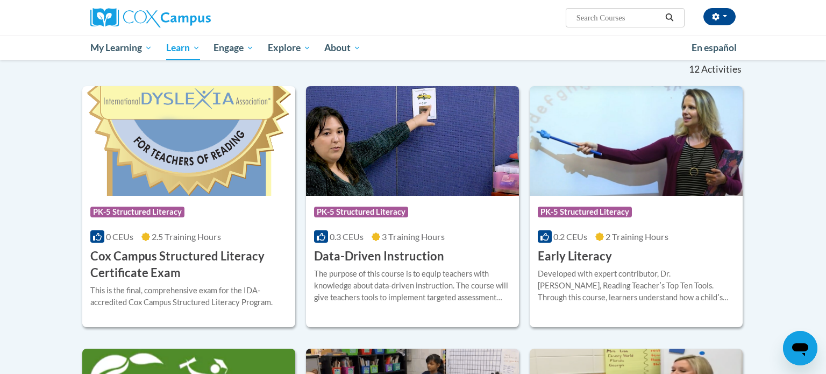
scroll to position [319, 0]
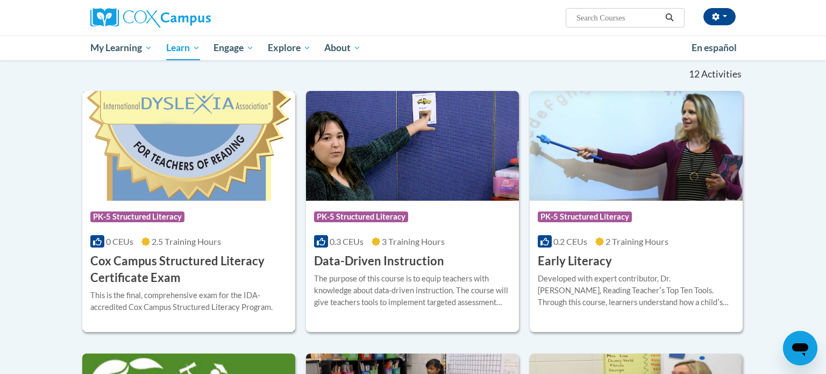
click at [195, 112] on img at bounding box center [188, 146] width 213 height 110
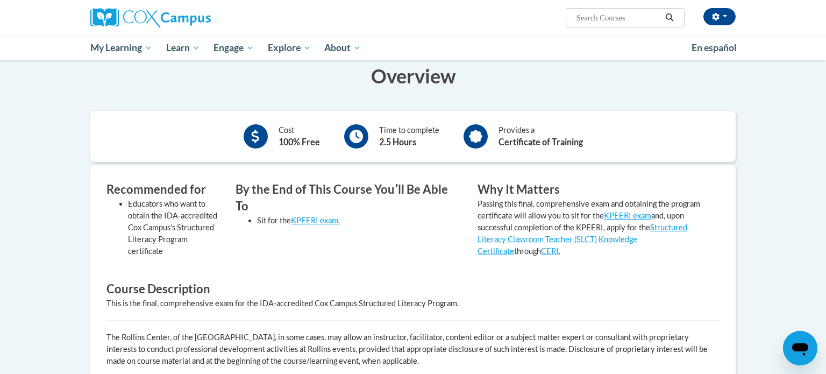
scroll to position [212, 0]
click at [236, 141] on div "Cost 100% Free" at bounding box center [282, 137] width 92 height 30
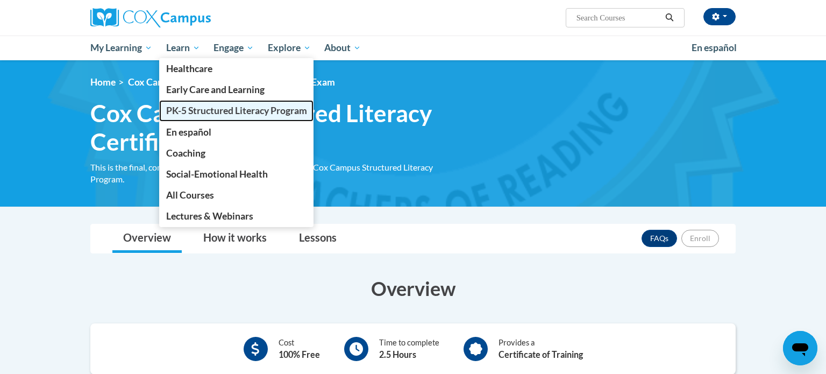
click at [200, 108] on span "PK-5 Structured Literacy Program" at bounding box center [236, 110] width 141 height 11
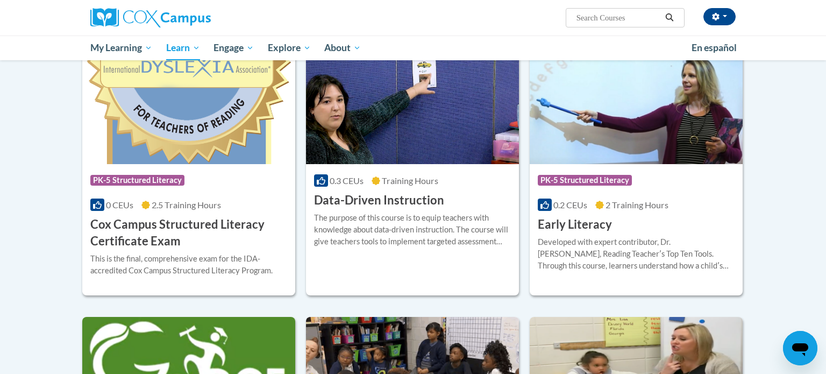
scroll to position [325, 0]
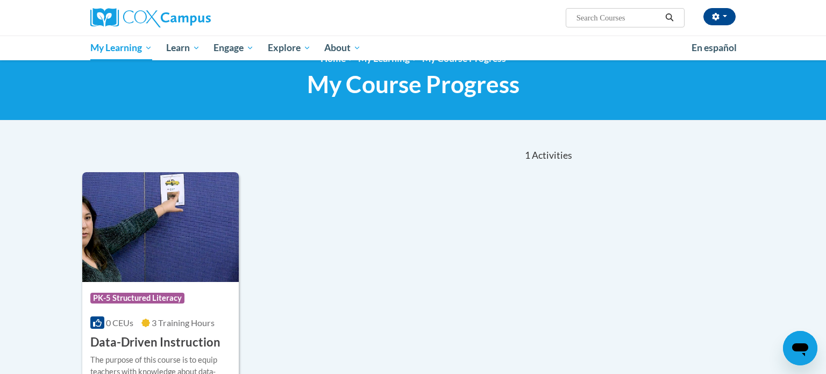
scroll to position [22, 0]
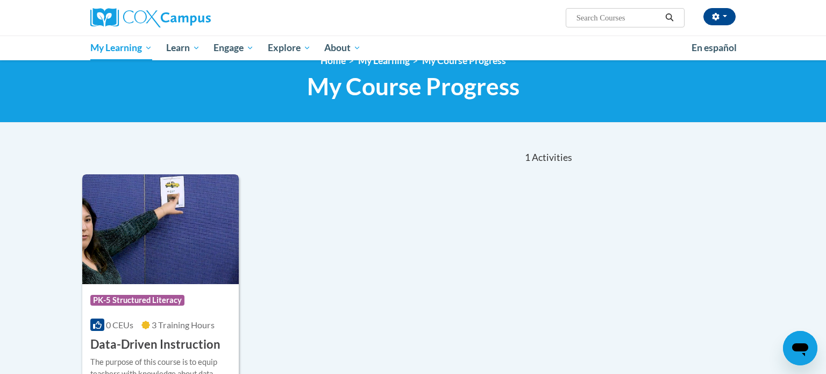
click at [163, 241] on img at bounding box center [160, 229] width 156 height 110
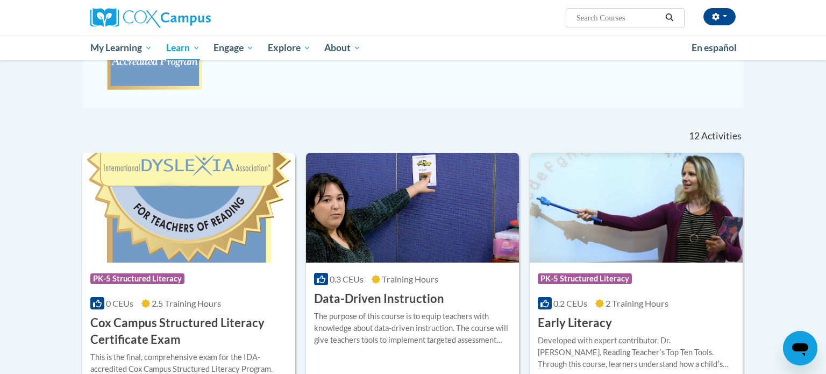
scroll to position [271, 0]
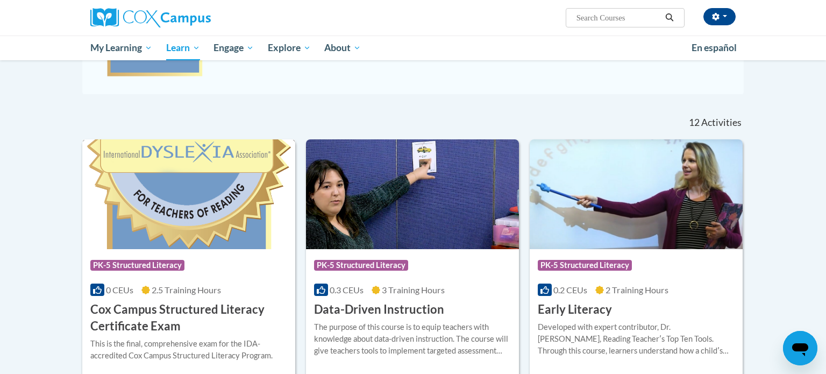
click at [148, 243] on img at bounding box center [188, 194] width 213 height 110
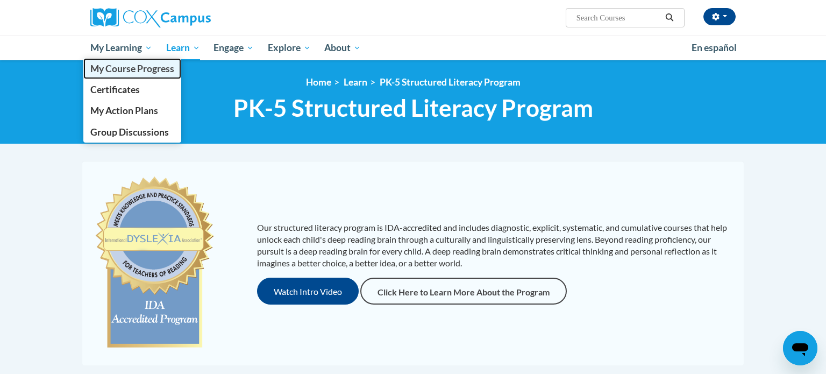
click at [129, 68] on span "My Course Progress" at bounding box center [132, 68] width 84 height 11
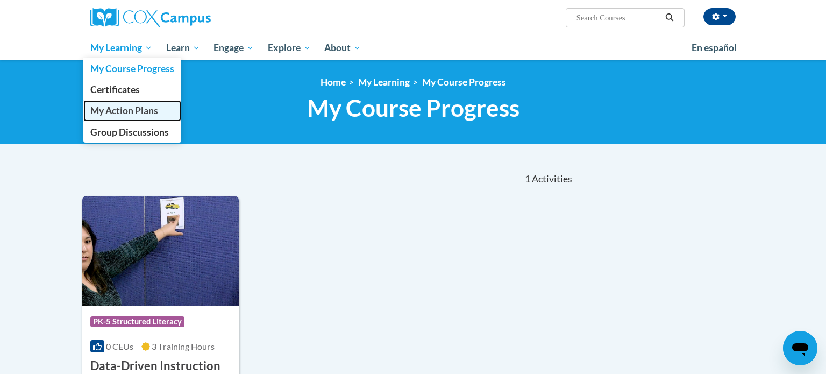
click at [125, 101] on link "My Action Plans" at bounding box center [132, 110] width 98 height 21
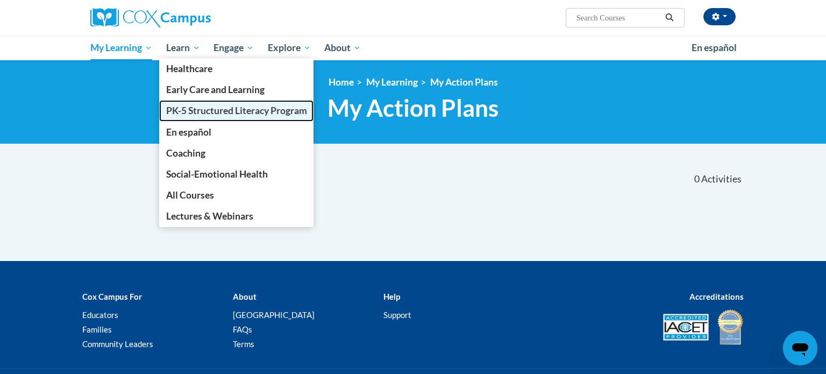
click at [210, 117] on link "PK-5 Structured Literacy Program" at bounding box center [236, 110] width 155 height 21
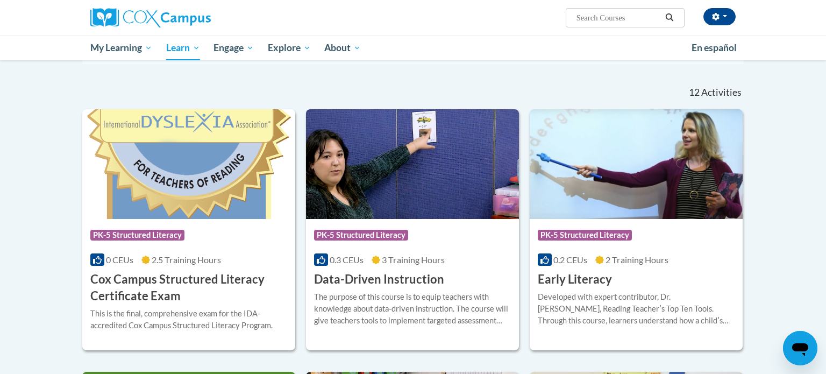
scroll to position [301, 0]
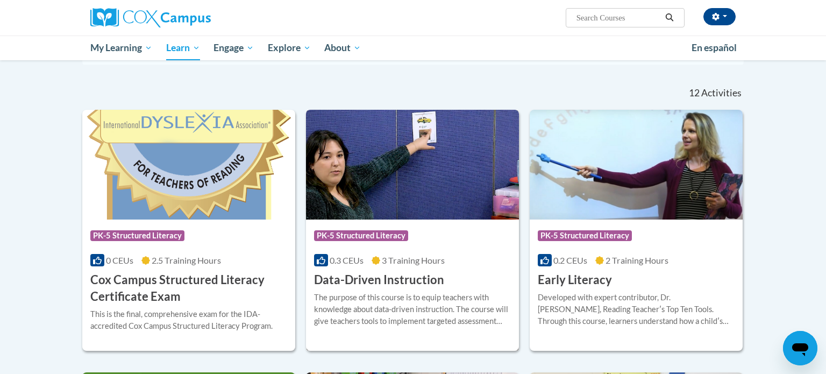
click at [365, 284] on h3 "Data-Driven Instruction" at bounding box center [379, 280] width 130 height 17
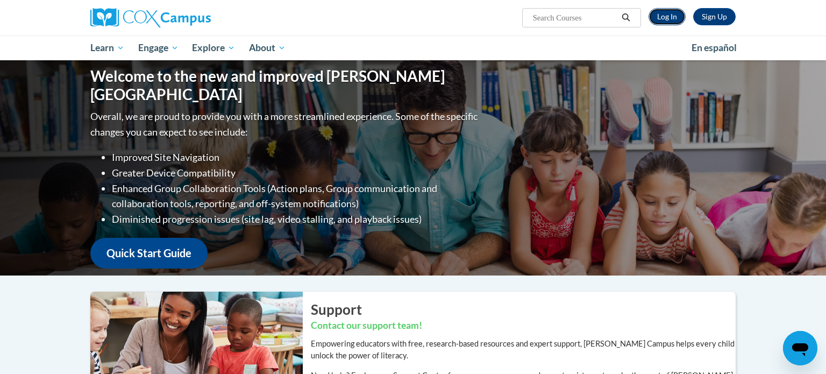
click at [679, 17] on link "Log In" at bounding box center [667, 16] width 37 height 17
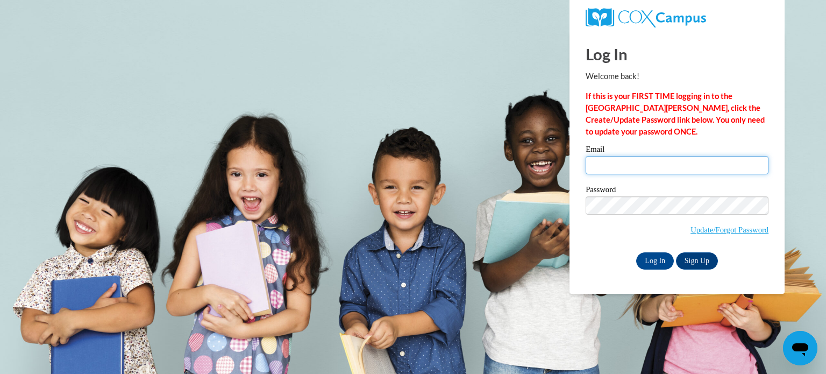
click at [623, 160] on input "Email" at bounding box center [677, 165] width 183 height 18
type input "sferguson@waupun.k12.wi.us"
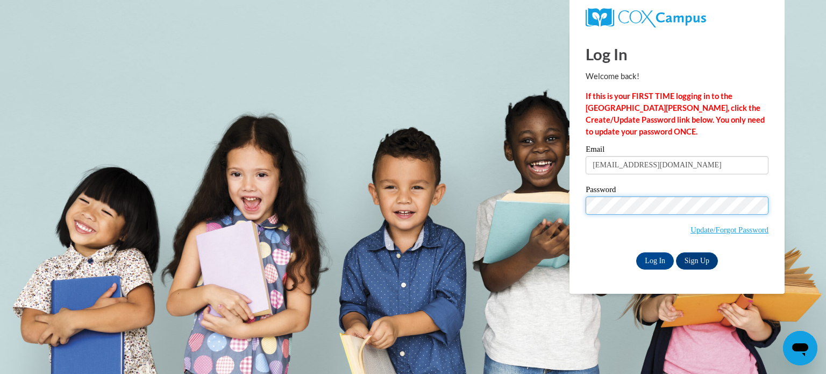
click at [636, 252] on input "Log In" at bounding box center [655, 260] width 38 height 17
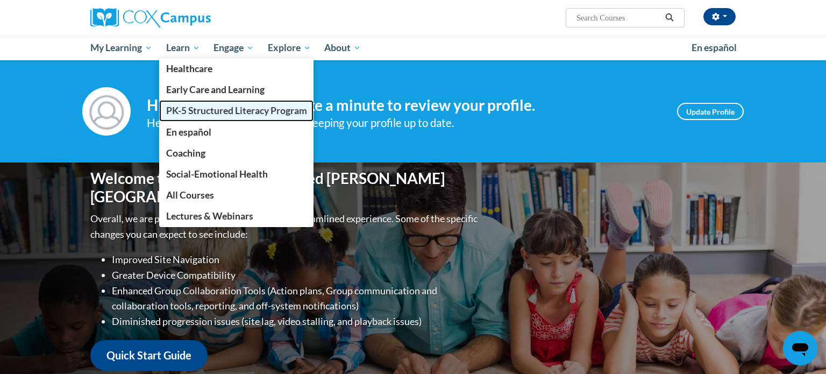
click at [188, 112] on span "PK-5 Structured Literacy Program" at bounding box center [236, 110] width 141 height 11
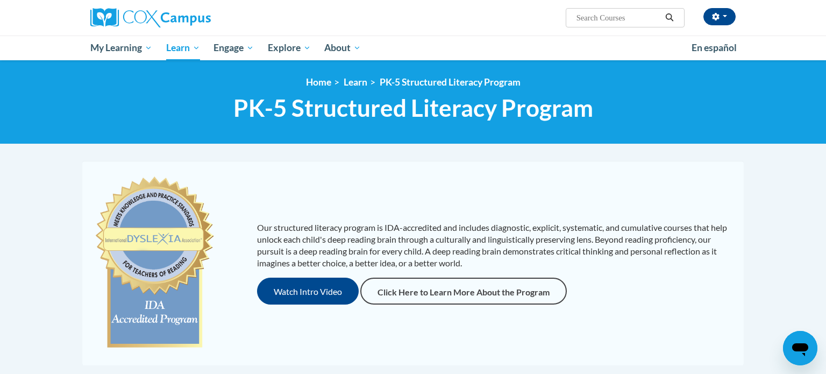
click at [188, 112] on h1 "PK-5 Structured Literacy Program PK-5 Structured Literacy Program" at bounding box center [412, 108] width 661 height 29
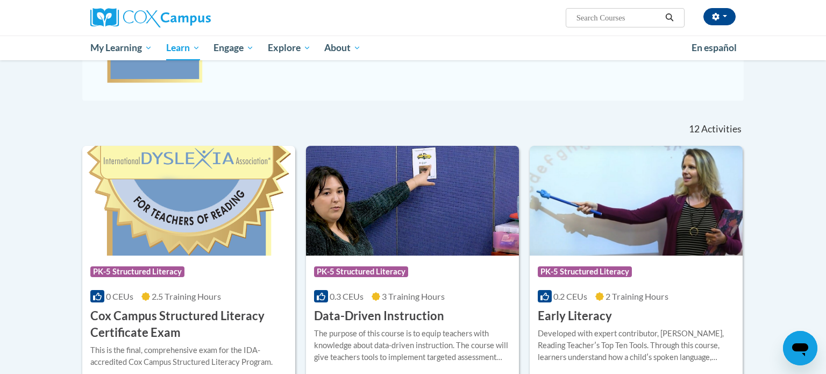
scroll to position [216, 0]
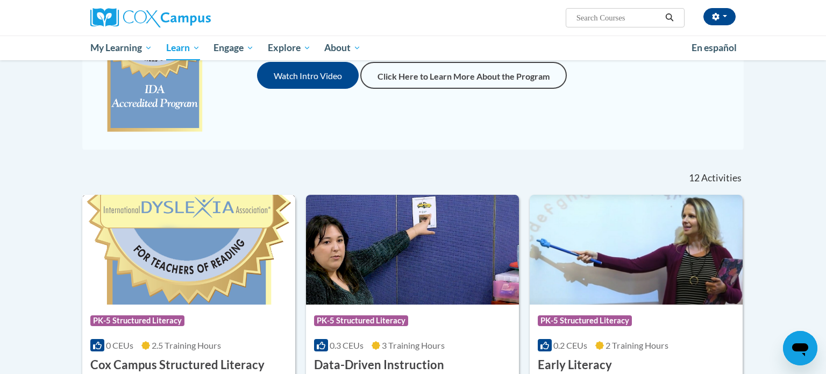
click at [203, 230] on img at bounding box center [188, 250] width 213 height 110
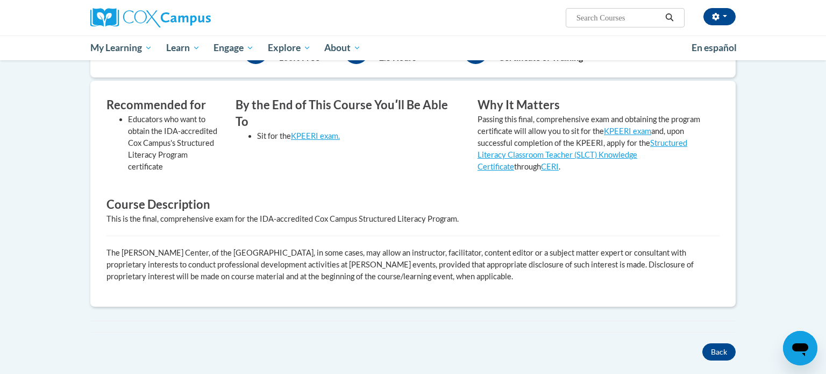
scroll to position [303, 0]
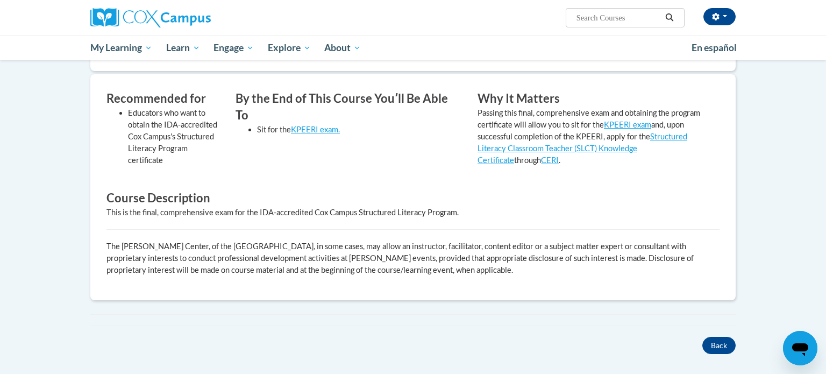
click at [803, 349] on icon "Open messaging window" at bounding box center [800, 349] width 16 height 13
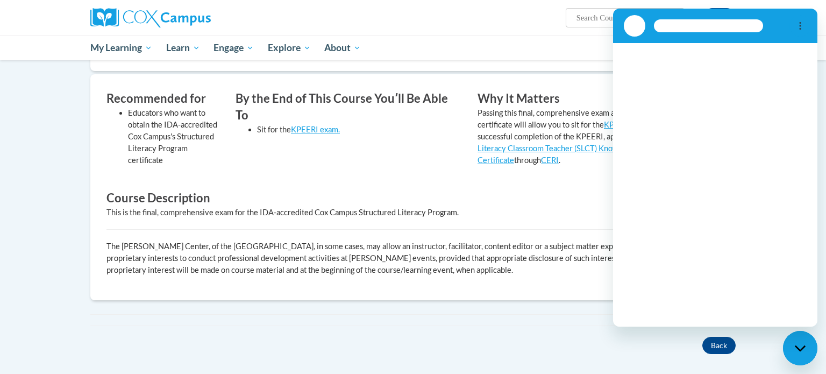
scroll to position [0, 0]
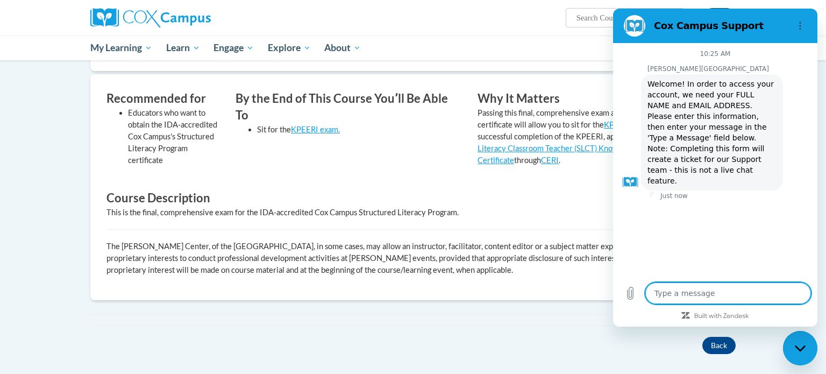
type textarea "x"
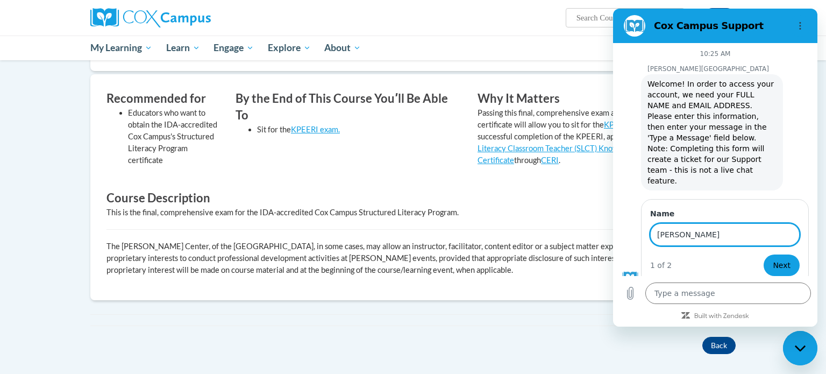
type input "[PERSON_NAME]"
click at [764, 254] on button "Next" at bounding box center [782, 265] width 36 height 22
type textarea "x"
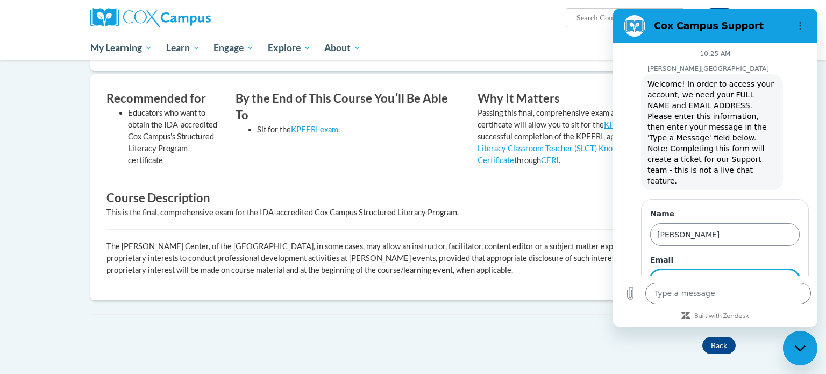
scroll to position [33, 0]
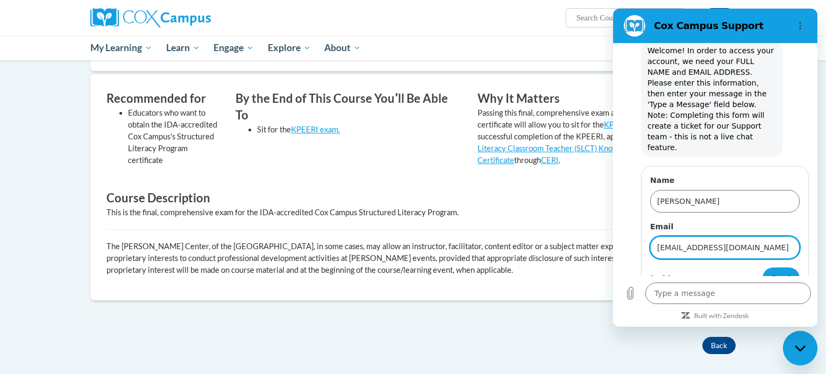
type input "[EMAIL_ADDRESS][DOMAIN_NAME]"
click at [763, 267] on button "Send" at bounding box center [781, 278] width 37 height 22
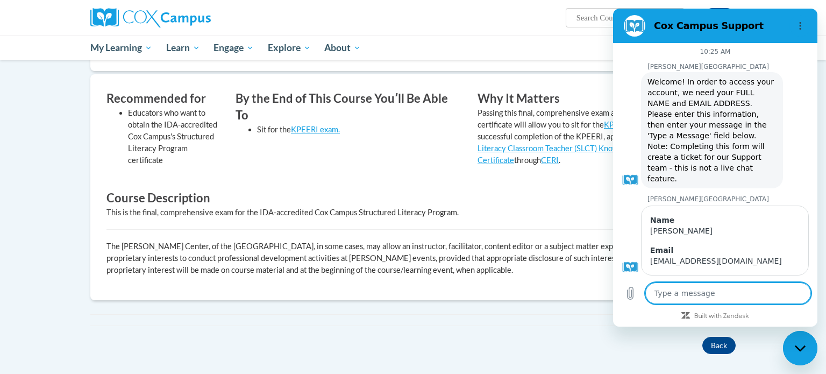
scroll to position [0, 0]
type textarea "x"
type textarea "H"
type textarea "x"
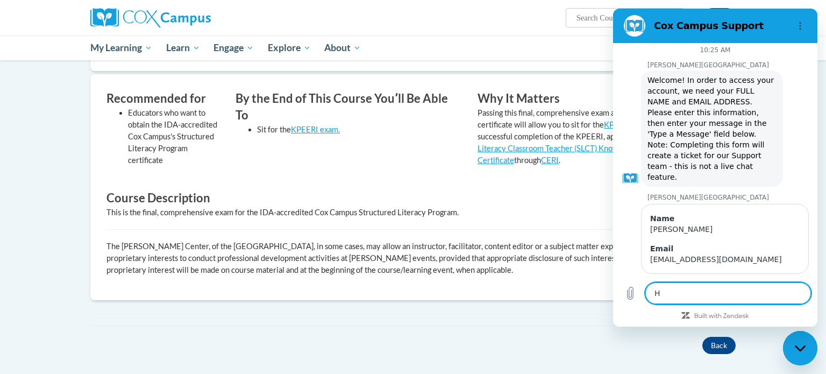
type textarea "He"
type textarea "x"
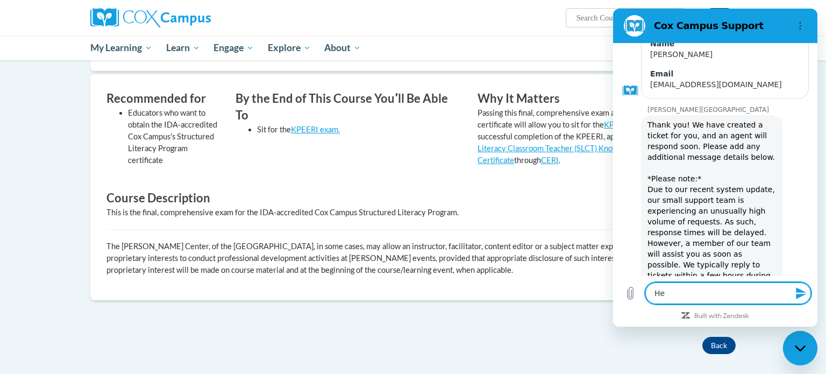
type textarea "Hel"
type textarea "x"
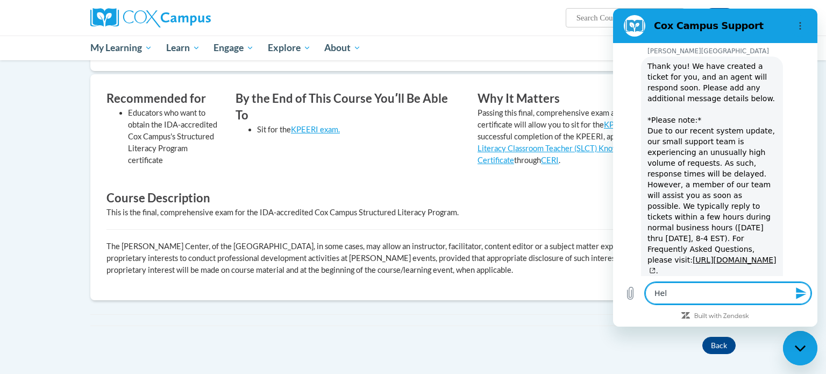
type textarea "Hell"
type textarea "x"
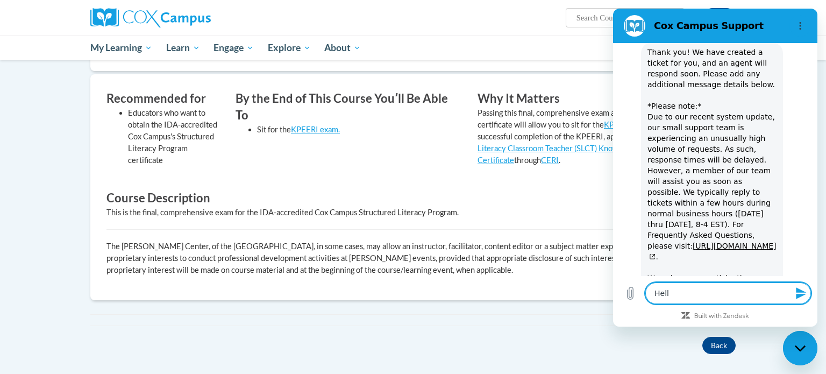
type textarea "Hello"
type textarea "x"
type textarea "Hello,"
type textarea "x"
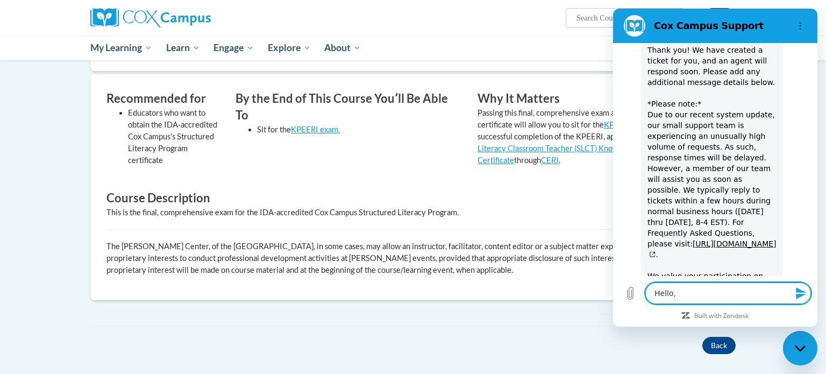
type textarea "Hello,"
type textarea "x"
type textarea "Hello, I"
type textarea "x"
type textarea "Hello, I"
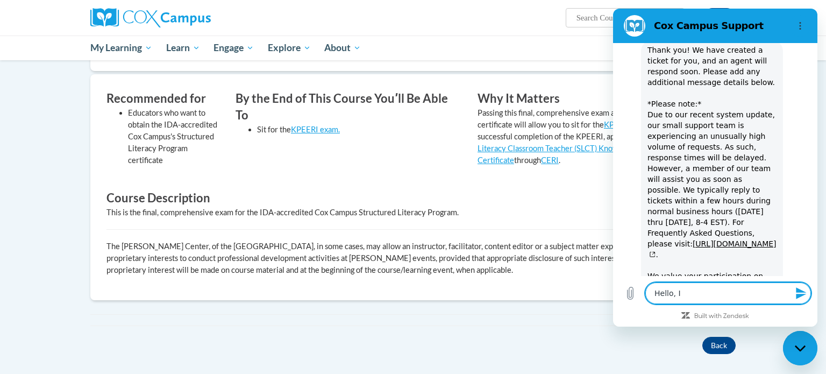
type textarea "x"
type textarea "Hello, I c"
type textarea "x"
type textarea "Hello, I ca"
type textarea "x"
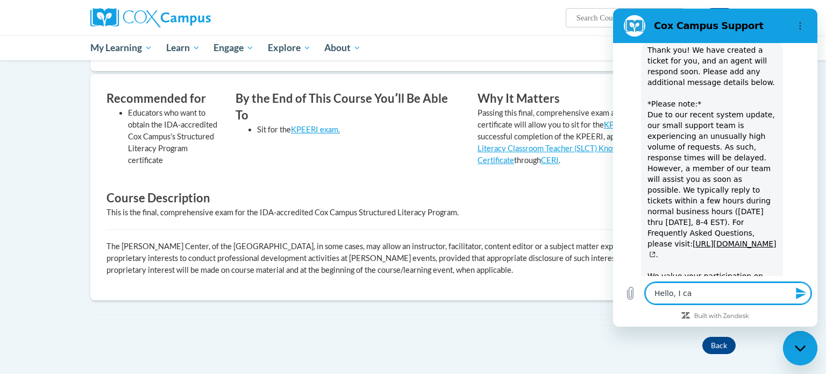
type textarea "Hello, I can"
type textarea "x"
type textarea "Hello, I cann"
type textarea "x"
type textarea "Hello, I canno"
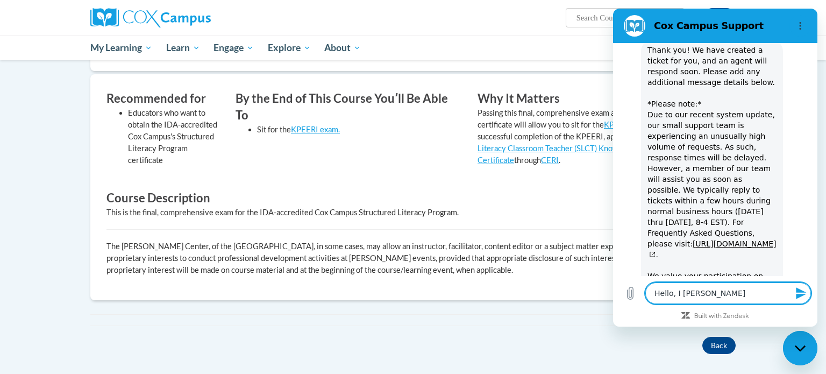
type textarea "x"
type textarea "Hello, I cannot"
type textarea "x"
type textarea "Hello, I cannot"
type textarea "x"
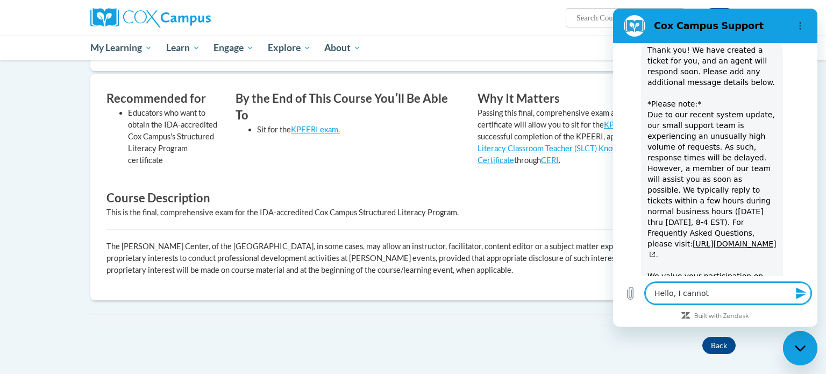
type textarea "Hello, I cannot"
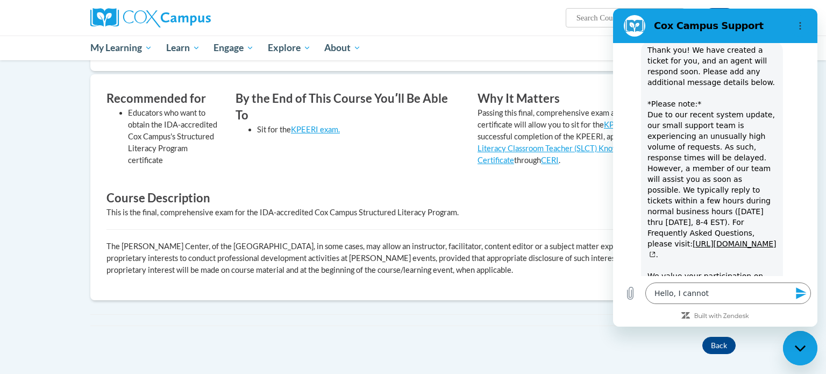
type textarea "x"
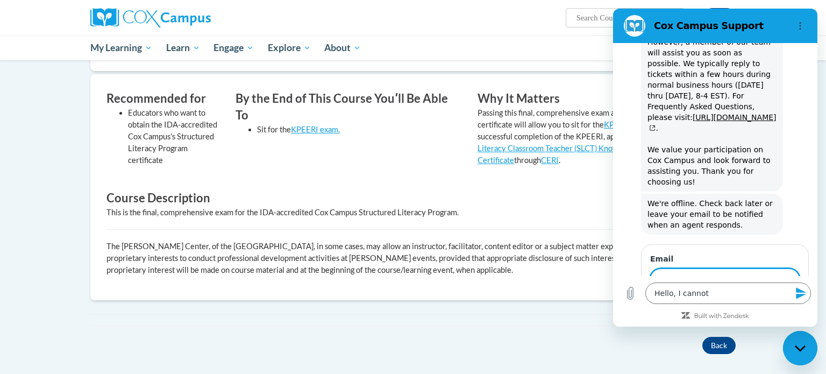
scroll to position [378, 0]
type input "access the assessment"
click at [763, 300] on button "Send" at bounding box center [781, 311] width 37 height 22
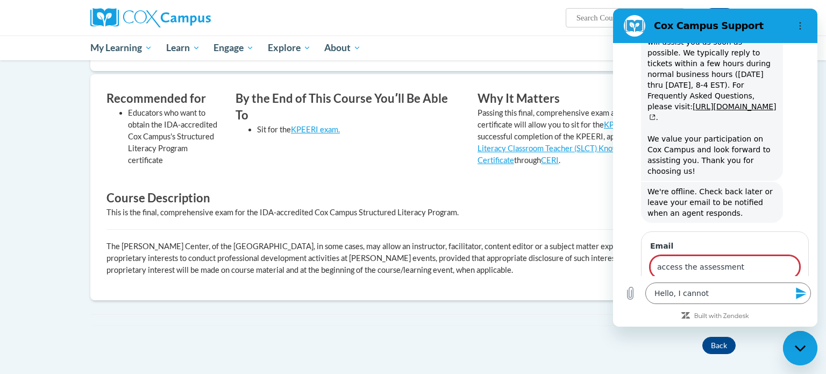
click at [763, 300] on button "Send" at bounding box center [781, 311] width 37 height 22
click at [627, 229] on div "Email access the assessment Enter a valid email address 1 of 1 Send" at bounding box center [720, 279] width 196 height 101
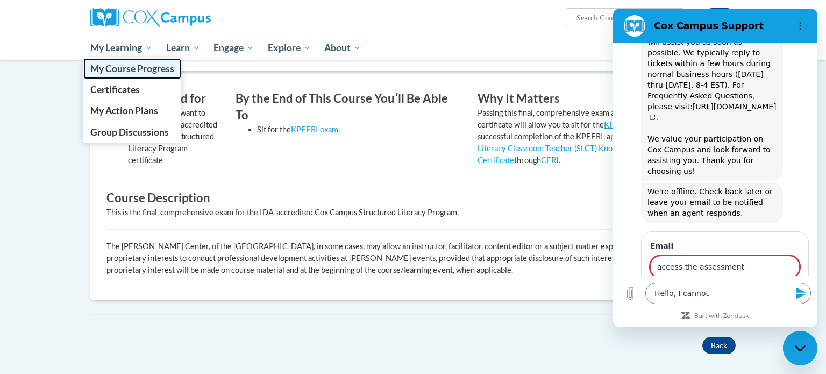
click at [145, 70] on span "My Course Progress" at bounding box center [132, 68] width 84 height 11
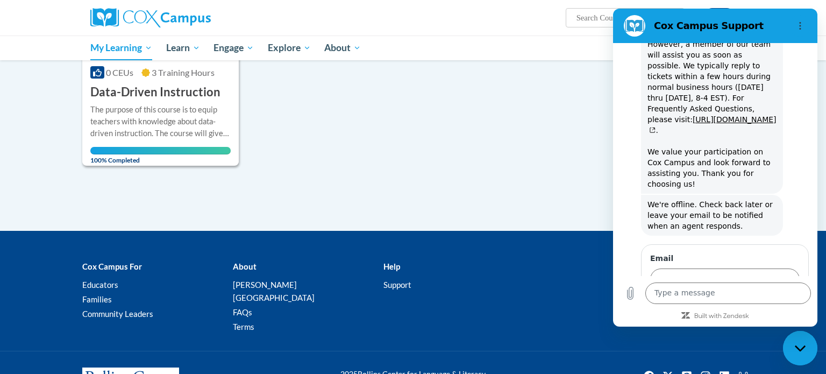
scroll to position [65, 0]
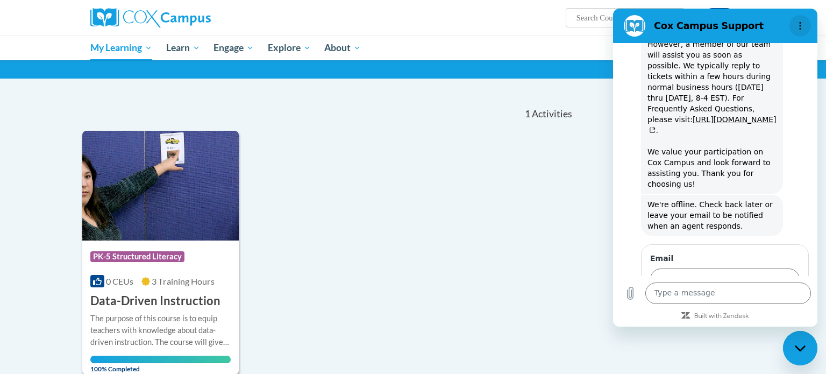
click at [801, 27] on icon "Options menu" at bounding box center [800, 26] width 9 height 9
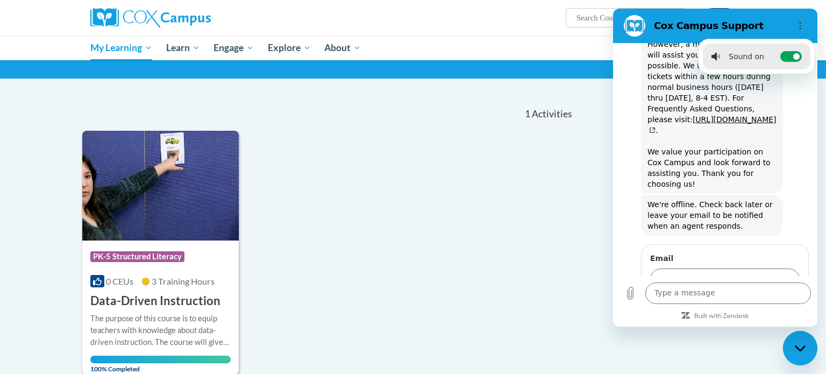
click at [567, 166] on div "Course Category: PK-5 Structured Literacy 0 CEUs 3 Training Hours COURSE Data-D…" at bounding box center [328, 253] width 492 height 244
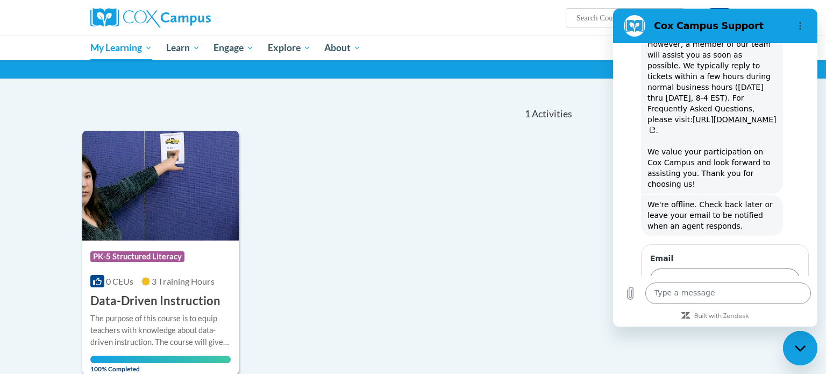
click at [703, 295] on textarea at bounding box center [728, 293] width 166 height 22
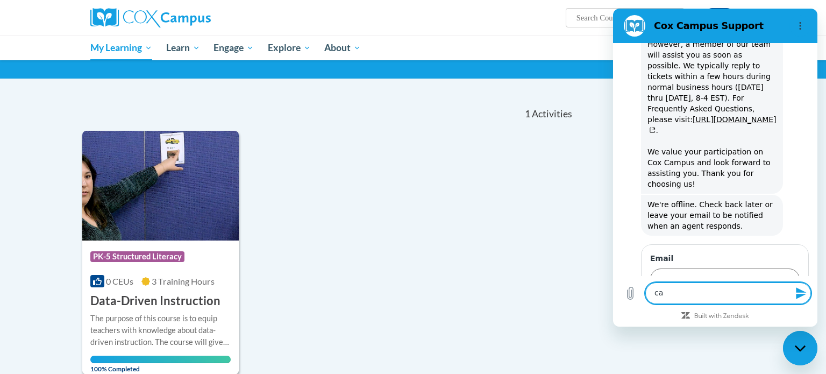
type textarea "c"
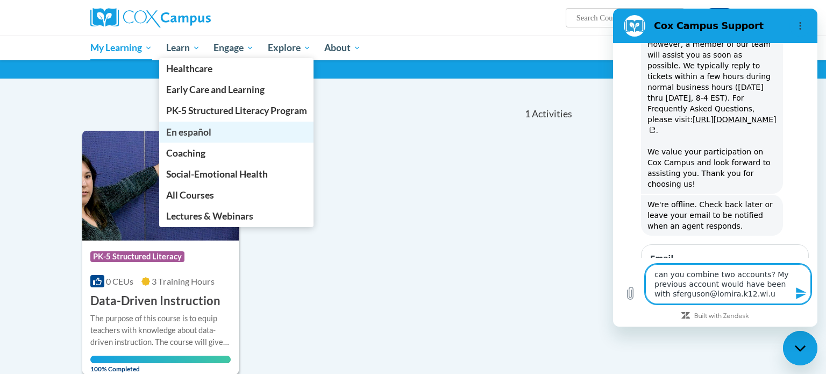
type textarea "can you combine two accounts? My previous account would have been with sferguso…"
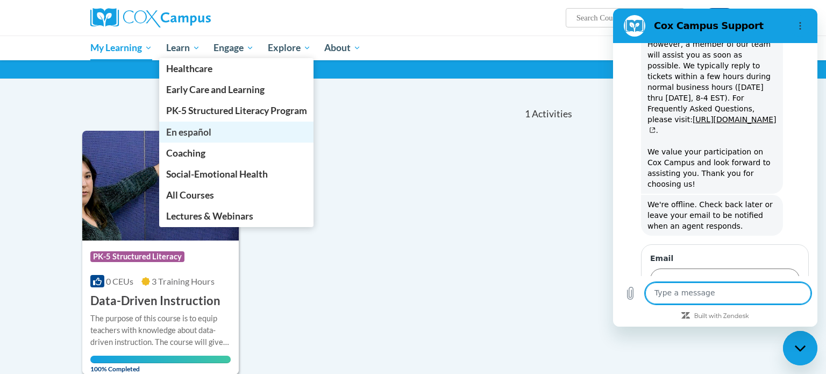
scroll to position [437, 0]
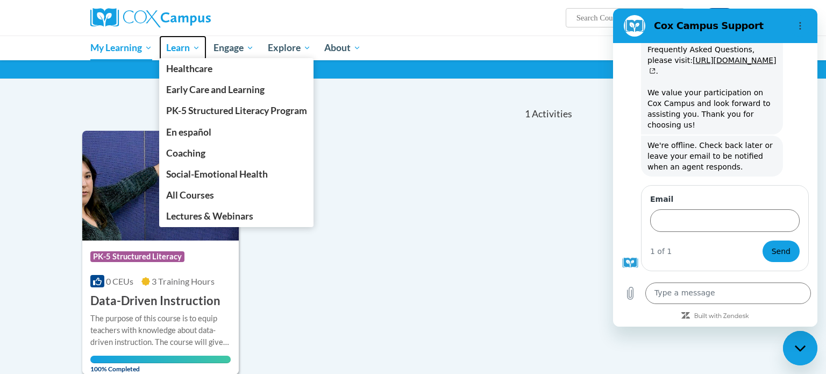
click at [182, 52] on span "Learn" at bounding box center [183, 47] width 34 height 13
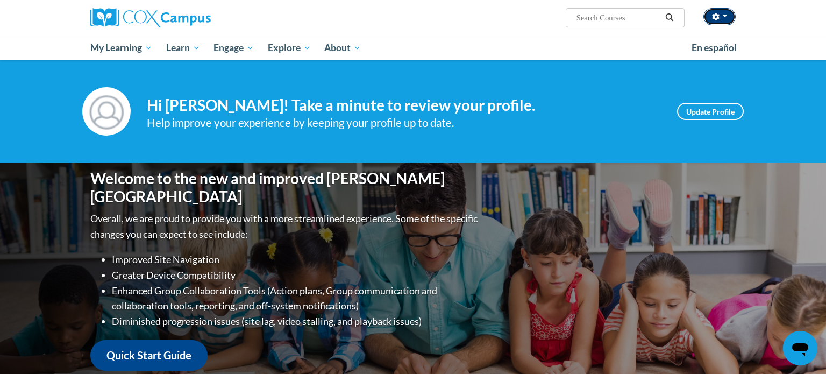
click at [728, 21] on button "button" at bounding box center [719, 16] width 32 height 17
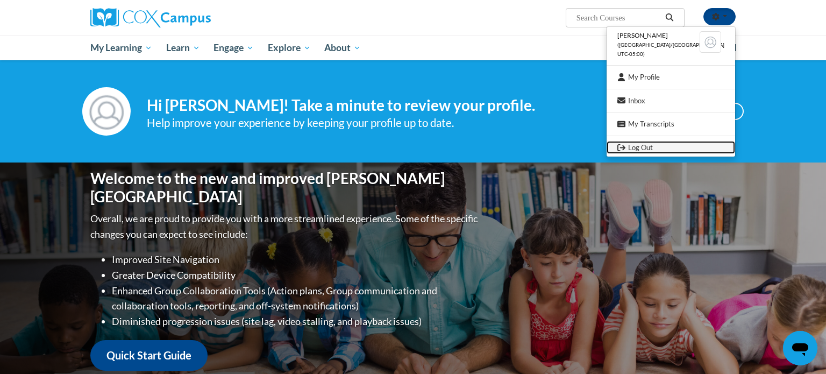
click at [658, 142] on link "Log Out" at bounding box center [671, 147] width 129 height 13
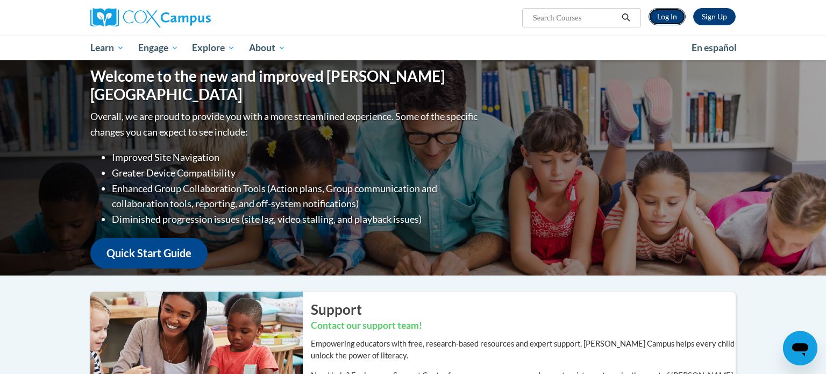
click at [665, 22] on link "Log In" at bounding box center [667, 16] width 37 height 17
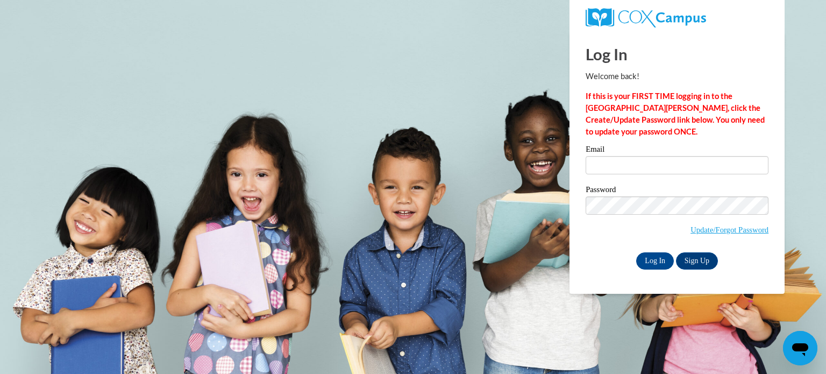
click at [621, 156] on span at bounding box center [677, 165] width 183 height 18
click at [621, 161] on input "Email" at bounding box center [677, 165] width 183 height 18
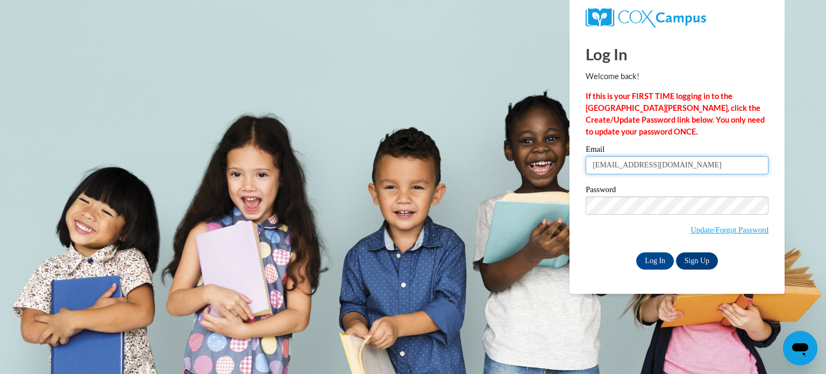
type input "[EMAIL_ADDRESS][DOMAIN_NAME]"
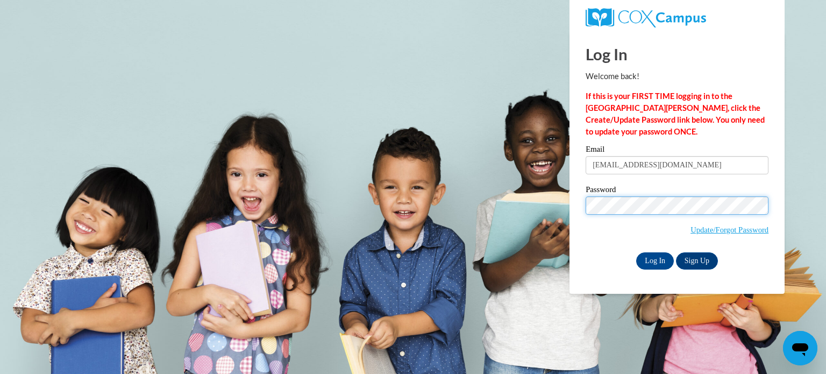
click at [636, 252] on input "Log In" at bounding box center [655, 260] width 38 height 17
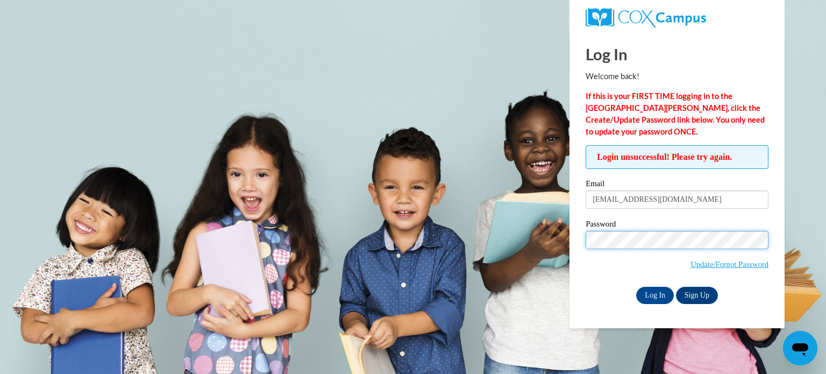
click at [636, 287] on input "Log In" at bounding box center [655, 295] width 38 height 17
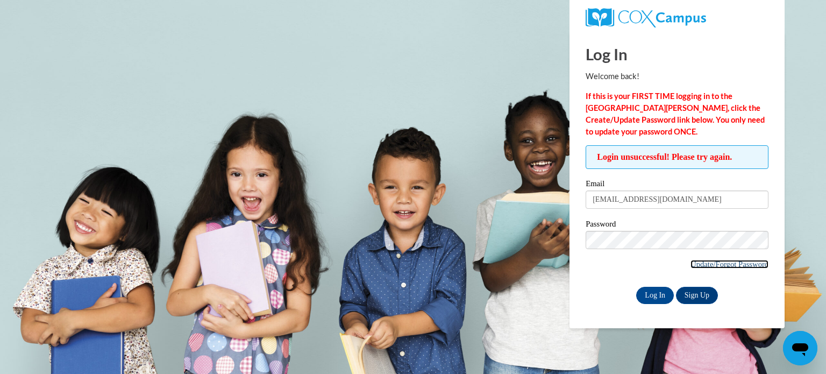
click at [730, 264] on link "Update/Forgot Password" at bounding box center [730, 264] width 78 height 9
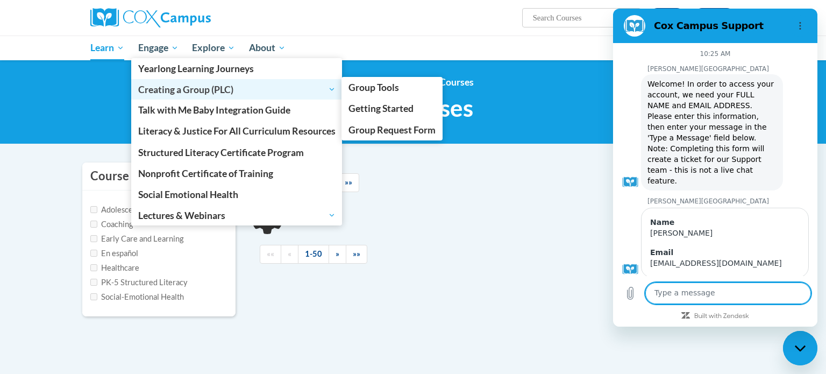
scroll to position [421, 0]
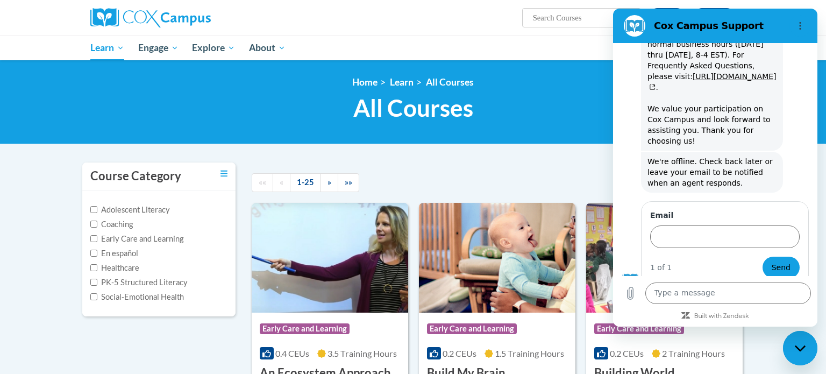
click at [812, 14] on section "Cox Campus Support" at bounding box center [715, 26] width 204 height 34
click at [795, 348] on icon "Close messaging window" at bounding box center [800, 348] width 11 height 7
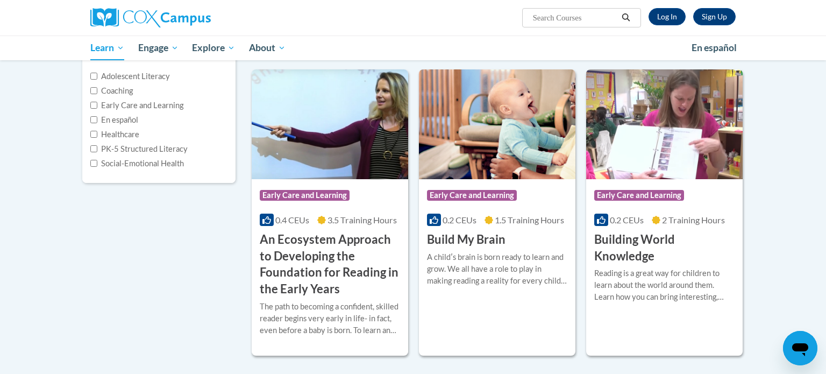
scroll to position [134, 0]
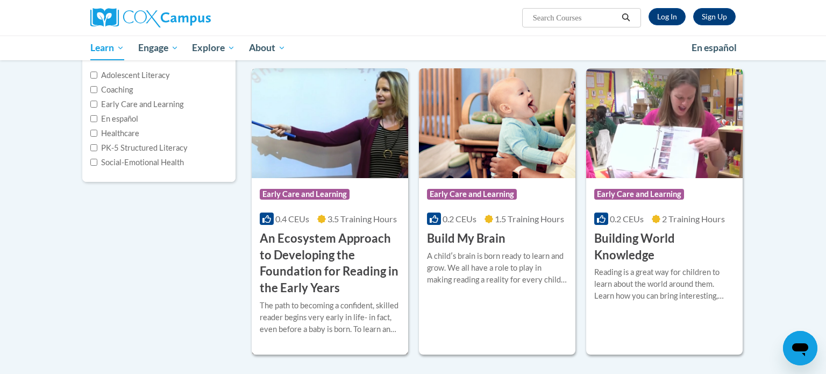
click at [322, 155] on img at bounding box center [330, 123] width 156 height 110
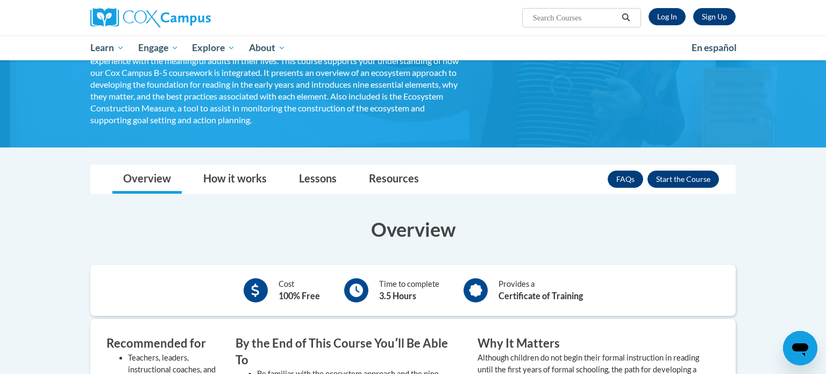
scroll to position [189, 0]
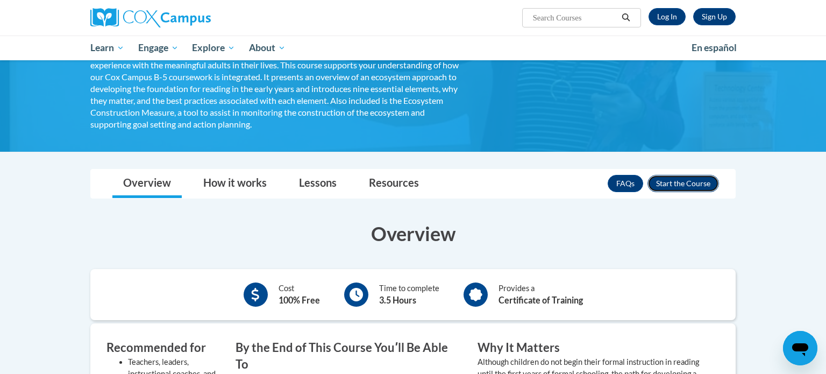
click at [672, 182] on button "Enroll" at bounding box center [683, 183] width 72 height 17
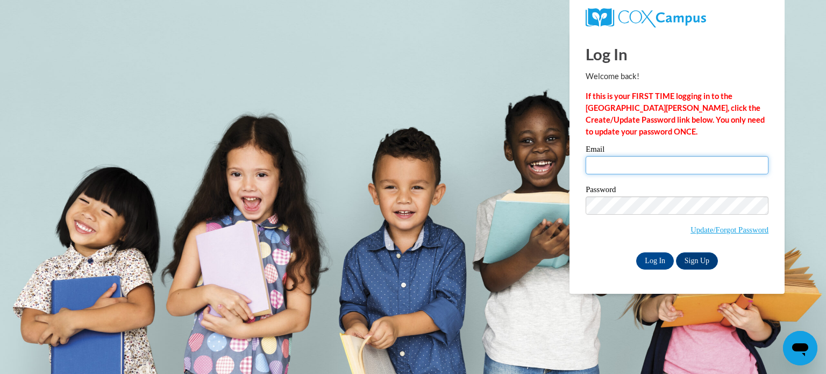
click at [647, 165] on input "Email" at bounding box center [677, 165] width 183 height 18
type input "[EMAIL_ADDRESS][DOMAIN_NAME]"
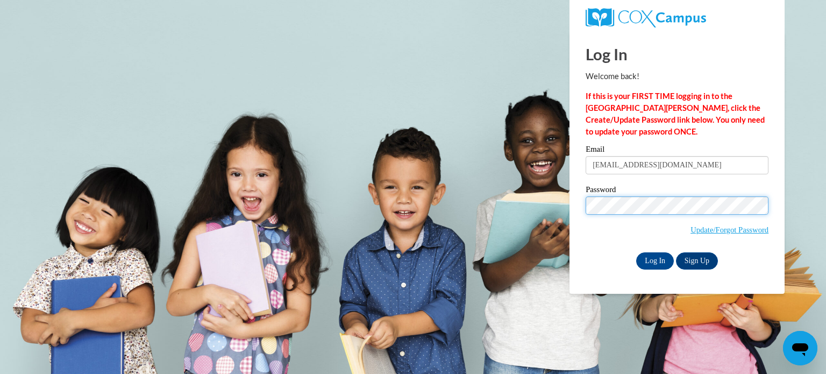
click at [636, 252] on input "Log In" at bounding box center [655, 260] width 38 height 17
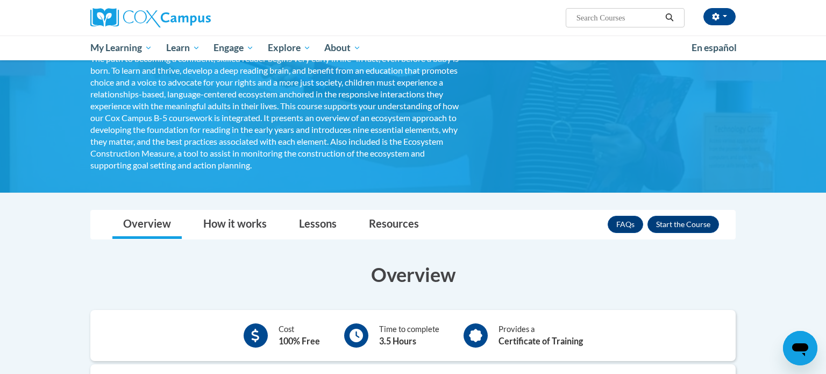
scroll to position [149, 0]
click at [691, 225] on button "Enroll" at bounding box center [683, 223] width 72 height 17
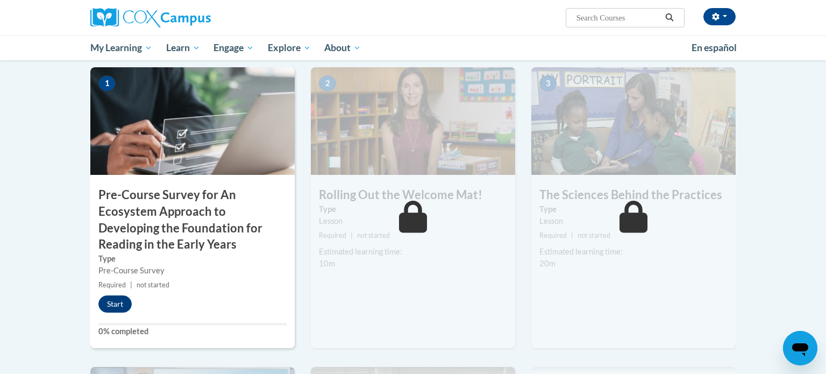
scroll to position [237, 0]
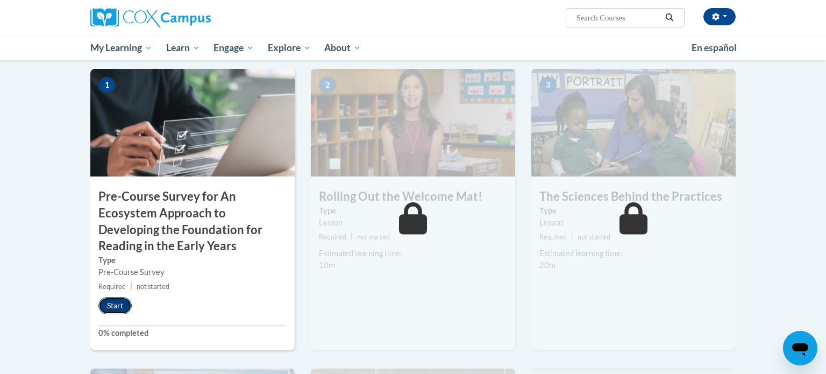
click at [122, 303] on button "Start" at bounding box center [114, 305] width 33 height 17
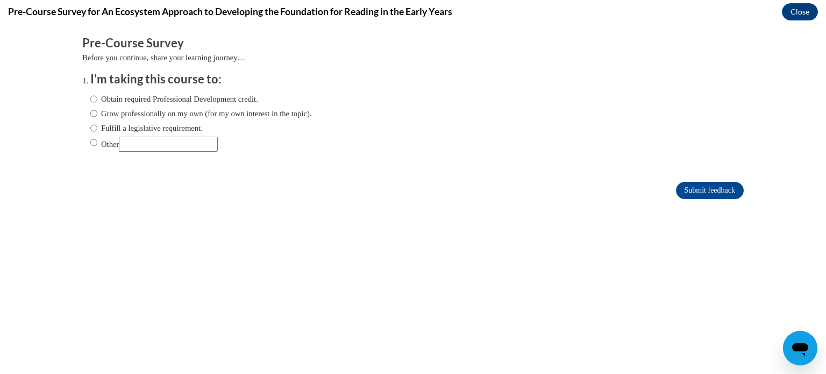
scroll to position [0, 0]
click at [92, 127] on input "Fulfill a legislative requirement." at bounding box center [93, 128] width 7 height 12
radio input "true"
click at [699, 192] on input "Submit feedback" at bounding box center [710, 190] width 68 height 17
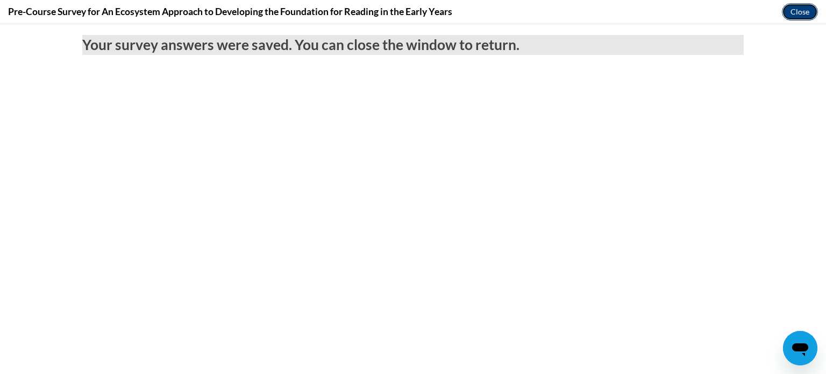
click at [794, 12] on button "Close" at bounding box center [800, 11] width 36 height 17
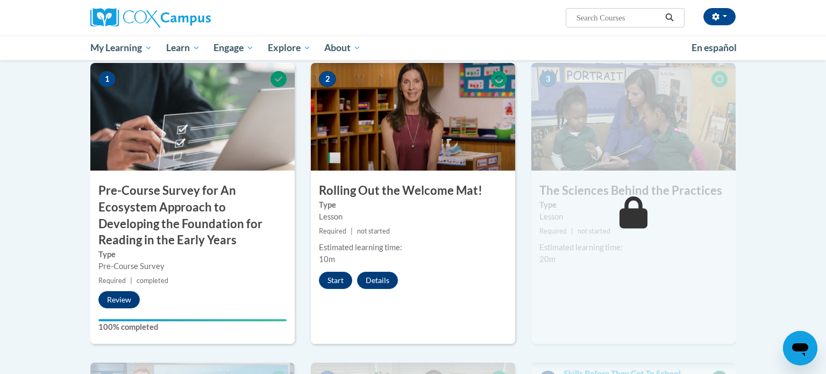
scroll to position [245, 0]
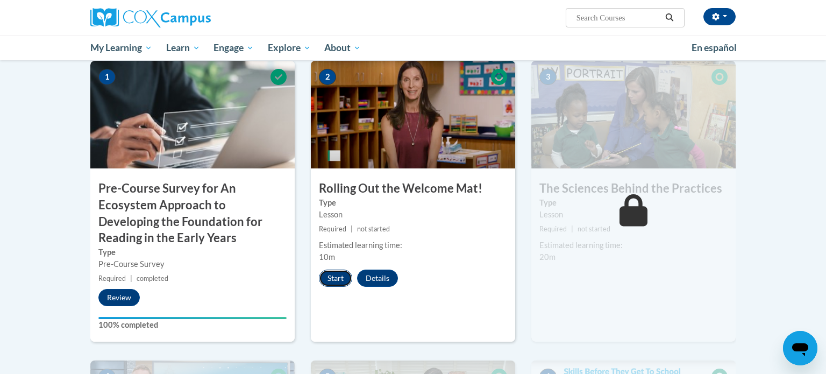
click at [332, 284] on button "Start" at bounding box center [335, 277] width 33 height 17
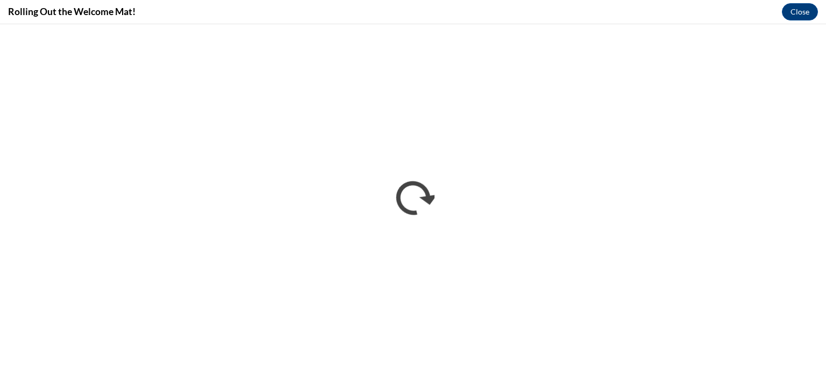
scroll to position [0, 0]
click at [806, 12] on button "Close" at bounding box center [800, 11] width 36 height 17
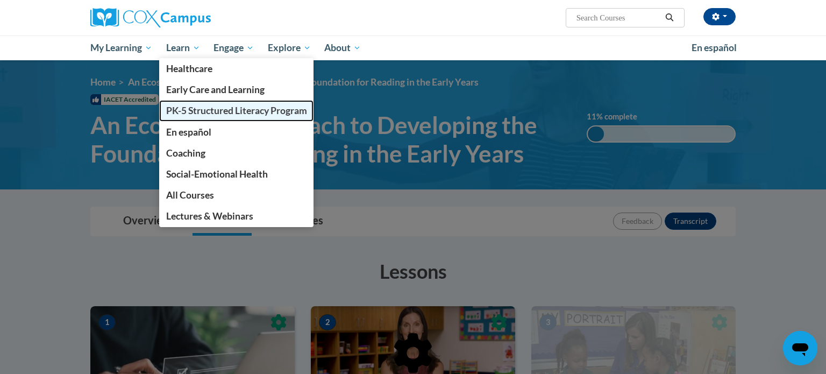
click at [195, 111] on span "PK-5 Structured Literacy Program" at bounding box center [236, 110] width 141 height 11
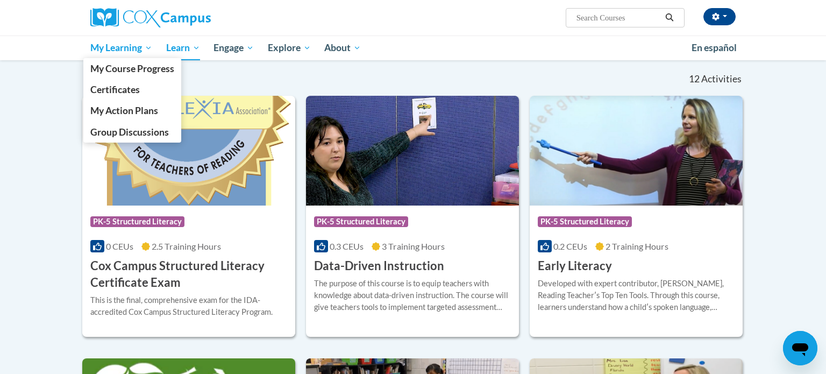
scroll to position [321, 0]
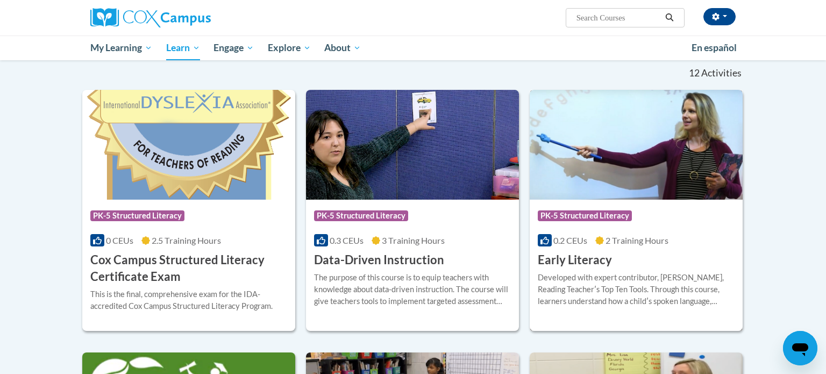
click at [652, 122] on img at bounding box center [636, 145] width 213 height 110
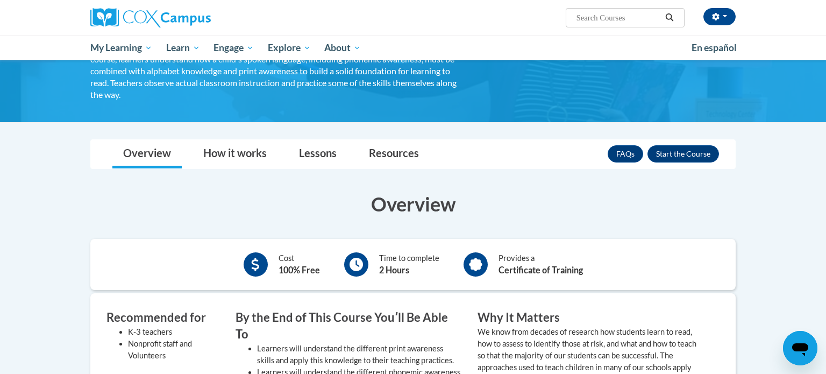
scroll to position [104, 0]
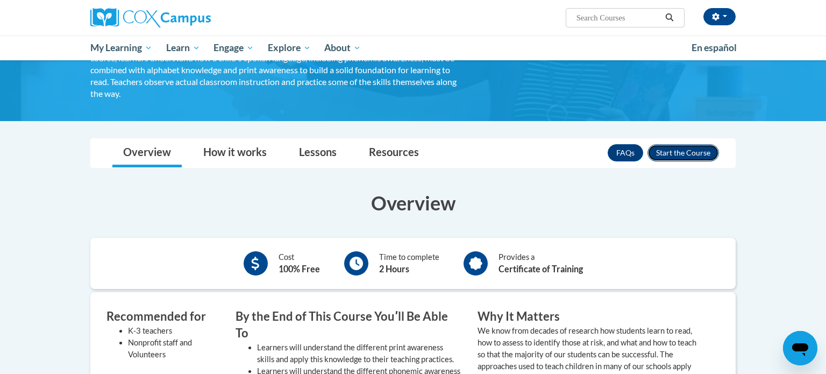
click at [692, 156] on button "Enroll" at bounding box center [683, 152] width 72 height 17
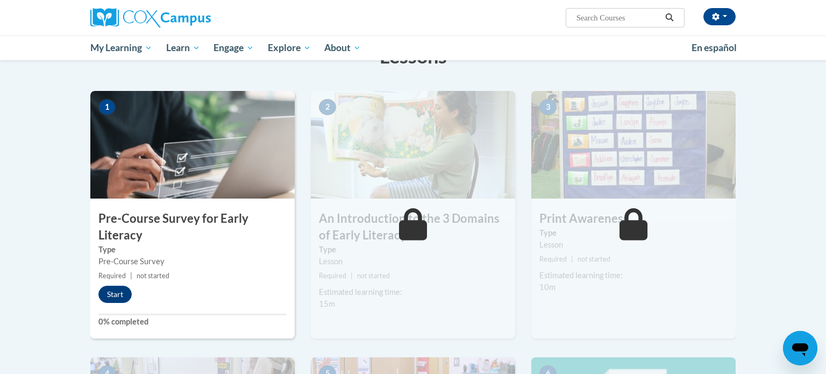
scroll to position [185, 0]
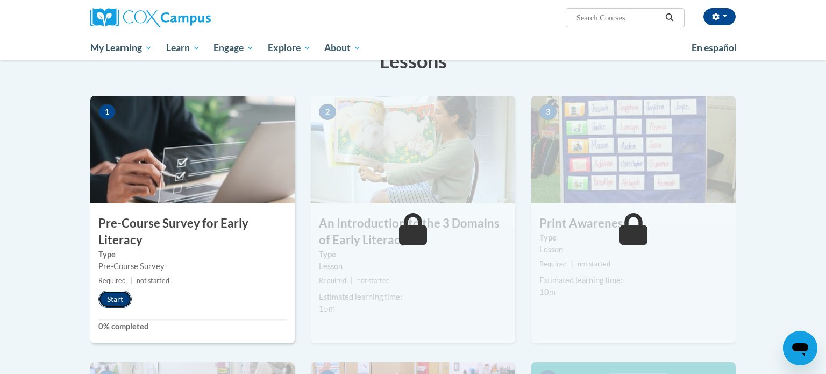
click at [113, 300] on button "Start" at bounding box center [114, 298] width 33 height 17
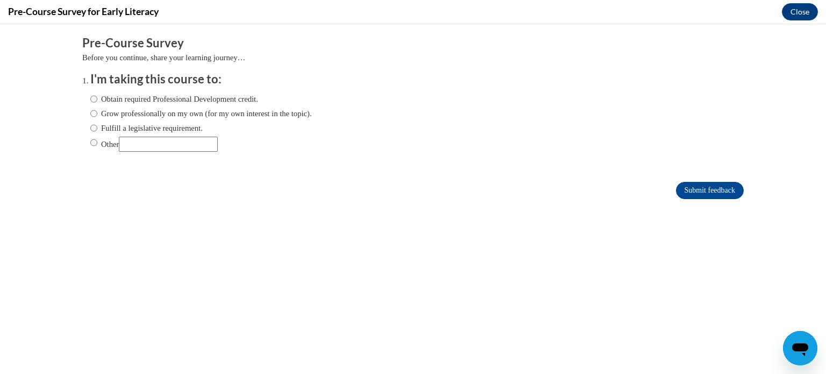
scroll to position [0, 0]
click at [91, 128] on input "Fulfill a legislative requirement." at bounding box center [93, 128] width 7 height 12
radio input "true"
click at [722, 194] on input "Submit feedback" at bounding box center [710, 190] width 68 height 17
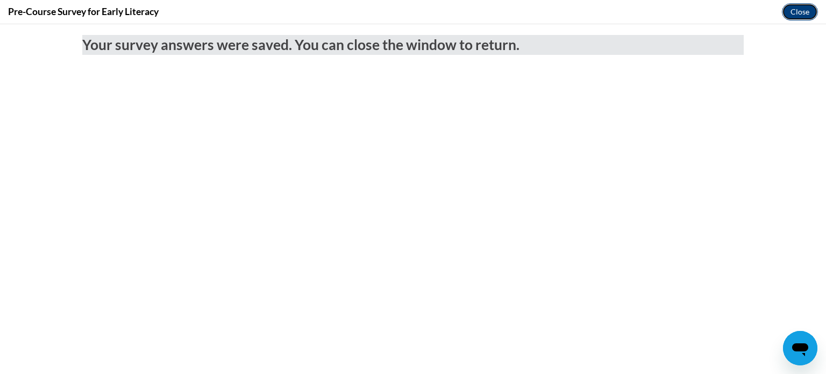
click at [798, 15] on button "Close" at bounding box center [800, 11] width 36 height 17
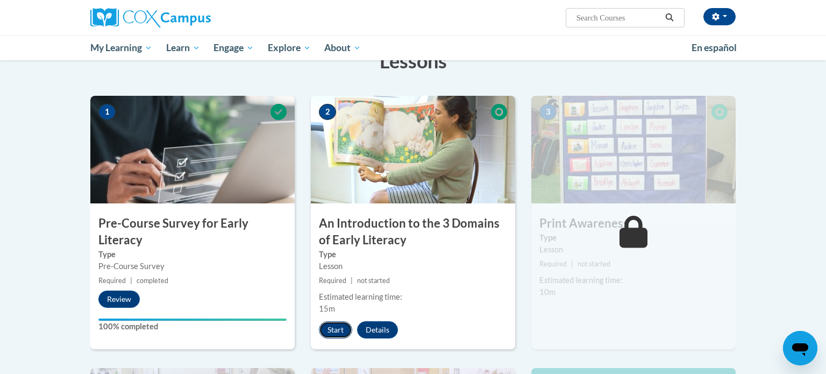
click at [337, 327] on button "Start" at bounding box center [335, 329] width 33 height 17
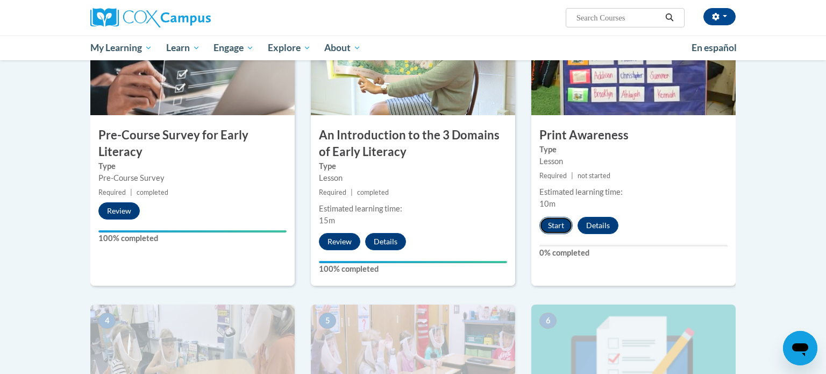
click at [557, 226] on button "Start" at bounding box center [555, 225] width 33 height 17
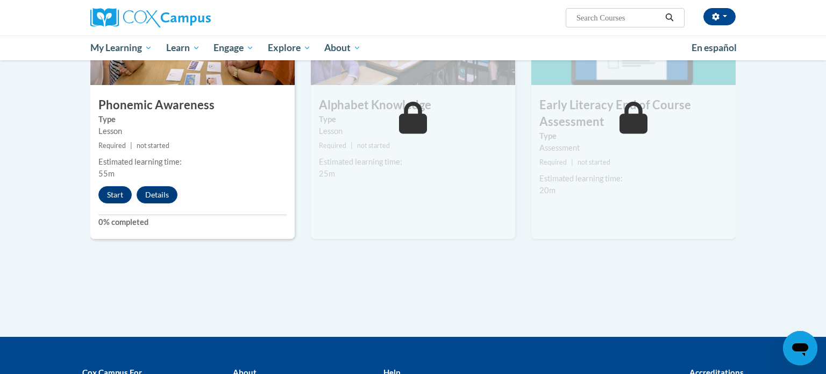
scroll to position [602, 0]
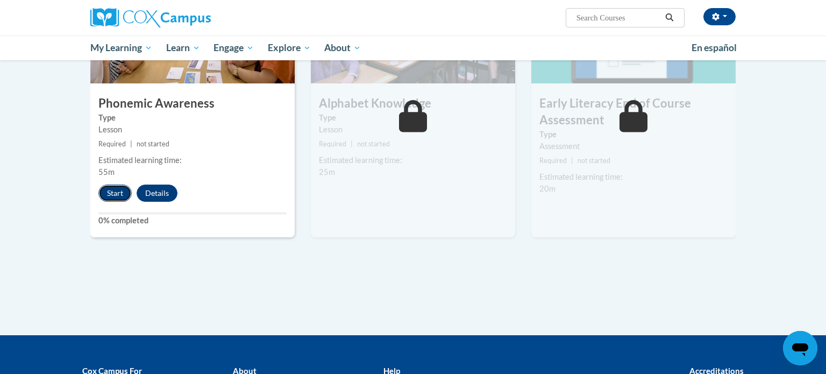
click at [119, 189] on button "Start" at bounding box center [114, 192] width 33 height 17
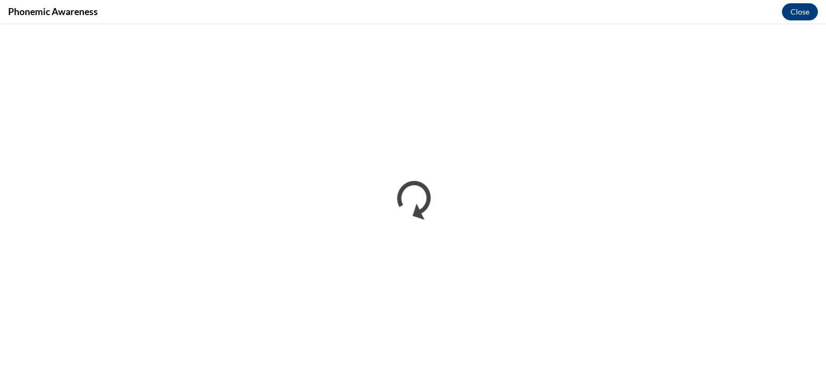
scroll to position [0, 0]
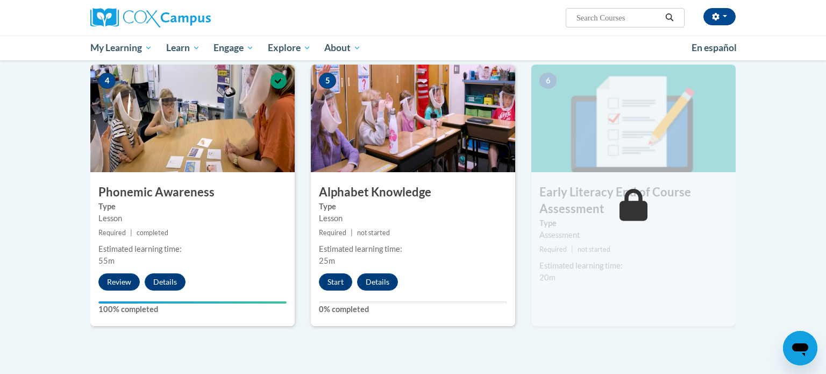
scroll to position [512, 0]
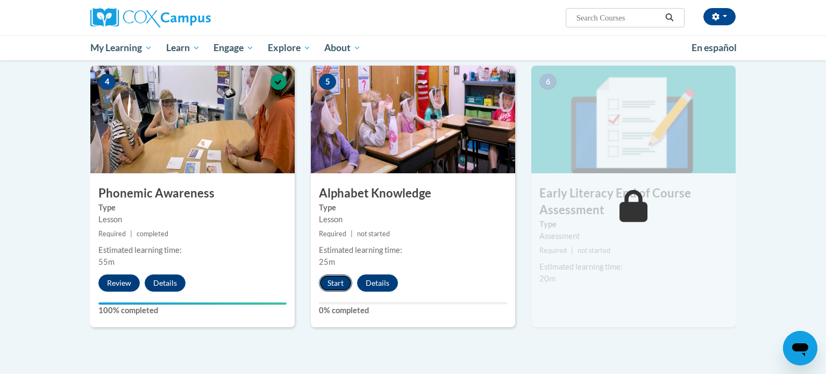
click at [331, 288] on button "Start" at bounding box center [335, 282] width 33 height 17
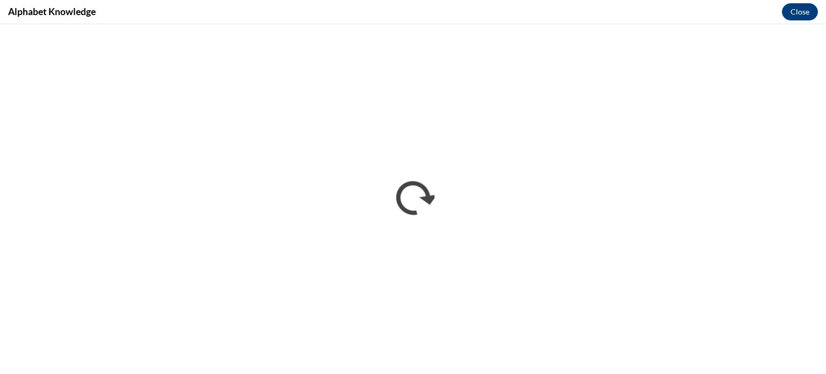
scroll to position [0, 0]
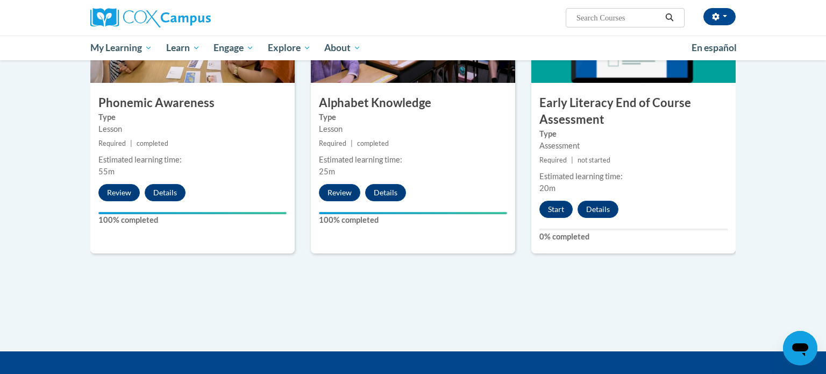
scroll to position [604, 0]
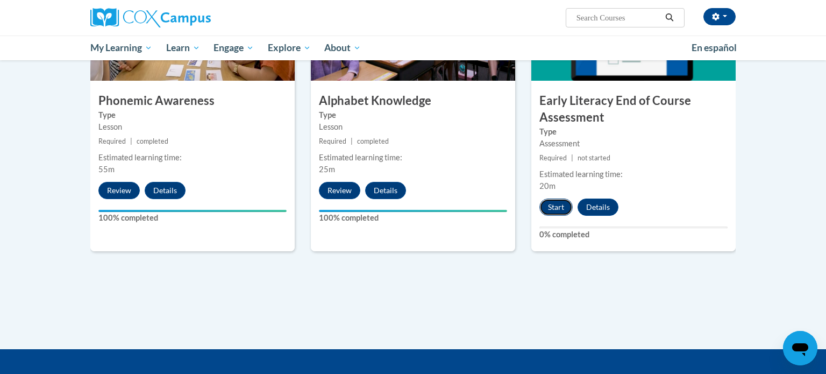
click at [562, 205] on button "Start" at bounding box center [555, 206] width 33 height 17
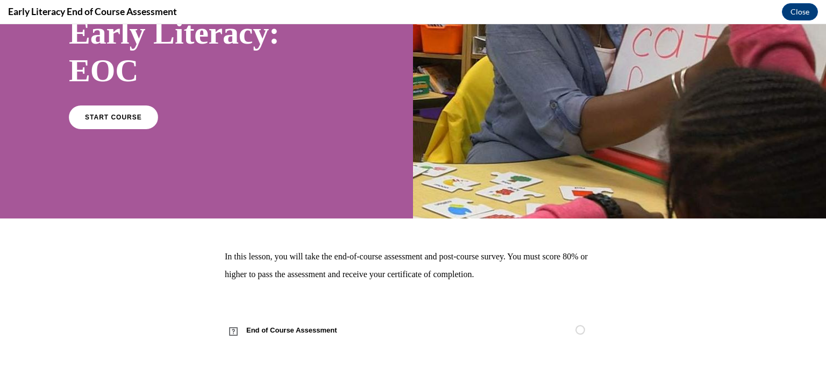
scroll to position [101, 0]
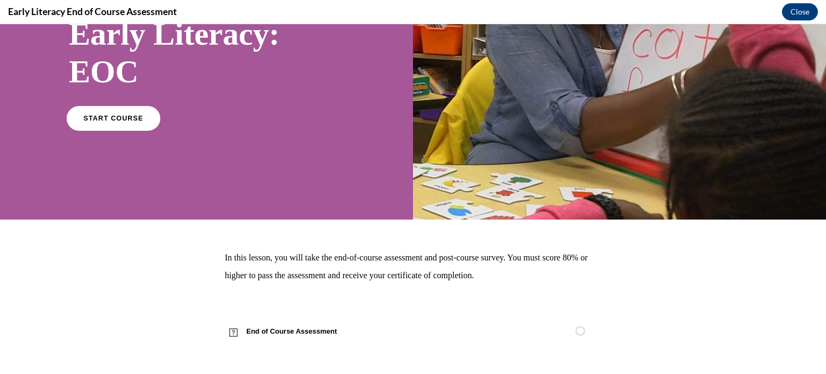
click at [102, 123] on link "START COURSE" at bounding box center [114, 117] width 94 height 25
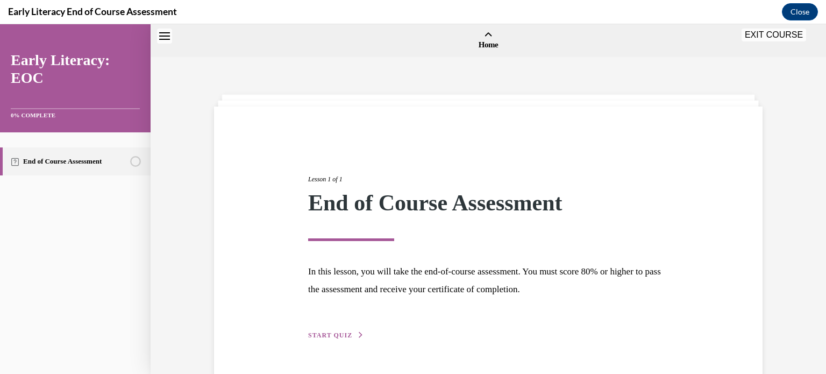
scroll to position [33, 0]
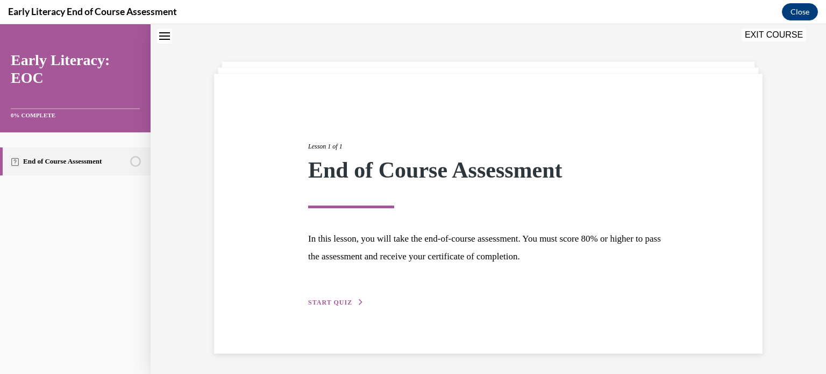
click at [336, 305] on span "START QUIZ" at bounding box center [330, 302] width 44 height 8
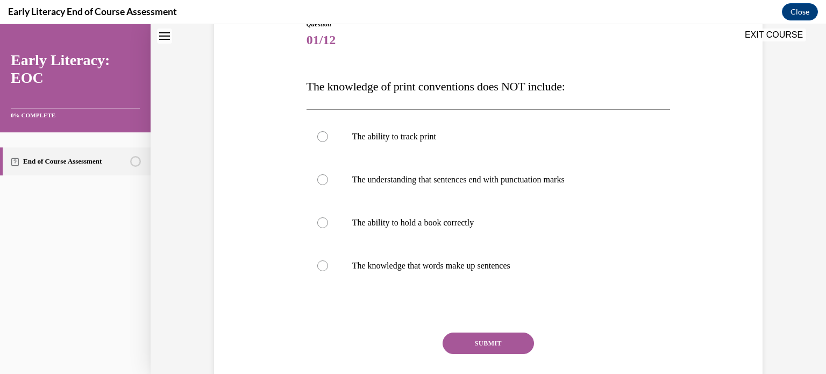
scroll to position [128, 0]
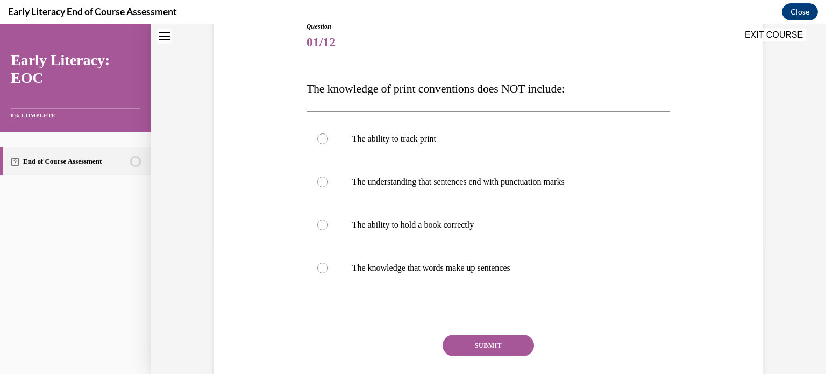
drag, startPoint x: 544, startPoint y: 276, endPoint x: 304, endPoint y: 63, distance: 320.0
click at [304, 63] on div "Question 01/12 The knowledge of print conventions does NOT include: The ability…" at bounding box center [488, 213] width 369 height 417
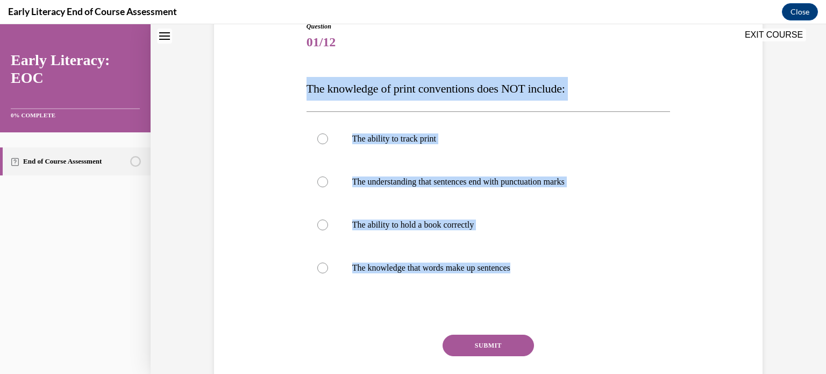
drag, startPoint x: 308, startPoint y: 81, endPoint x: 551, endPoint y: 299, distance: 326.3
click at [551, 299] on div "Question 01/12 The knowledge of print conventions does NOT include: The ability…" at bounding box center [489, 222] width 364 height 401
copy div "The knowledge of print conventions does NOT include: The ability to track print…"
click at [320, 225] on div at bounding box center [322, 224] width 11 height 11
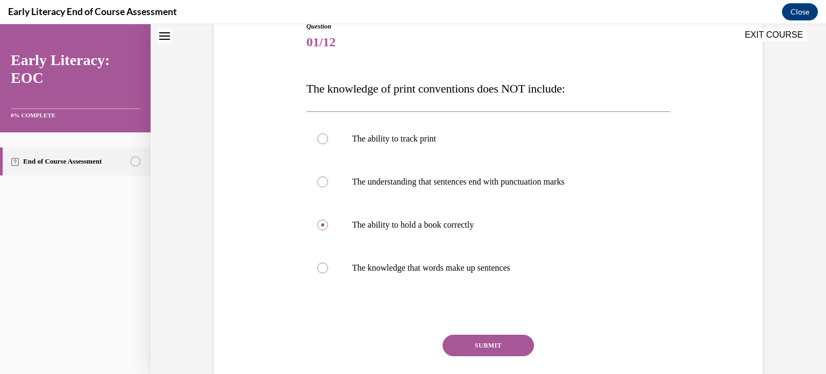
click at [501, 345] on button "SUBMIT" at bounding box center [488, 346] width 91 height 22
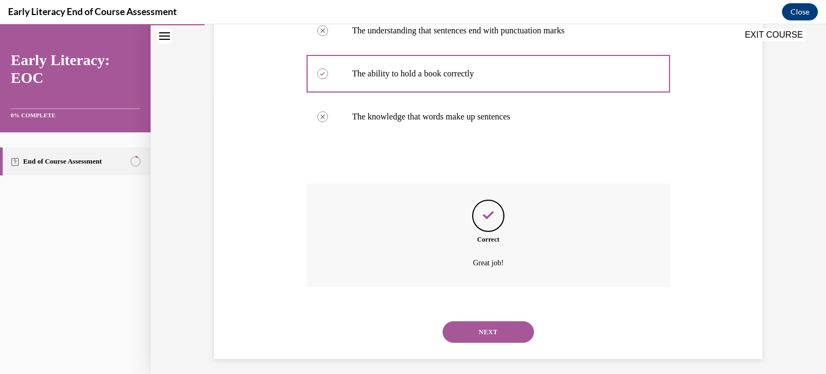
scroll to position [285, 0]
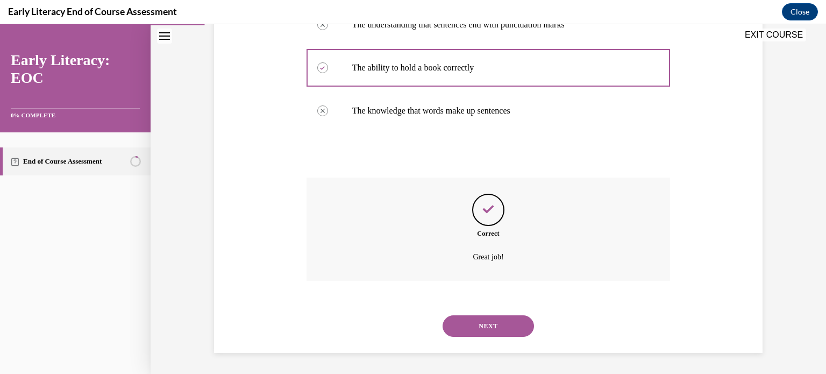
click at [487, 328] on button "NEXT" at bounding box center [488, 326] width 91 height 22
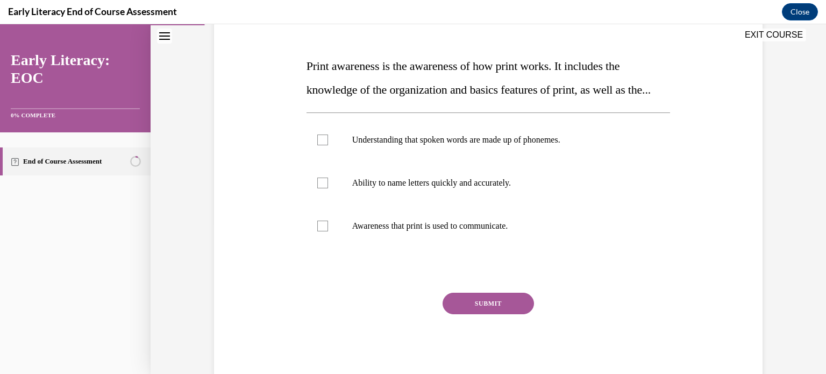
scroll to position [151, 0]
click at [319, 231] on div at bounding box center [322, 225] width 11 height 11
click at [470, 314] on button "SUBMIT" at bounding box center [488, 304] width 91 height 22
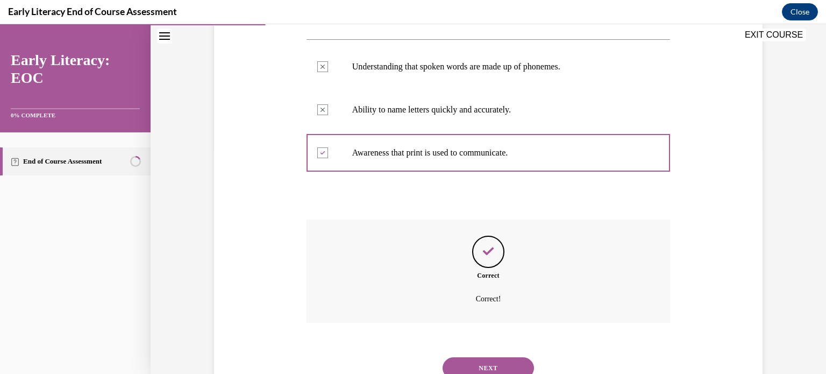
scroll to position [289, 0]
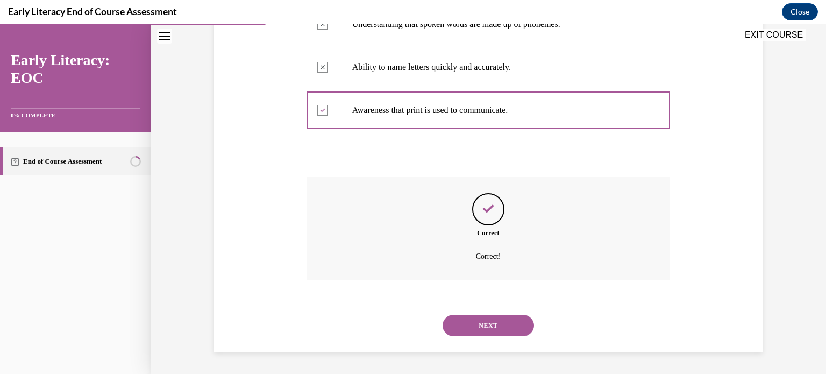
click at [471, 326] on button "NEXT" at bounding box center [488, 326] width 91 height 22
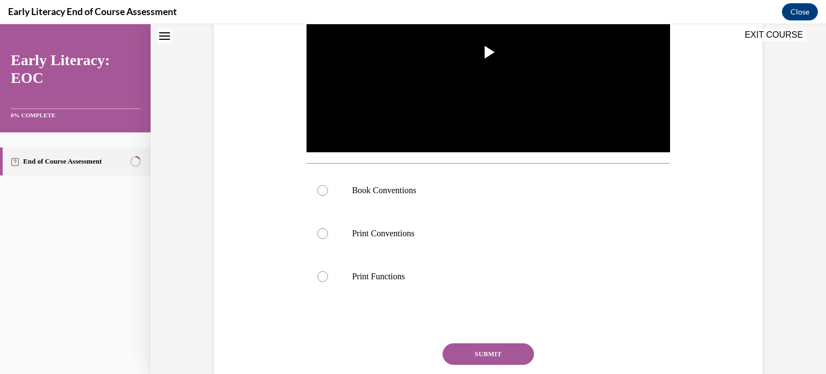
scroll to position [0, 0]
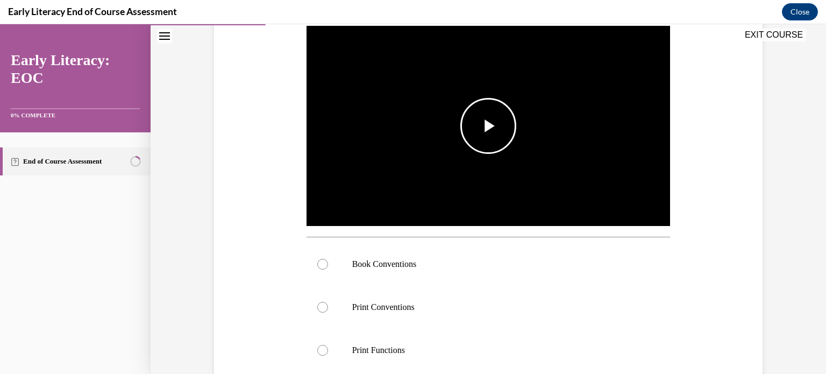
click at [488, 126] on span "Video player" at bounding box center [488, 126] width 0 height 0
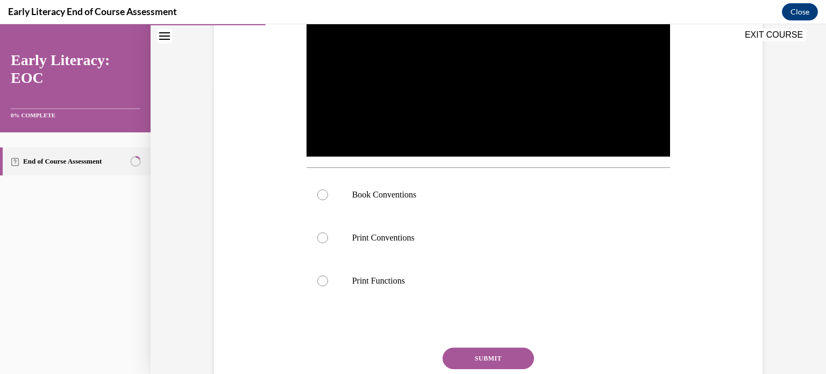
scroll to position [284, 0]
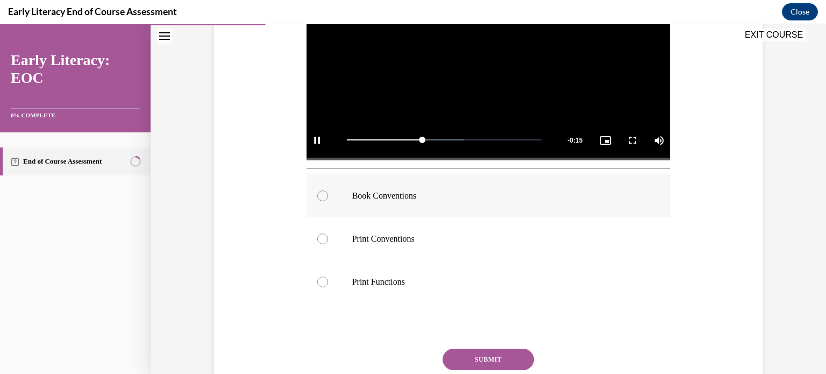
click at [330, 200] on div at bounding box center [489, 195] width 364 height 43
click at [516, 360] on button "SUBMIT" at bounding box center [488, 359] width 91 height 22
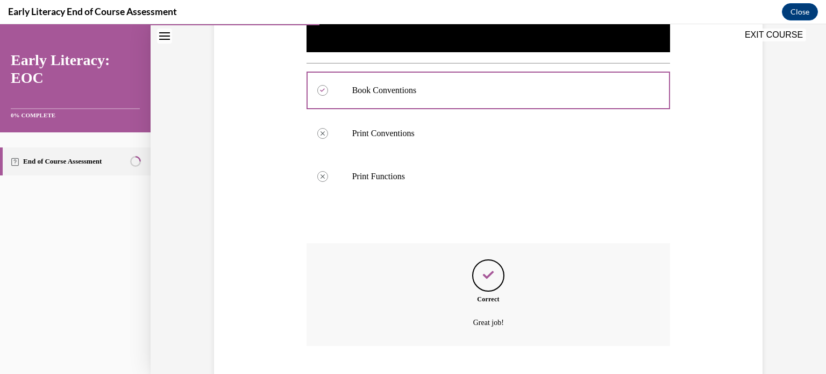
scroll to position [454, 0]
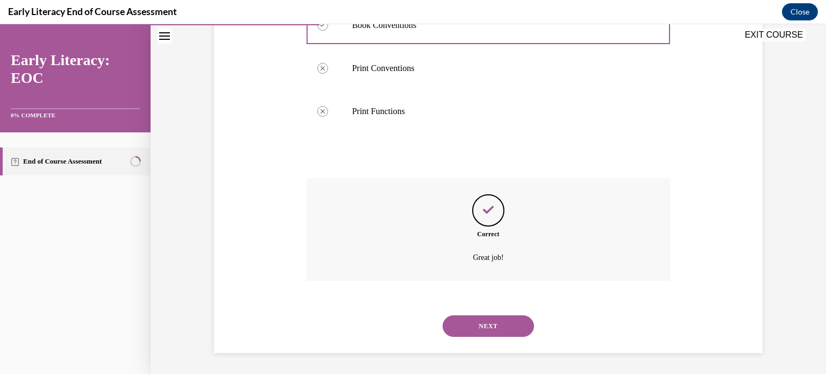
click at [493, 319] on button "NEXT" at bounding box center [488, 326] width 91 height 22
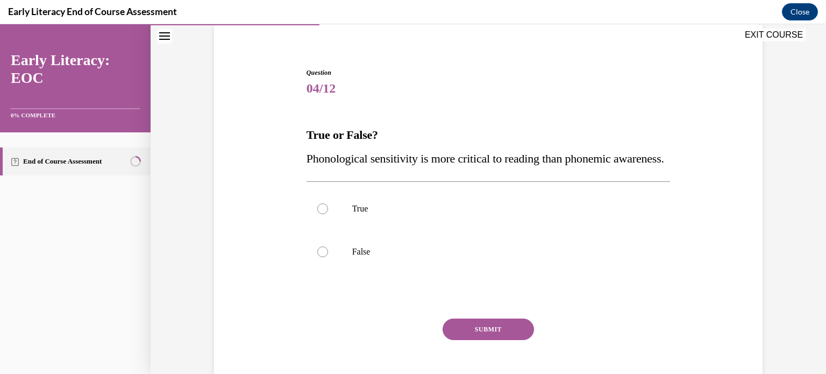
scroll to position [83, 0]
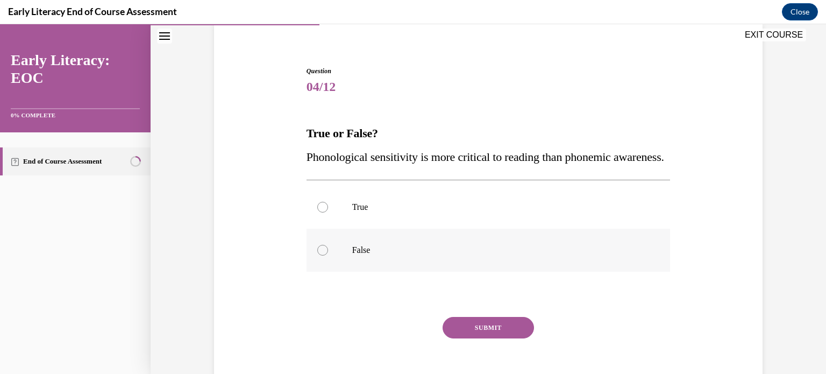
click at [321, 255] on div at bounding box center [322, 250] width 11 height 11
click at [475, 338] on button "SUBMIT" at bounding box center [488, 328] width 91 height 22
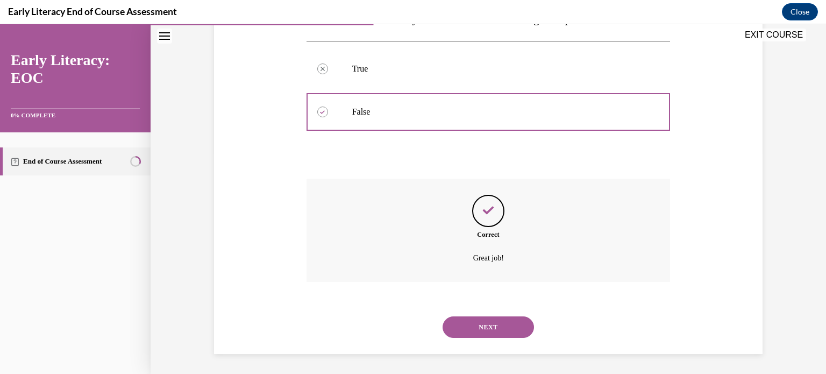
scroll to position [246, 0]
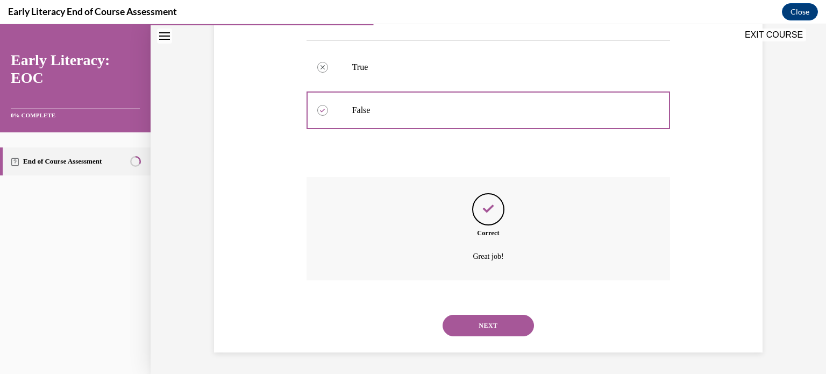
click at [504, 325] on button "NEXT" at bounding box center [488, 326] width 91 height 22
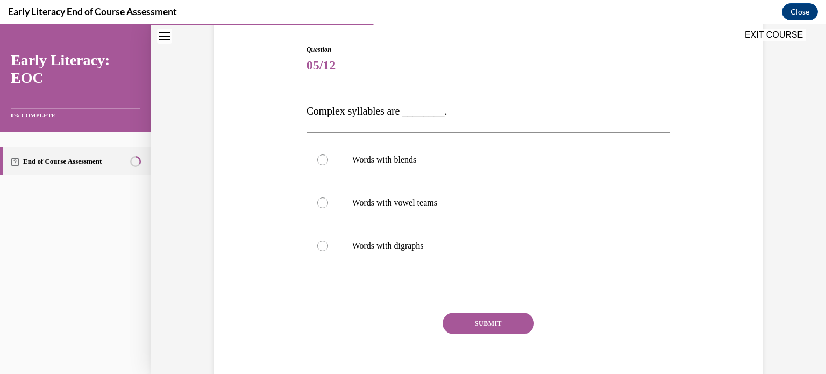
scroll to position [153, 0]
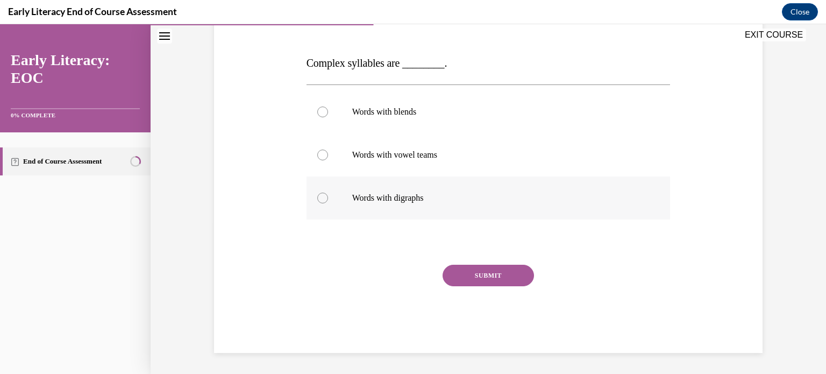
click at [319, 197] on div at bounding box center [322, 198] width 11 height 11
click at [508, 273] on button "SUBMIT" at bounding box center [488, 276] width 91 height 22
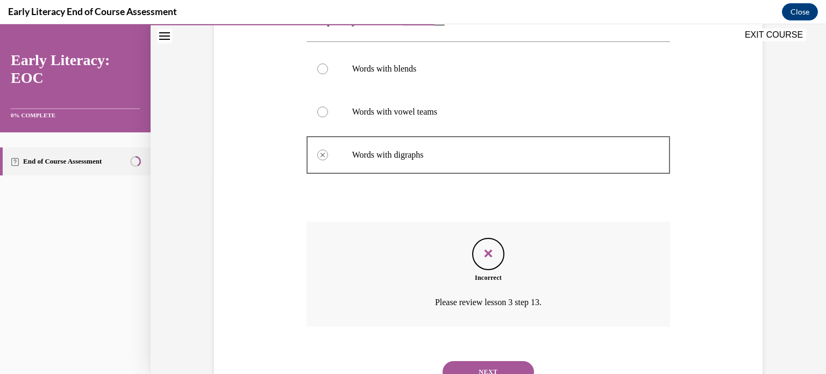
scroll to position [241, 0]
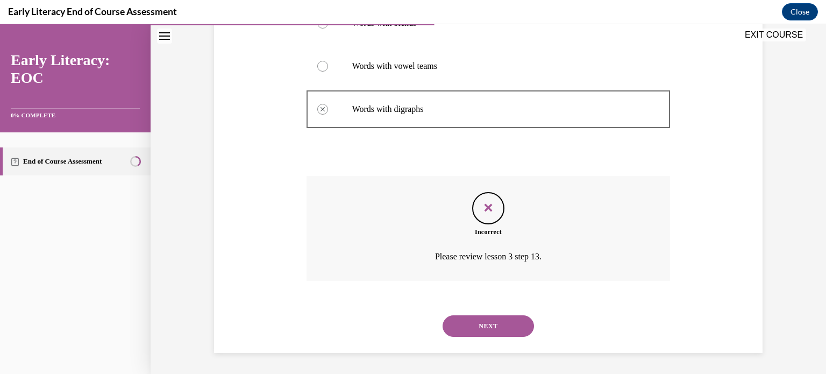
click at [507, 329] on button "NEXT" at bounding box center [488, 326] width 91 height 22
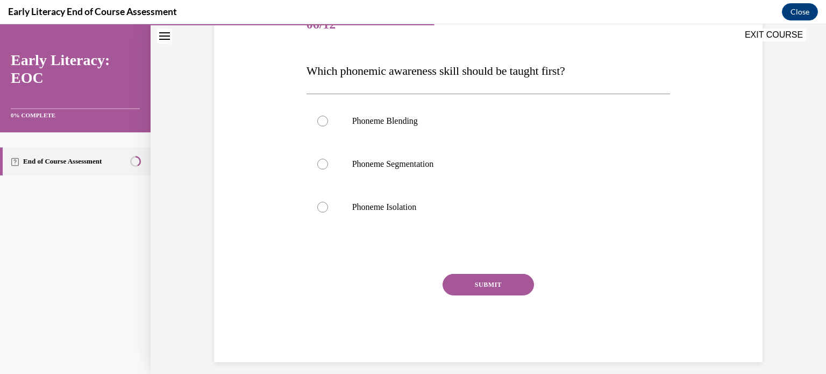
scroll to position [146, 0]
click at [325, 207] on div at bounding box center [322, 206] width 11 height 11
click at [504, 288] on button "SUBMIT" at bounding box center [488, 284] width 91 height 22
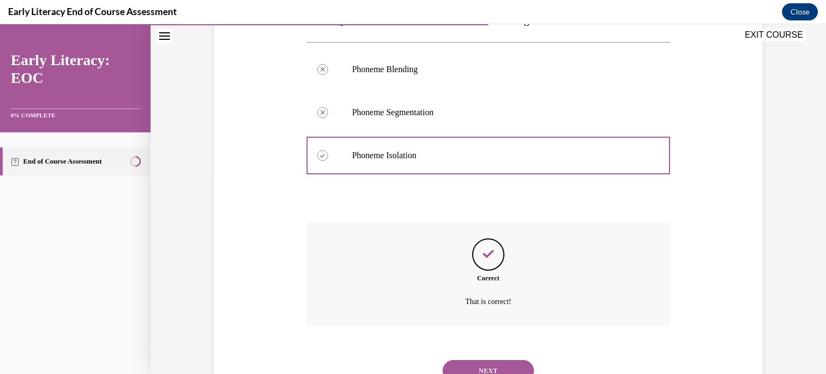
scroll to position [242, 0]
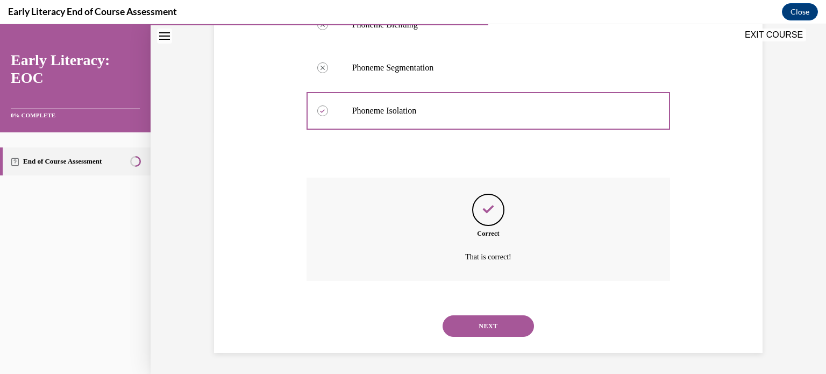
click at [499, 325] on button "NEXT" at bounding box center [488, 326] width 91 height 22
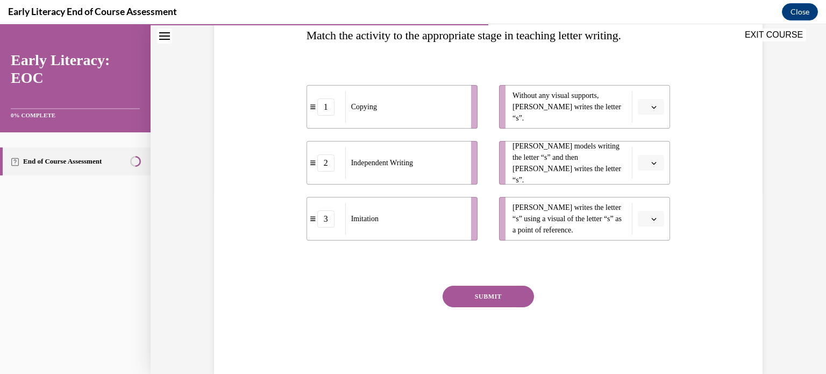
scroll to position [182, 0]
click at [648, 163] on span "Please select an option" at bounding box center [646, 161] width 4 height 11
click at [651, 204] on div "1" at bounding box center [650, 207] width 27 height 22
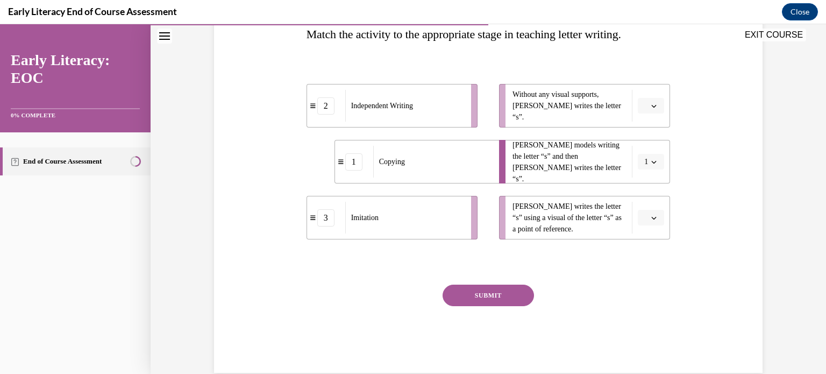
click at [656, 107] on icon "button" at bounding box center [653, 105] width 5 height 5
click at [649, 171] on span "2" at bounding box center [647, 172] width 4 height 9
click at [645, 218] on span "Please select an option" at bounding box center [646, 217] width 4 height 11
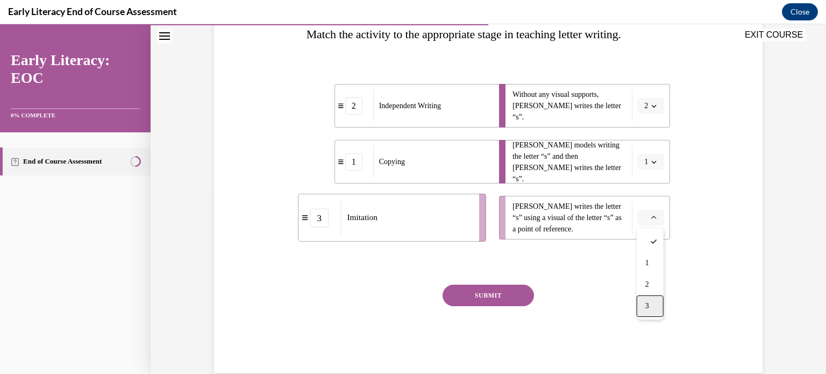
click at [654, 301] on div "3" at bounding box center [650, 306] width 27 height 22
click at [501, 299] on button "SUBMIT" at bounding box center [488, 295] width 91 height 22
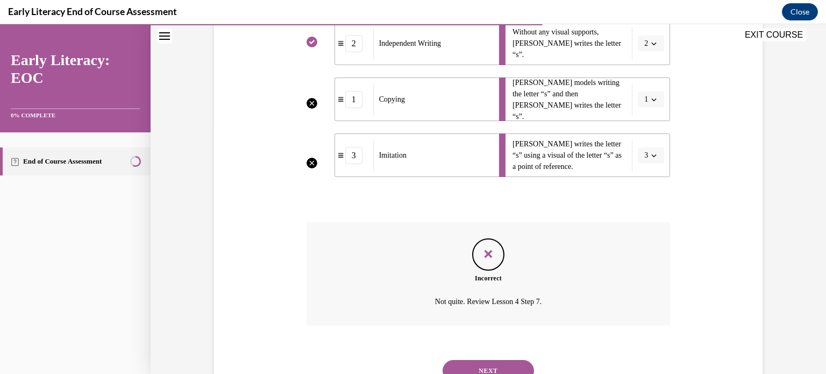
scroll to position [289, 0]
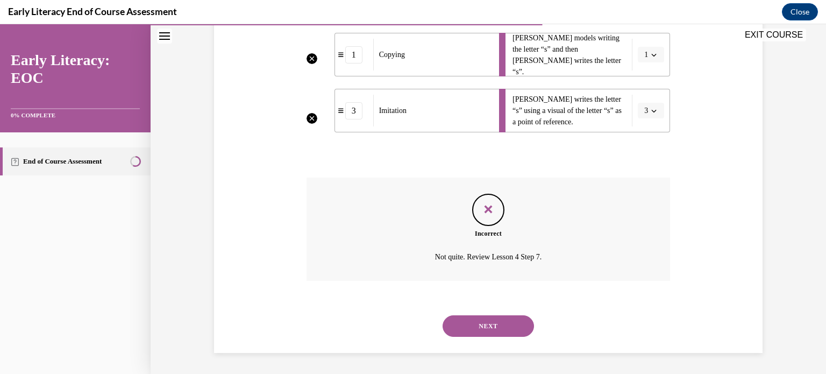
click at [486, 328] on button "NEXT" at bounding box center [488, 326] width 91 height 22
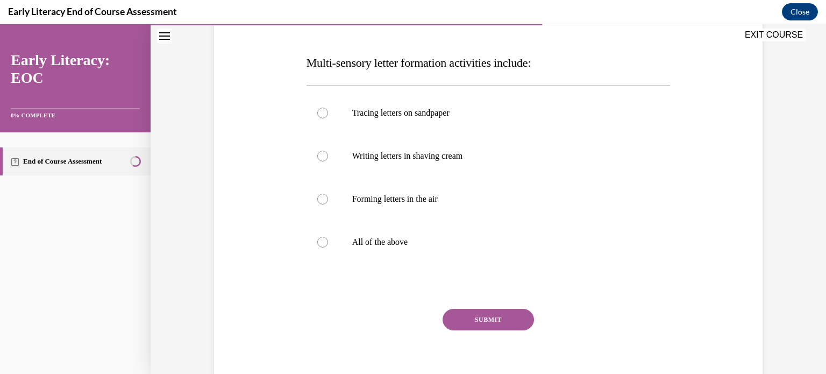
scroll to position [153, 0]
click at [324, 243] on div at bounding box center [322, 243] width 11 height 11
click at [485, 323] on button "SUBMIT" at bounding box center [488, 321] width 91 height 22
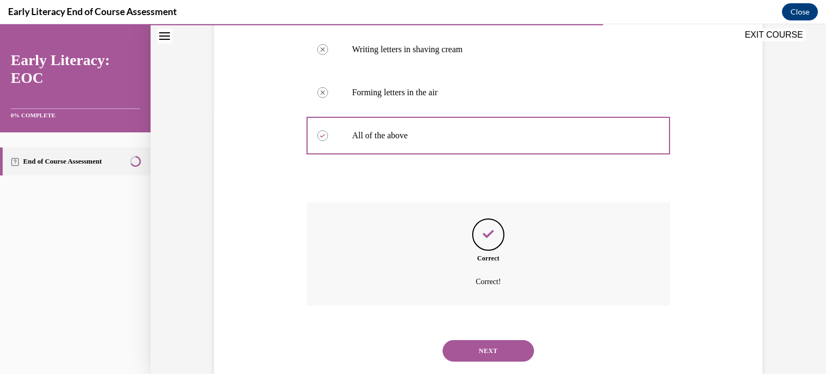
scroll to position [285, 0]
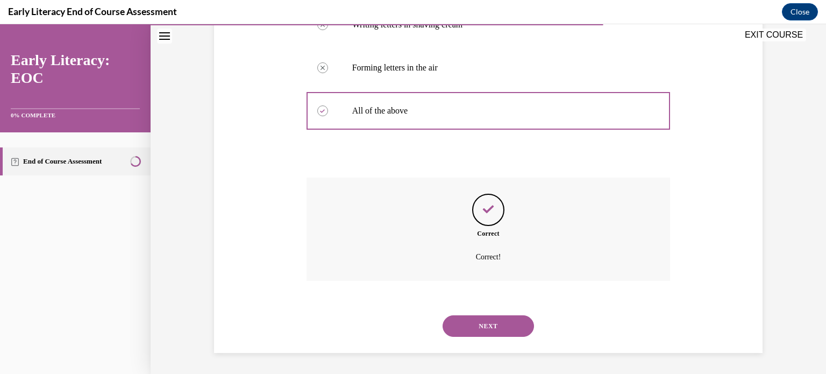
click at [485, 323] on button "NEXT" at bounding box center [488, 326] width 91 height 22
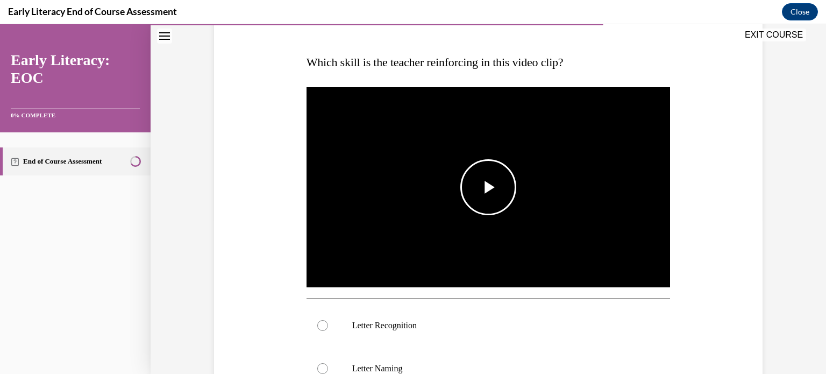
scroll to position [160, 0]
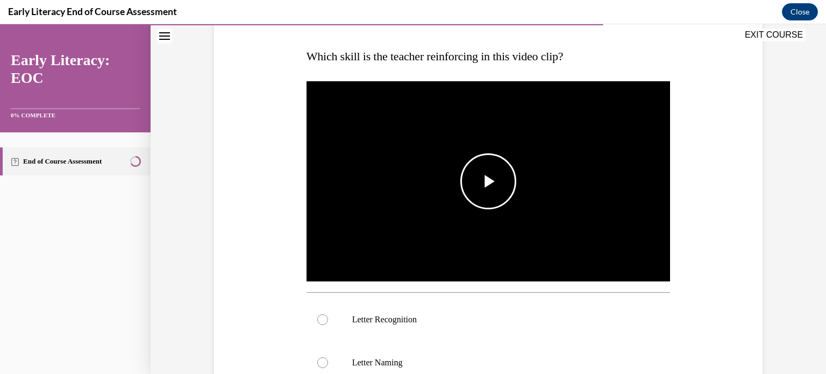
click at [488, 181] on span "Video player" at bounding box center [488, 181] width 0 height 0
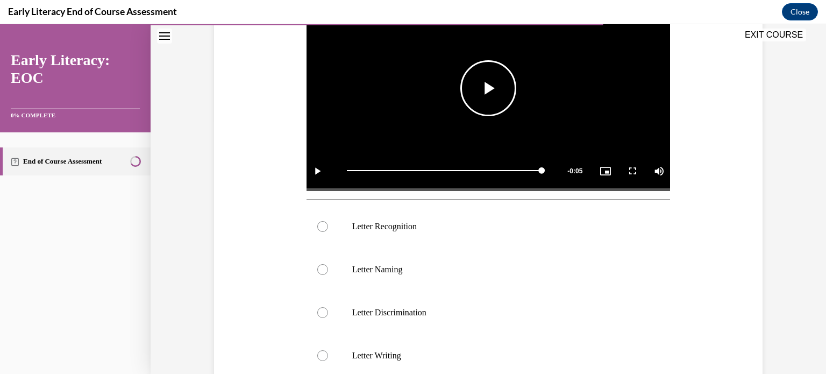
scroll to position [247, 0]
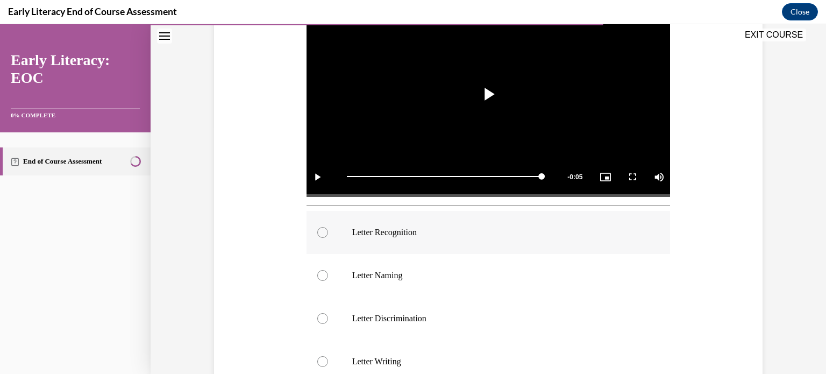
click at [323, 233] on div at bounding box center [322, 232] width 11 height 11
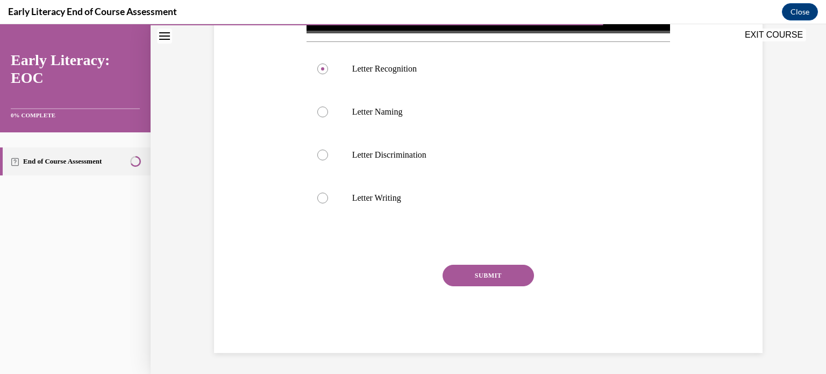
click at [503, 271] on button "SUBMIT" at bounding box center [488, 276] width 91 height 22
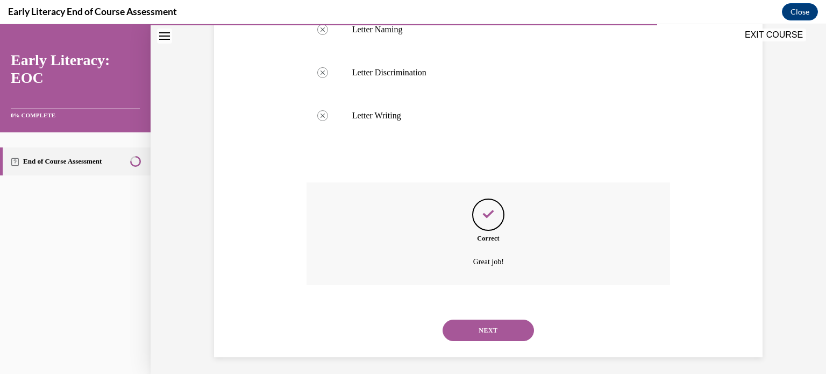
scroll to position [497, 0]
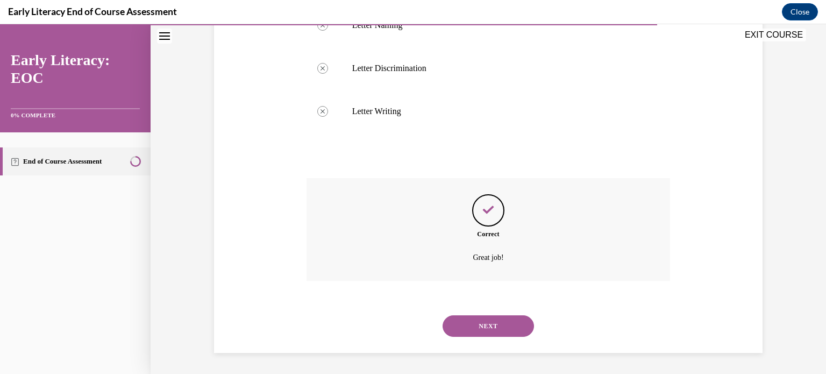
click at [494, 329] on button "NEXT" at bounding box center [488, 326] width 91 height 22
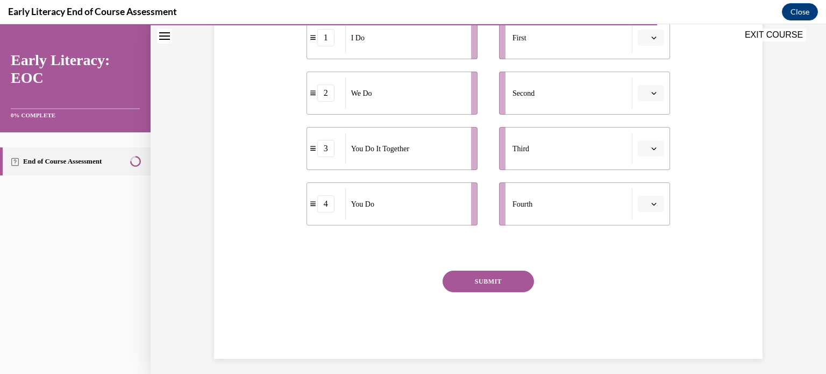
scroll to position [256, 0]
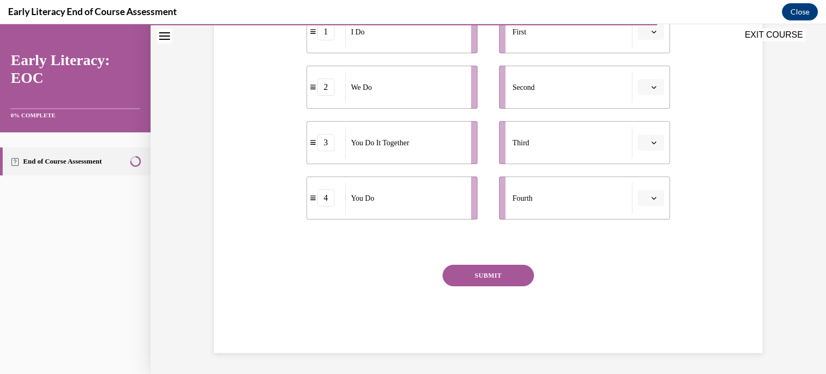
click at [511, 276] on button "SUBMIT" at bounding box center [488, 276] width 91 height 22
click at [361, 266] on div "Question 10/12 Put the phases of the gradual release method in order. 1 I Do 2 …" at bounding box center [489, 123] width 364 height 459
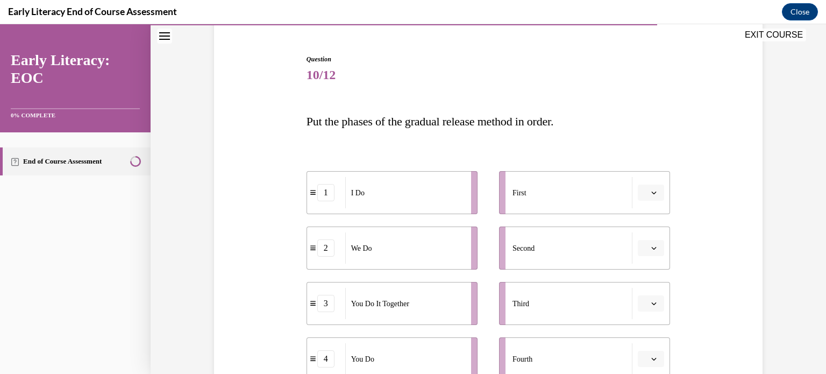
scroll to position [91, 0]
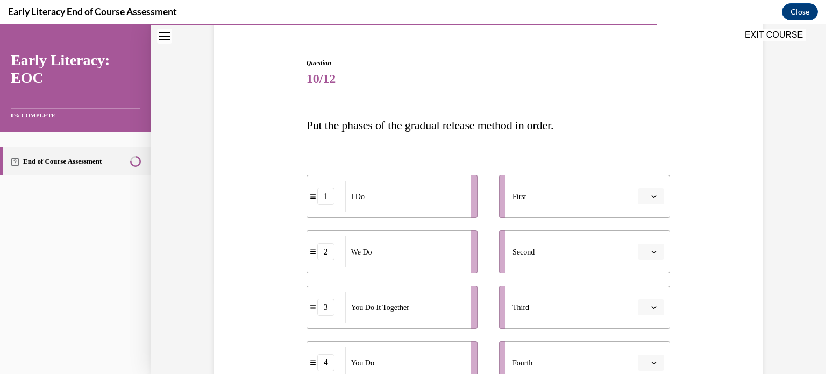
click at [656, 197] on icon "button" at bounding box center [653, 196] width 5 height 5
click at [647, 243] on span "1" at bounding box center [647, 241] width 4 height 9
click at [656, 255] on button "button" at bounding box center [651, 252] width 26 height 16
click at [647, 184] on span "2" at bounding box center [647, 184] width 4 height 9
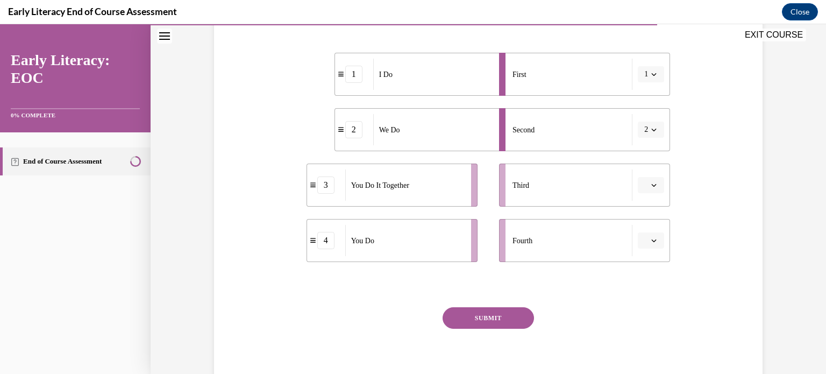
scroll to position [243, 0]
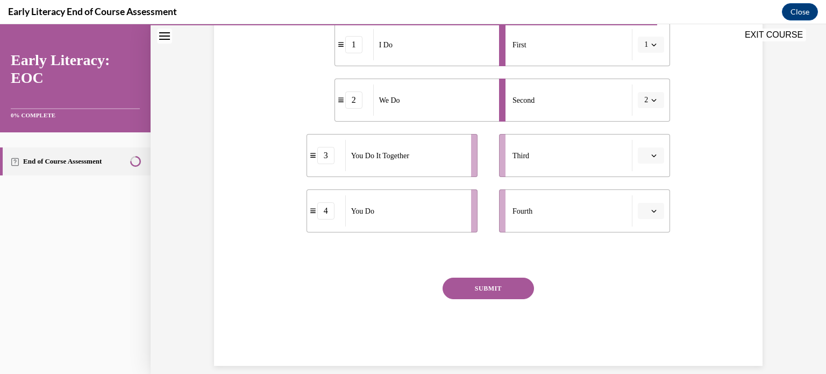
click at [654, 159] on button "button" at bounding box center [651, 155] width 26 height 16
click at [652, 238] on div "3" at bounding box center [650, 244] width 27 height 22
click at [657, 207] on span "button" at bounding box center [654, 211] width 8 height 8
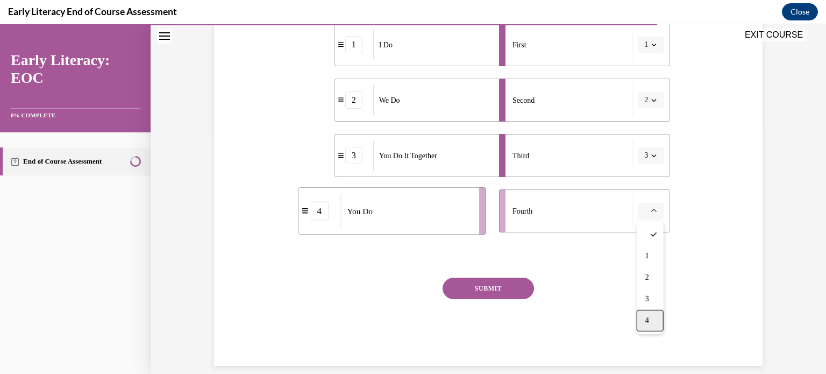
click at [651, 322] on div "4" at bounding box center [650, 321] width 27 height 22
click at [500, 289] on button "SUBMIT" at bounding box center [488, 288] width 91 height 22
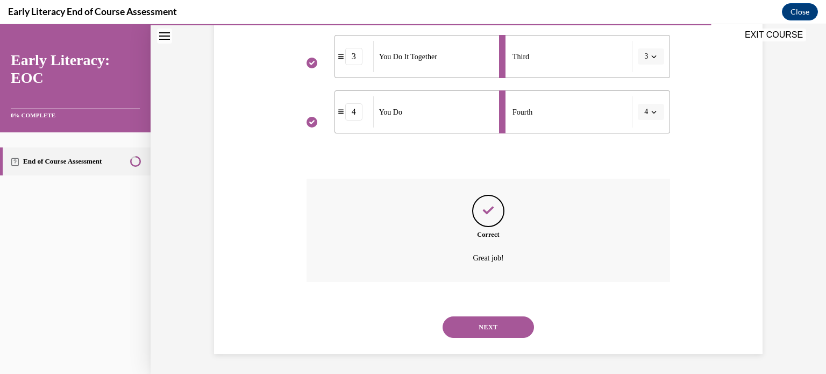
scroll to position [343, 0]
click at [494, 321] on button "NEXT" at bounding box center [488, 326] width 91 height 22
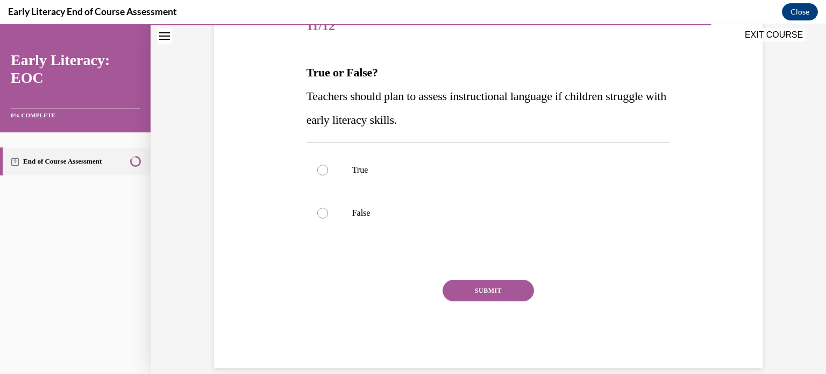
scroll to position [144, 0]
click at [323, 173] on div at bounding box center [322, 170] width 11 height 11
click at [500, 287] on button "SUBMIT" at bounding box center [488, 291] width 91 height 22
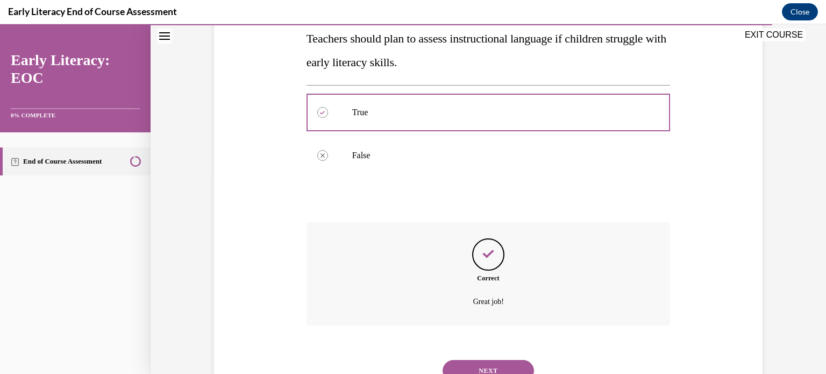
scroll to position [246, 0]
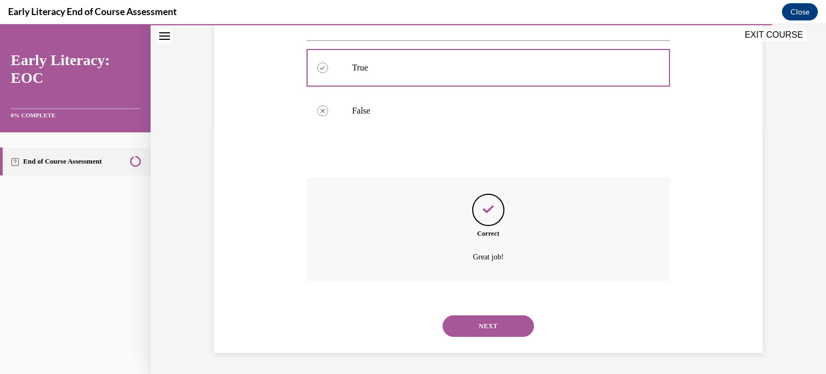
click at [498, 328] on button "NEXT" at bounding box center [488, 326] width 91 height 22
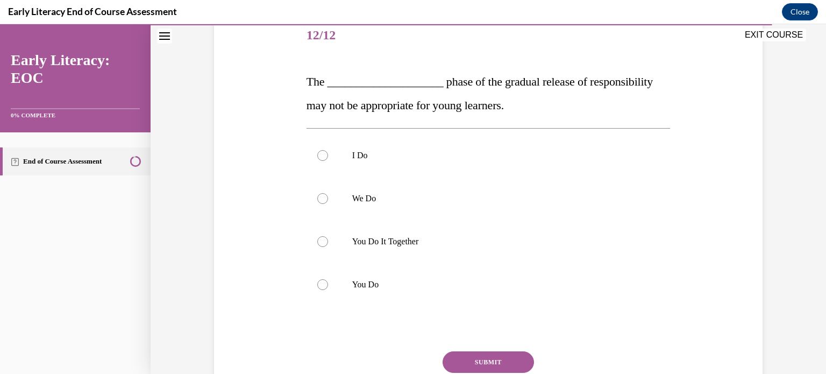
scroll to position [134, 0]
click at [322, 244] on div at bounding box center [322, 242] width 11 height 11
click at [485, 362] on button "SUBMIT" at bounding box center [488, 363] width 91 height 22
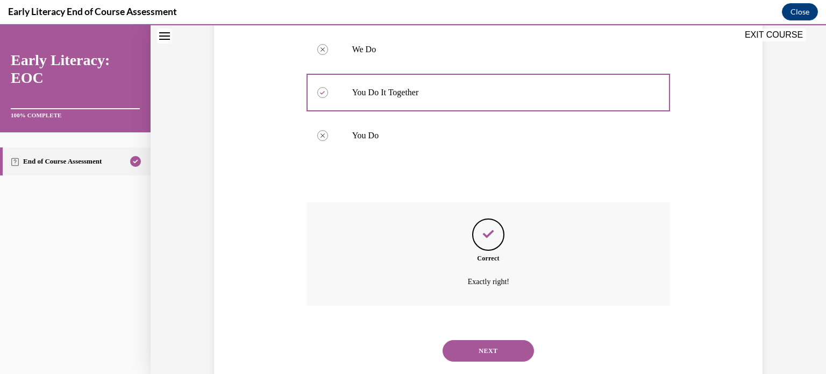
scroll to position [309, 0]
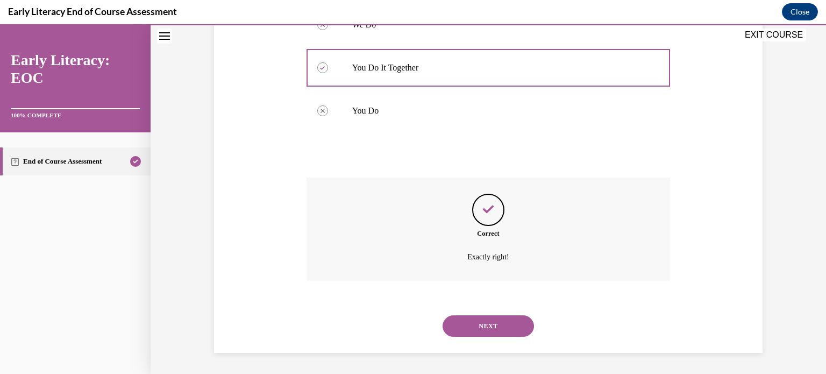
click at [489, 329] on button "NEXT" at bounding box center [488, 326] width 91 height 22
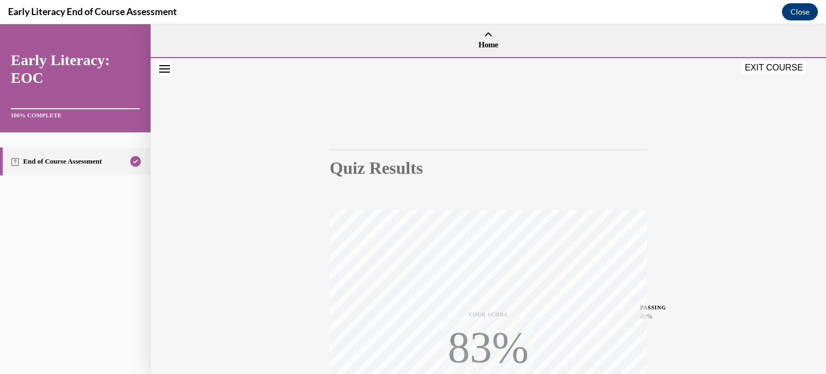
scroll to position [201, 0]
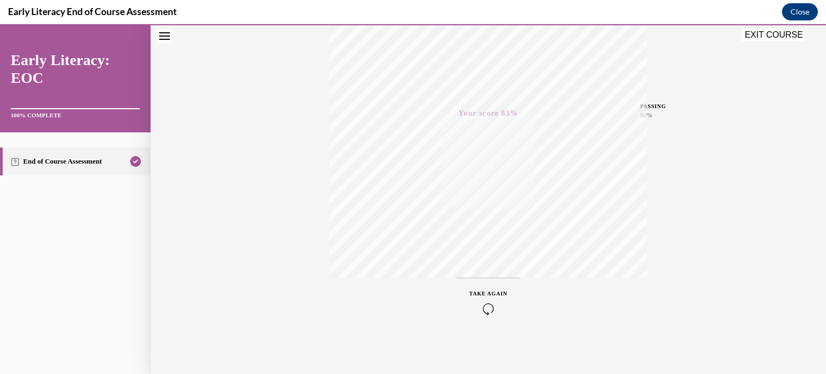
click at [781, 39] on button "EXIT COURSE" at bounding box center [774, 35] width 65 height 13
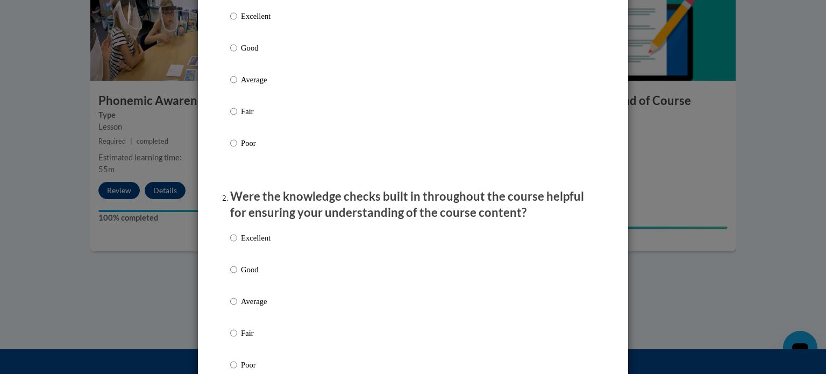
scroll to position [191, 0]
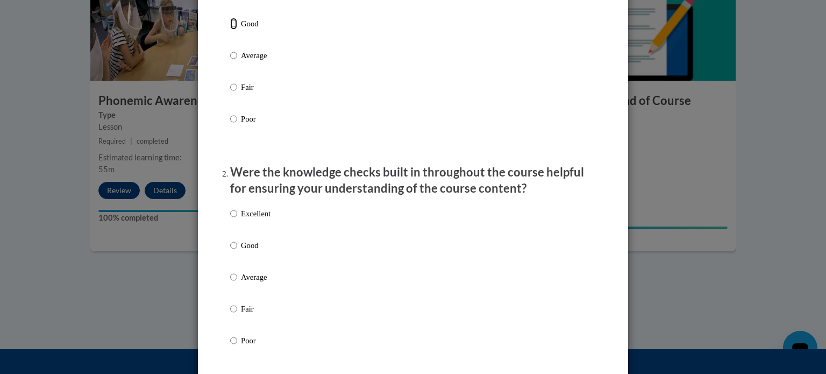
click at [232, 30] on input "Good" at bounding box center [233, 24] width 7 height 12
radio input "true"
click at [236, 251] on input "Good" at bounding box center [233, 245] width 7 height 12
radio input "true"
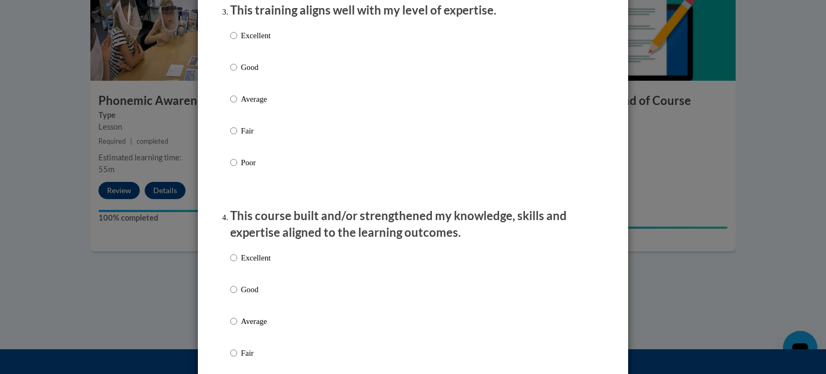
scroll to position [597, 0]
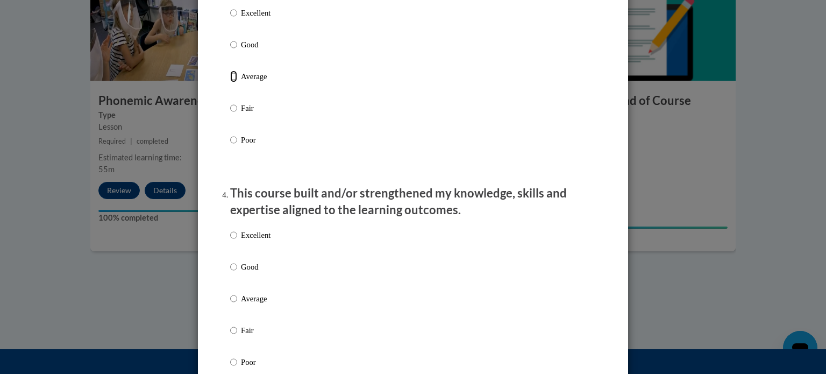
click at [234, 82] on input "Average" at bounding box center [233, 76] width 7 height 12
radio input "true"
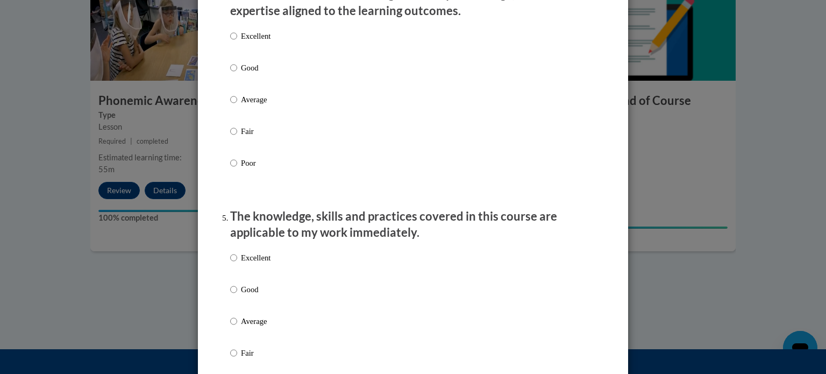
scroll to position [796, 0]
click at [232, 106] on input "Average" at bounding box center [233, 100] width 7 height 12
radio input "true"
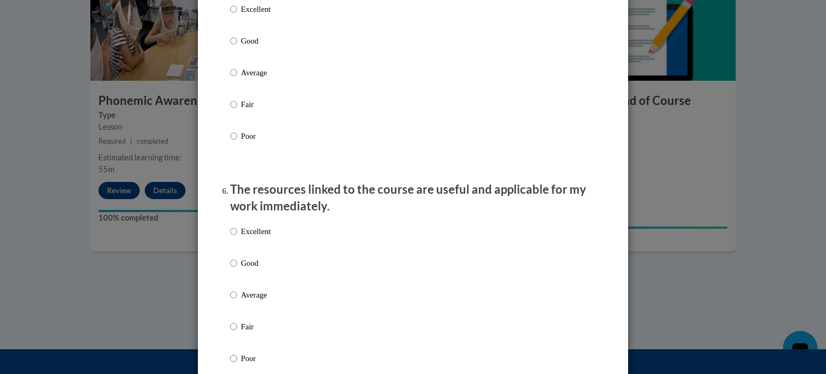
scroll to position [1056, 0]
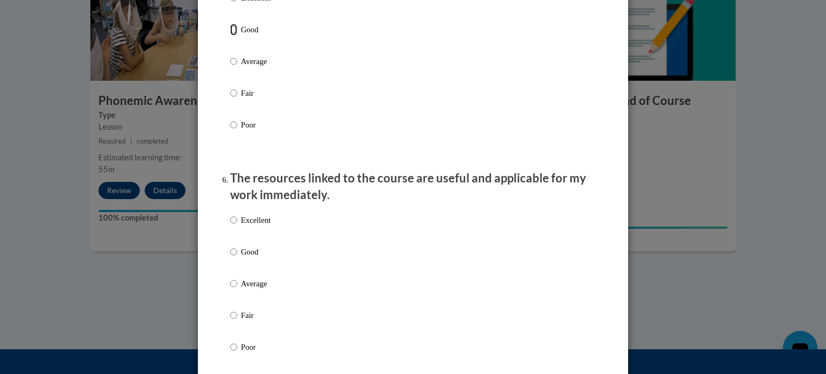
click at [234, 35] on input "Good" at bounding box center [233, 30] width 7 height 12
radio input "true"
click at [234, 289] on input "Average" at bounding box center [233, 283] width 7 height 12
radio input "true"
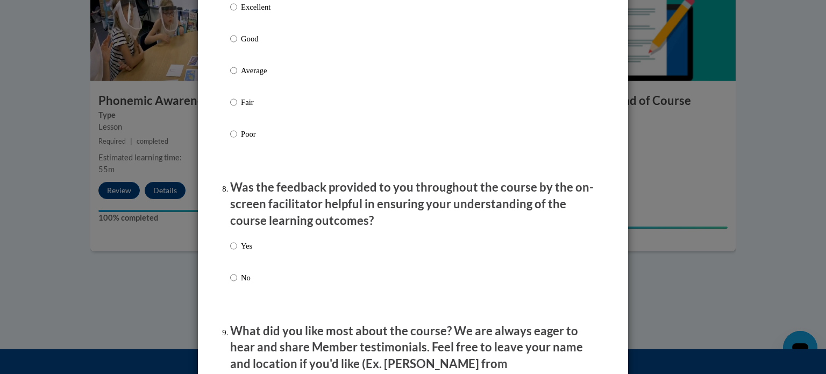
scroll to position [1509, 0]
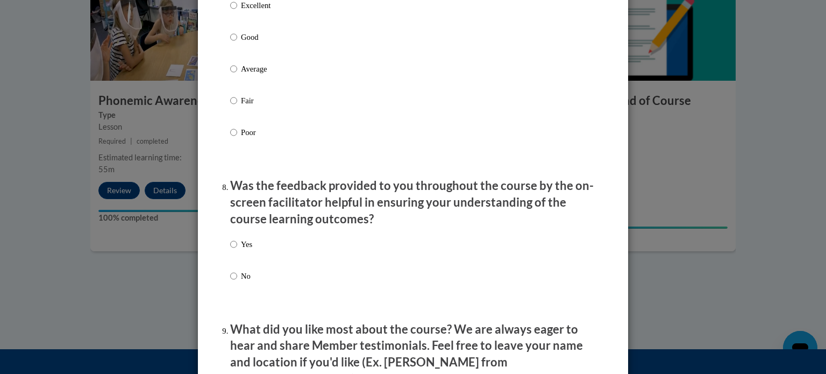
click at [234, 294] on label "No" at bounding box center [241, 284] width 22 height 29
click at [234, 282] on input "No" at bounding box center [233, 276] width 7 height 12
radio input "true"
click at [232, 43] on input "Good" at bounding box center [233, 37] width 7 height 12
radio input "true"
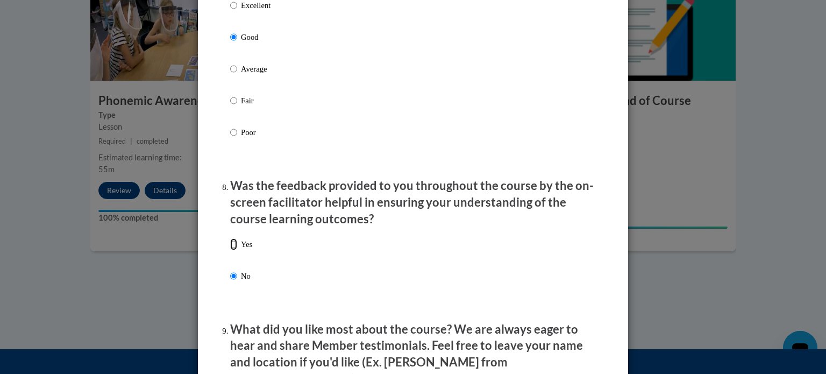
click at [233, 250] on input "Yes" at bounding box center [233, 244] width 7 height 12
radio input "true"
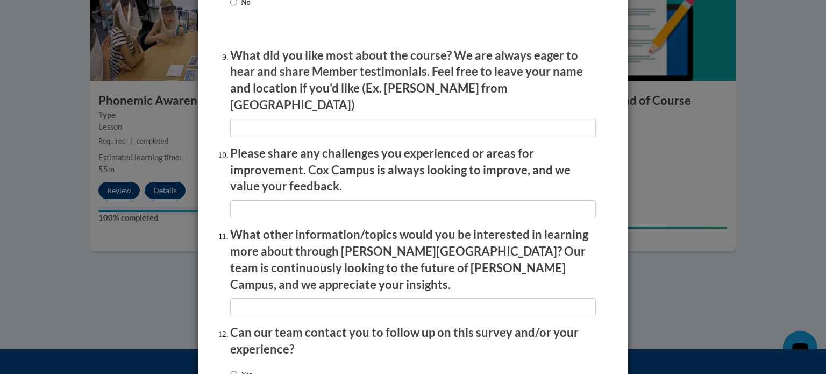
scroll to position [1866, 0]
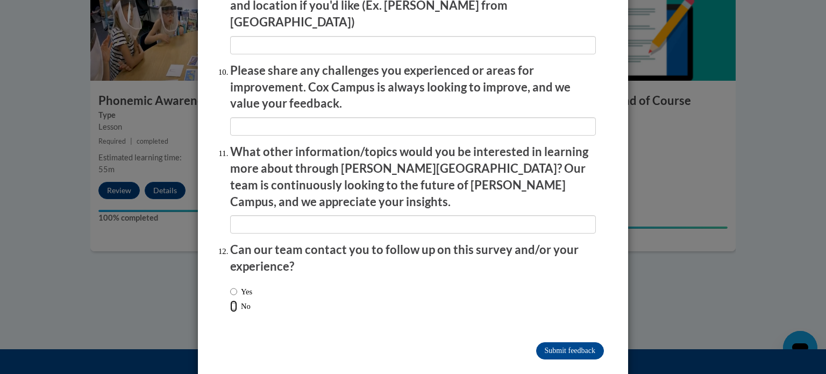
click at [234, 300] on input "No" at bounding box center [233, 306] width 7 height 12
radio input "true"
click at [585, 342] on input "Submit feedback" at bounding box center [570, 350] width 68 height 17
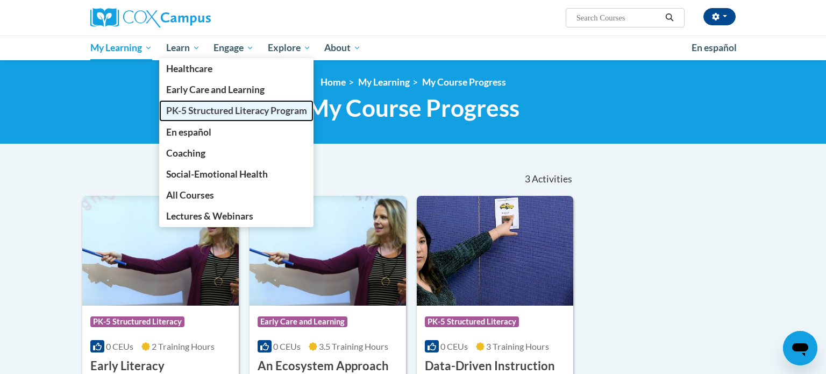
click at [207, 117] on link "PK-5 Structured Literacy Program" at bounding box center [236, 110] width 155 height 21
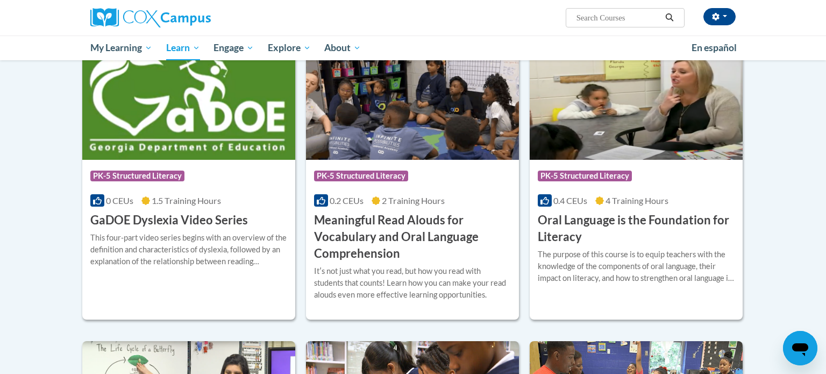
scroll to position [624, 0]
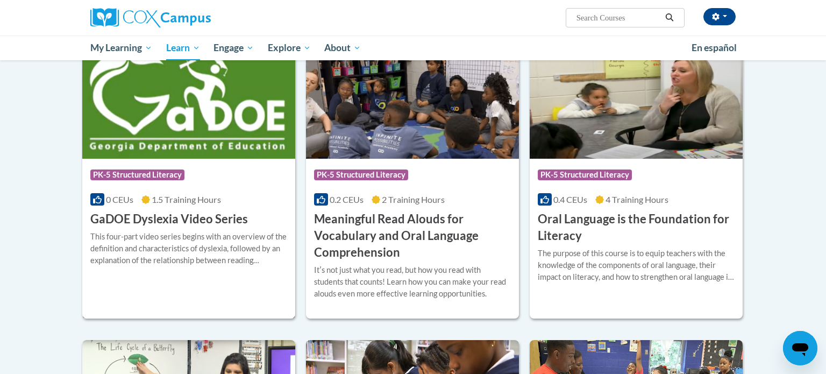
click at [177, 217] on h3 "GaDOE Dyslexia Video Series" at bounding box center [169, 219] width 158 height 17
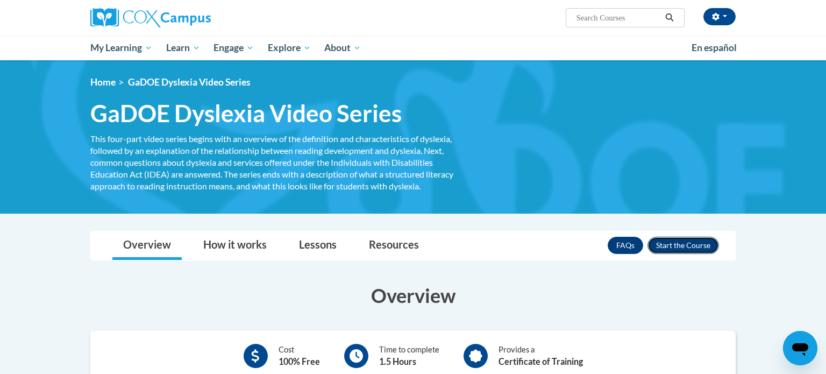
click at [708, 237] on button "Enroll" at bounding box center [683, 245] width 72 height 17
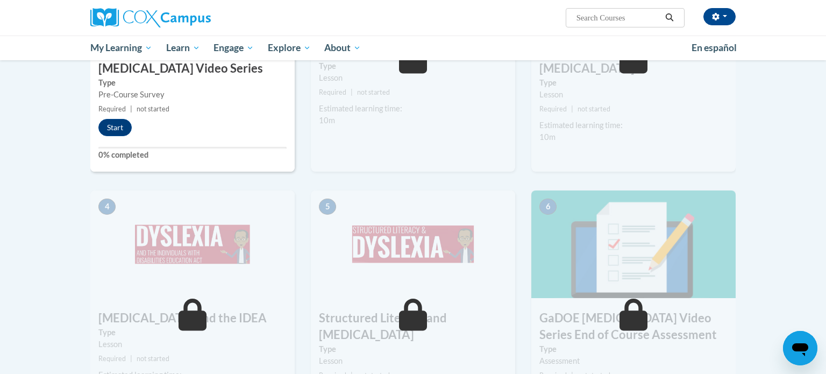
scroll to position [386, 0]
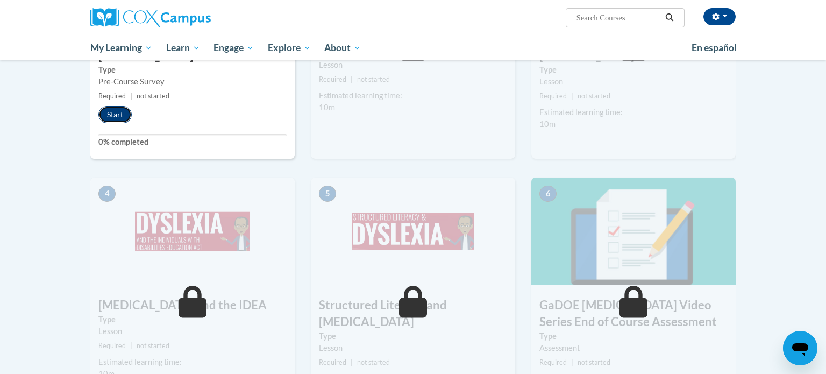
click at [106, 112] on button "Start" at bounding box center [114, 114] width 33 height 17
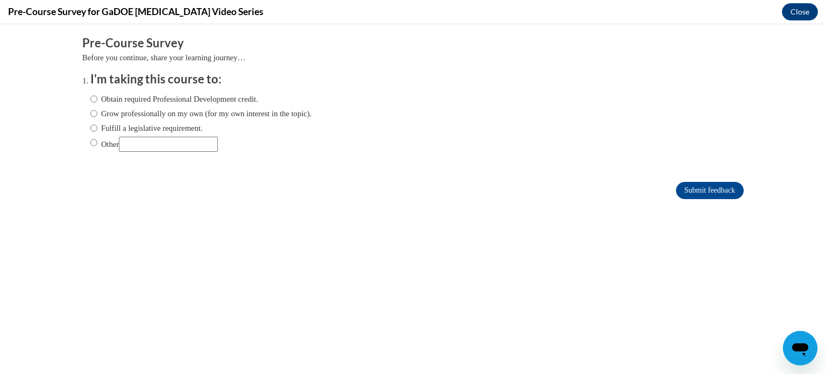
scroll to position [0, 0]
click at [97, 128] on input "Fulfill a legislative requirement." at bounding box center [93, 128] width 7 height 12
radio input "true"
click at [688, 186] on input "Submit feedback" at bounding box center [710, 190] width 68 height 17
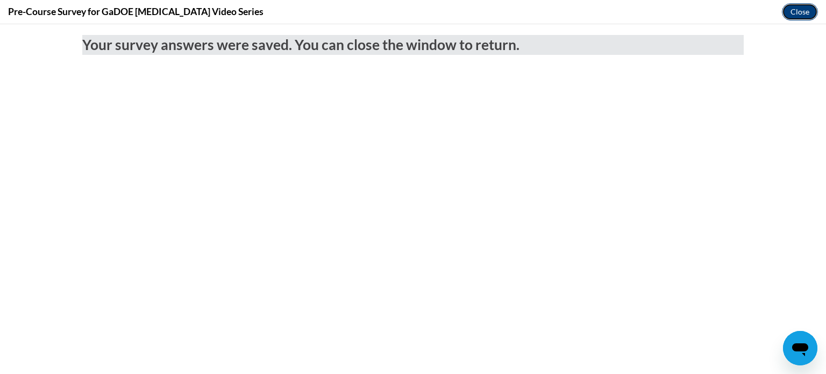
click at [796, 11] on button "Close" at bounding box center [800, 11] width 36 height 17
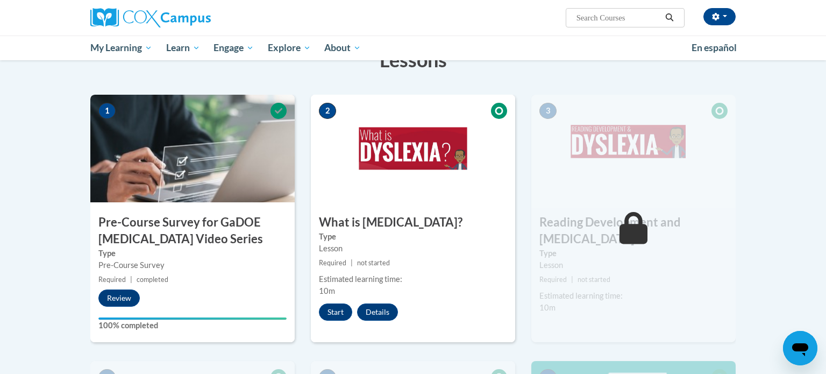
scroll to position [205, 0]
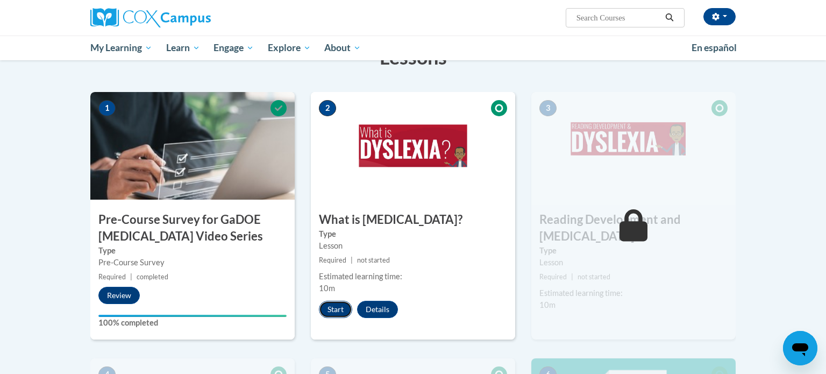
click at [331, 308] on button "Start" at bounding box center [335, 309] width 33 height 17
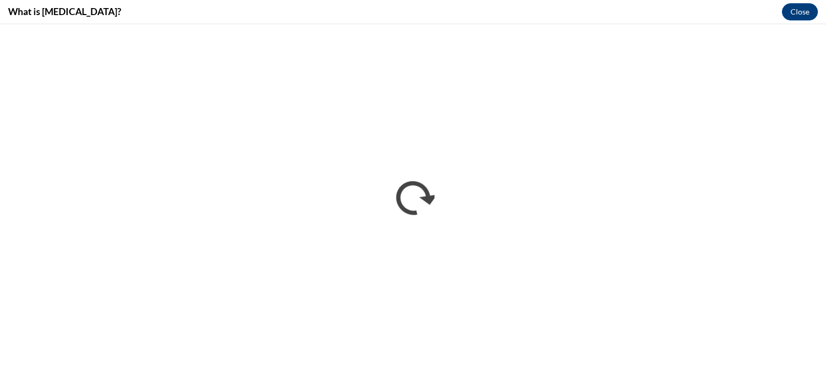
scroll to position [0, 0]
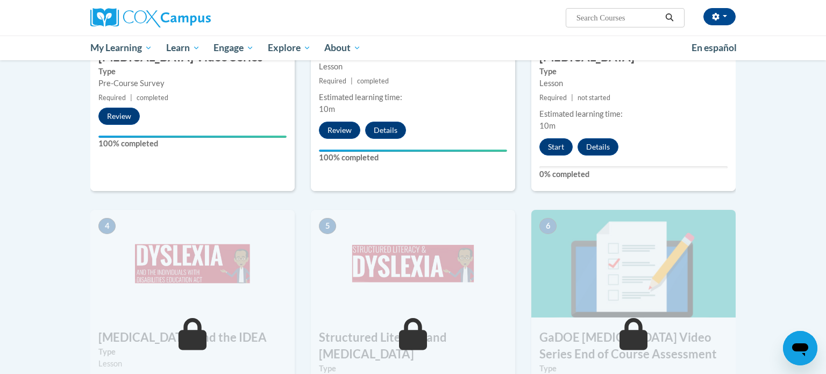
scroll to position [389, 0]
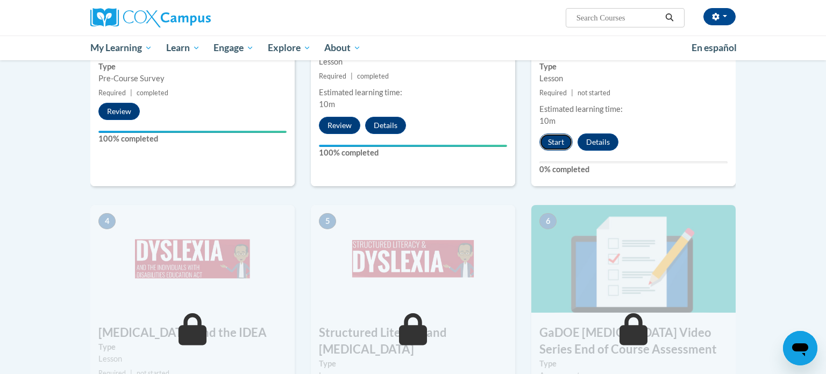
click at [560, 133] on button "Start" at bounding box center [555, 141] width 33 height 17
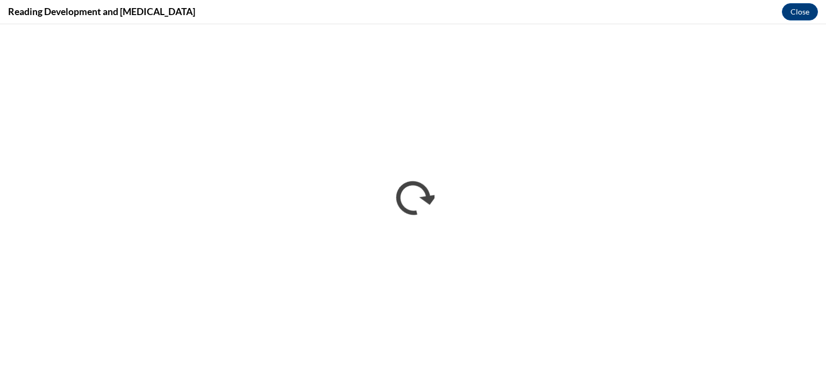
scroll to position [0, 0]
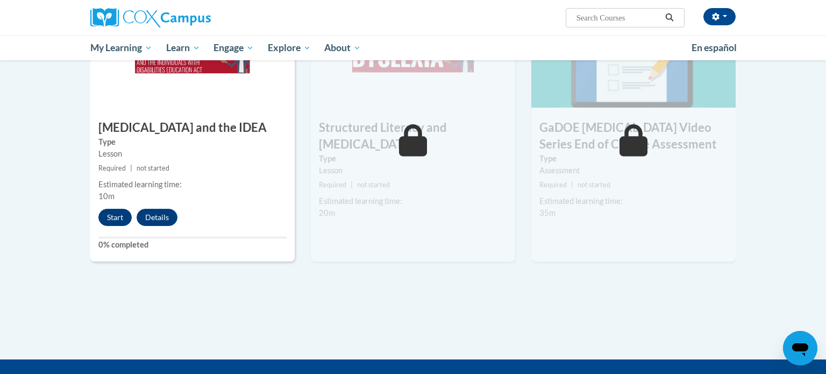
scroll to position [595, 0]
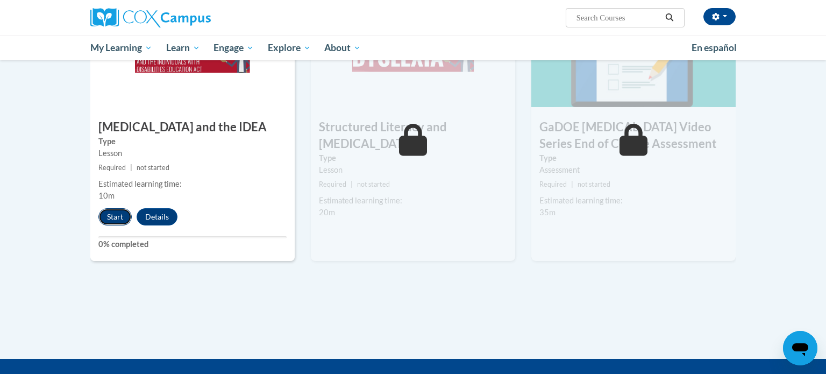
click at [120, 208] on button "Start" at bounding box center [114, 216] width 33 height 17
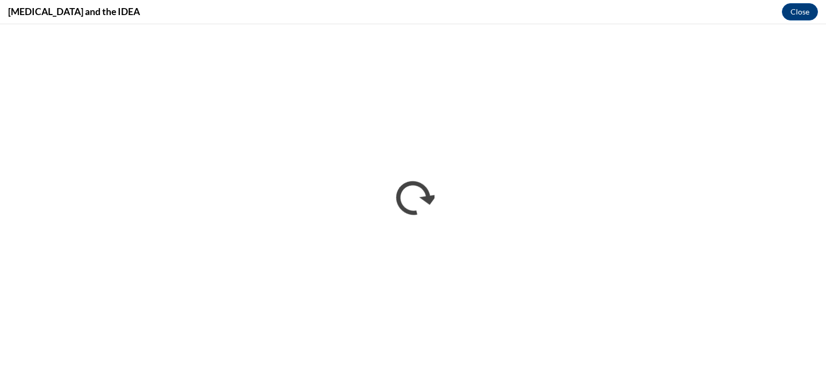
scroll to position [0, 0]
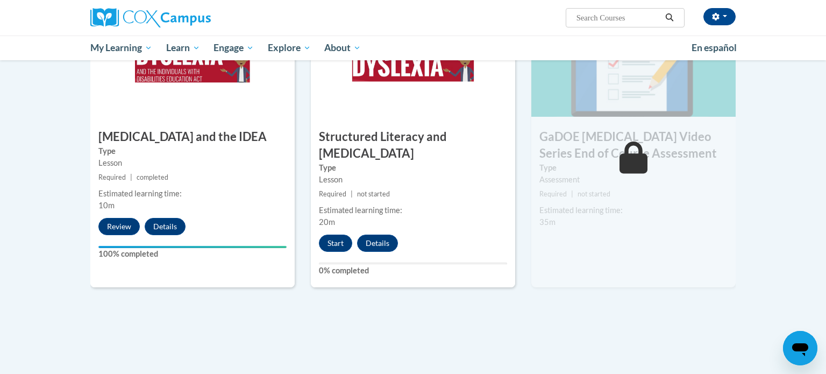
scroll to position [591, 0]
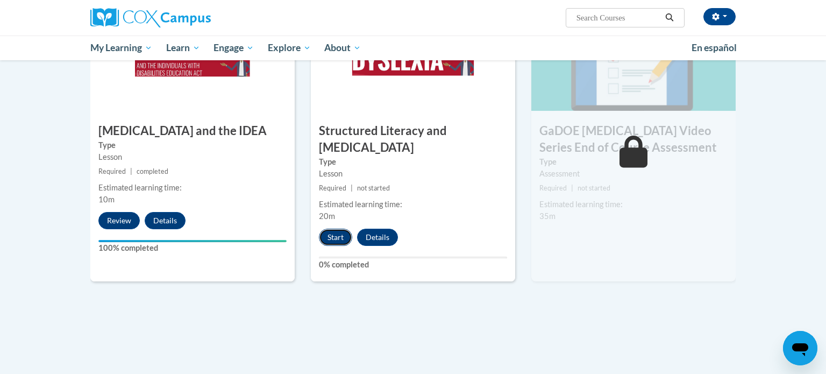
click at [339, 229] on button "Start" at bounding box center [335, 237] width 33 height 17
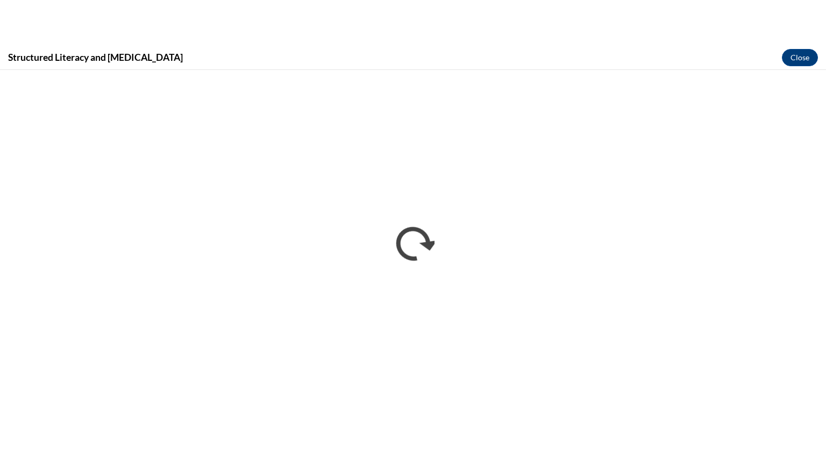
scroll to position [0, 0]
